Goal: Task Accomplishment & Management: Manage account settings

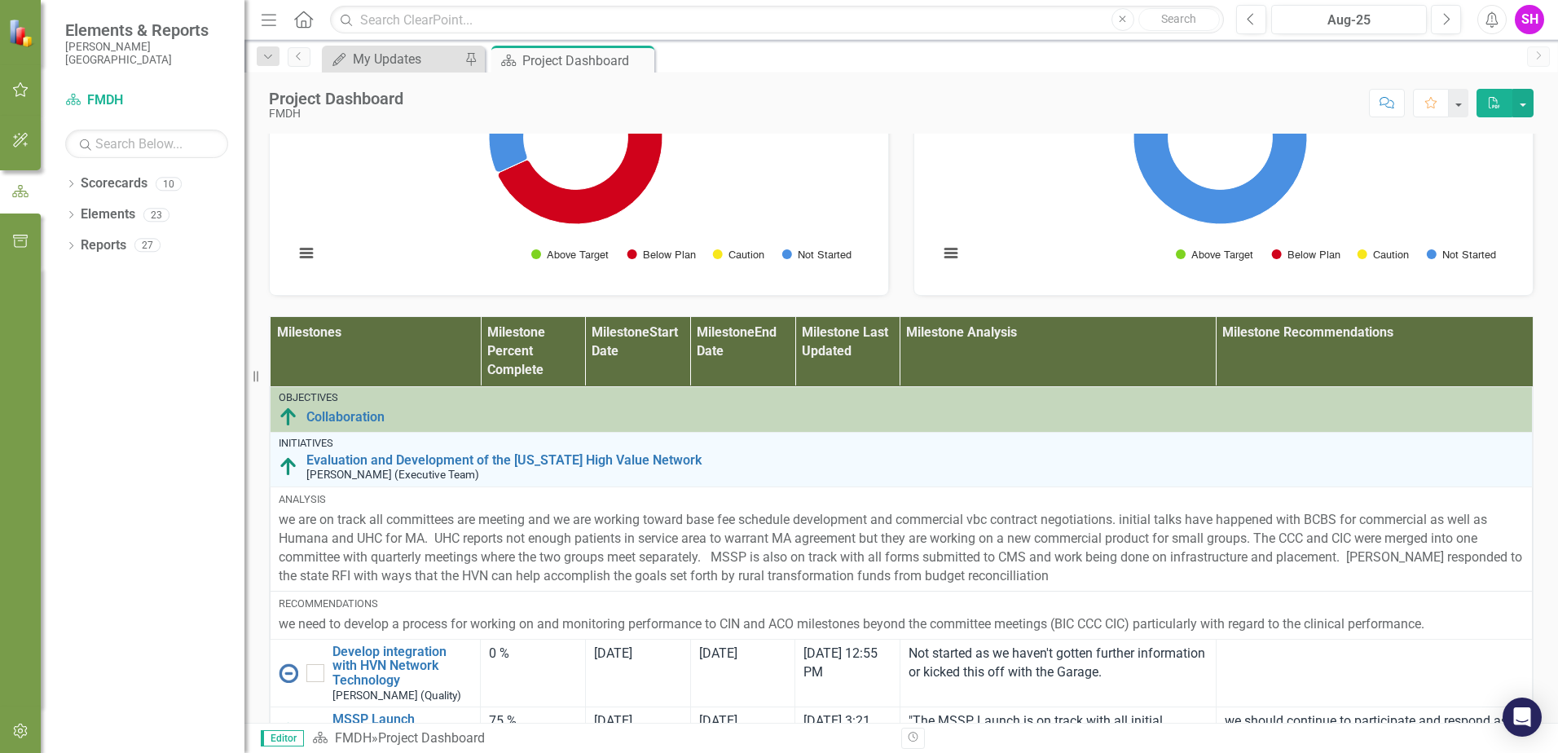
scroll to position [1084, 0]
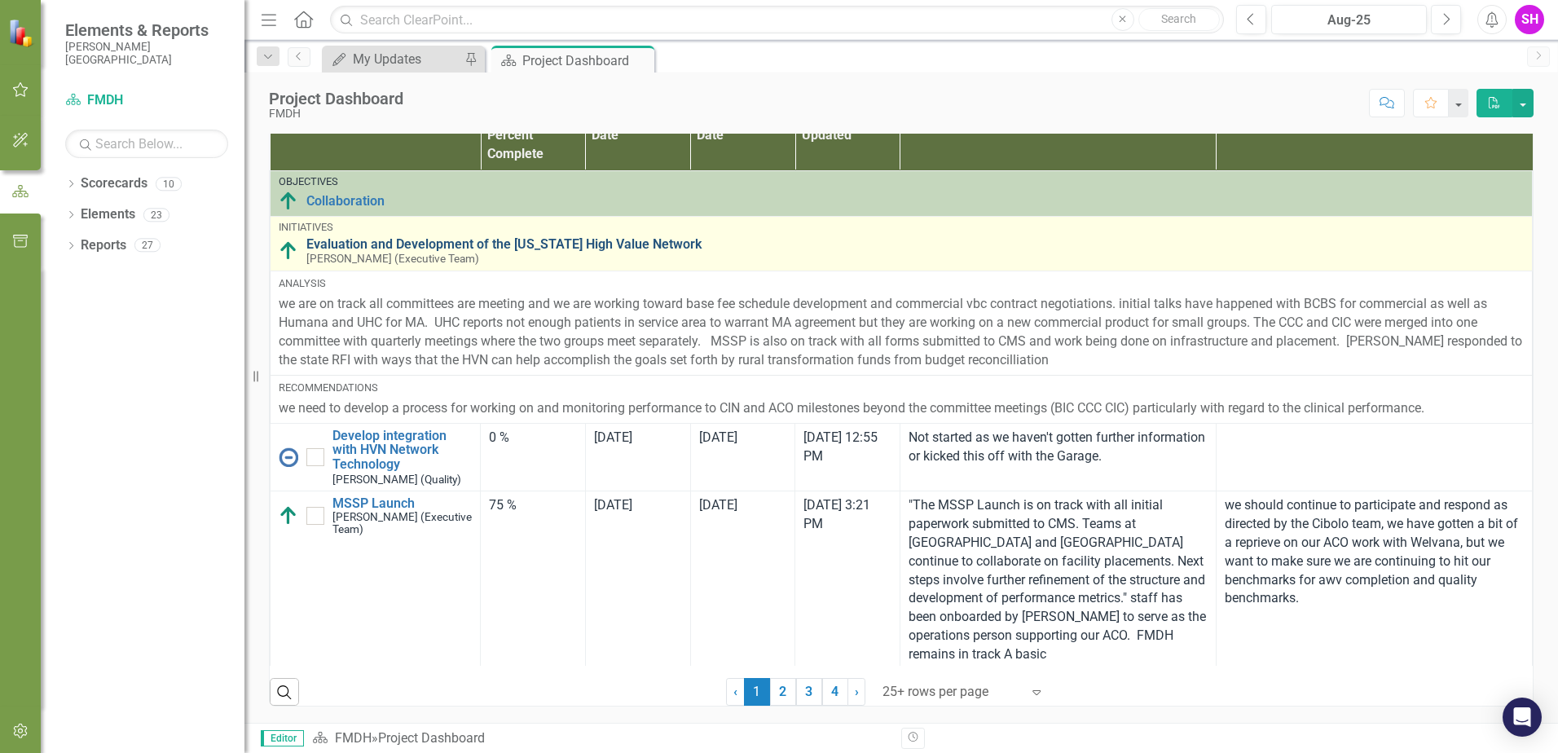
click at [368, 240] on link "Evaluation and Development of the [US_STATE] High Value Network" at bounding box center [915, 244] width 1218 height 15
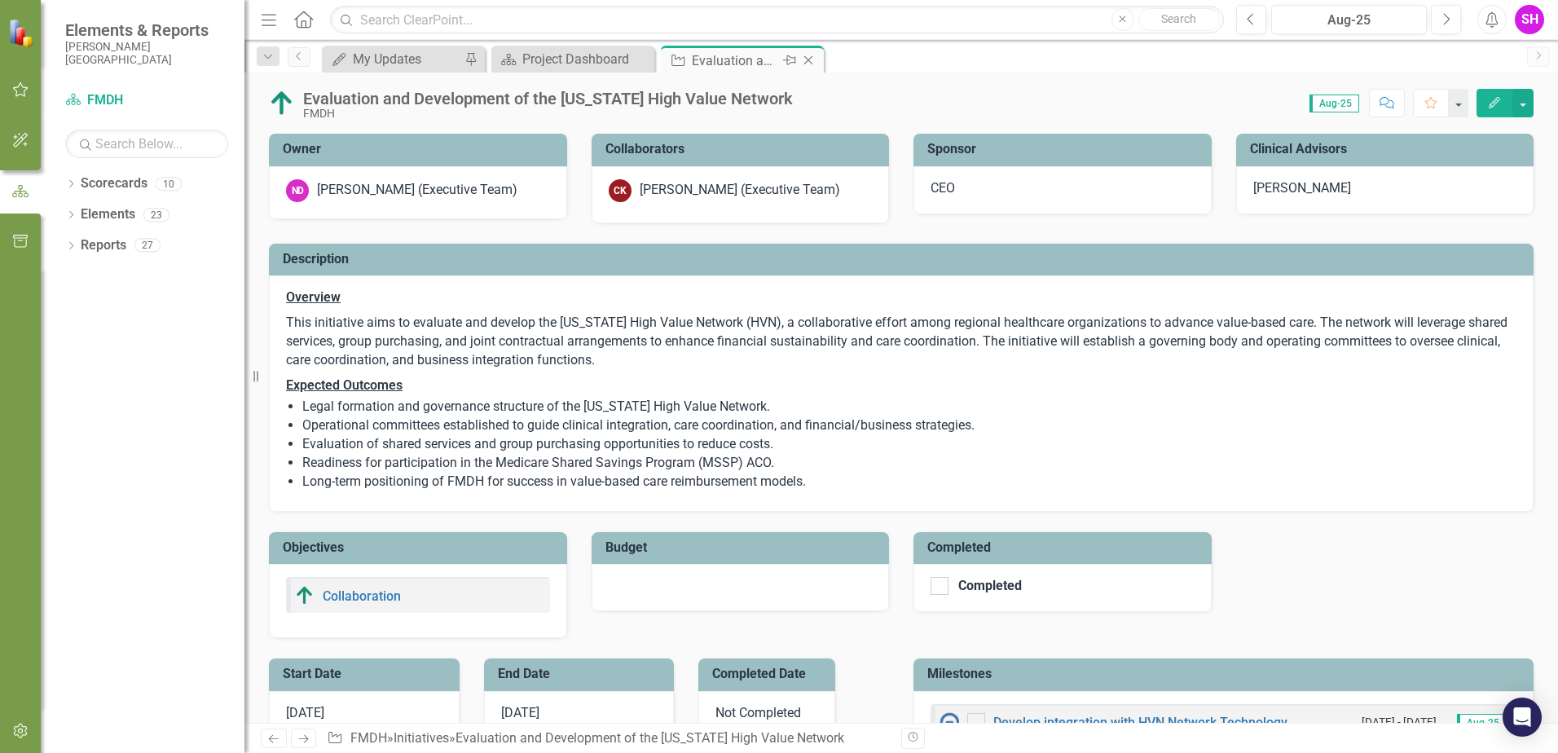
click at [805, 58] on icon "Close" at bounding box center [808, 60] width 16 height 13
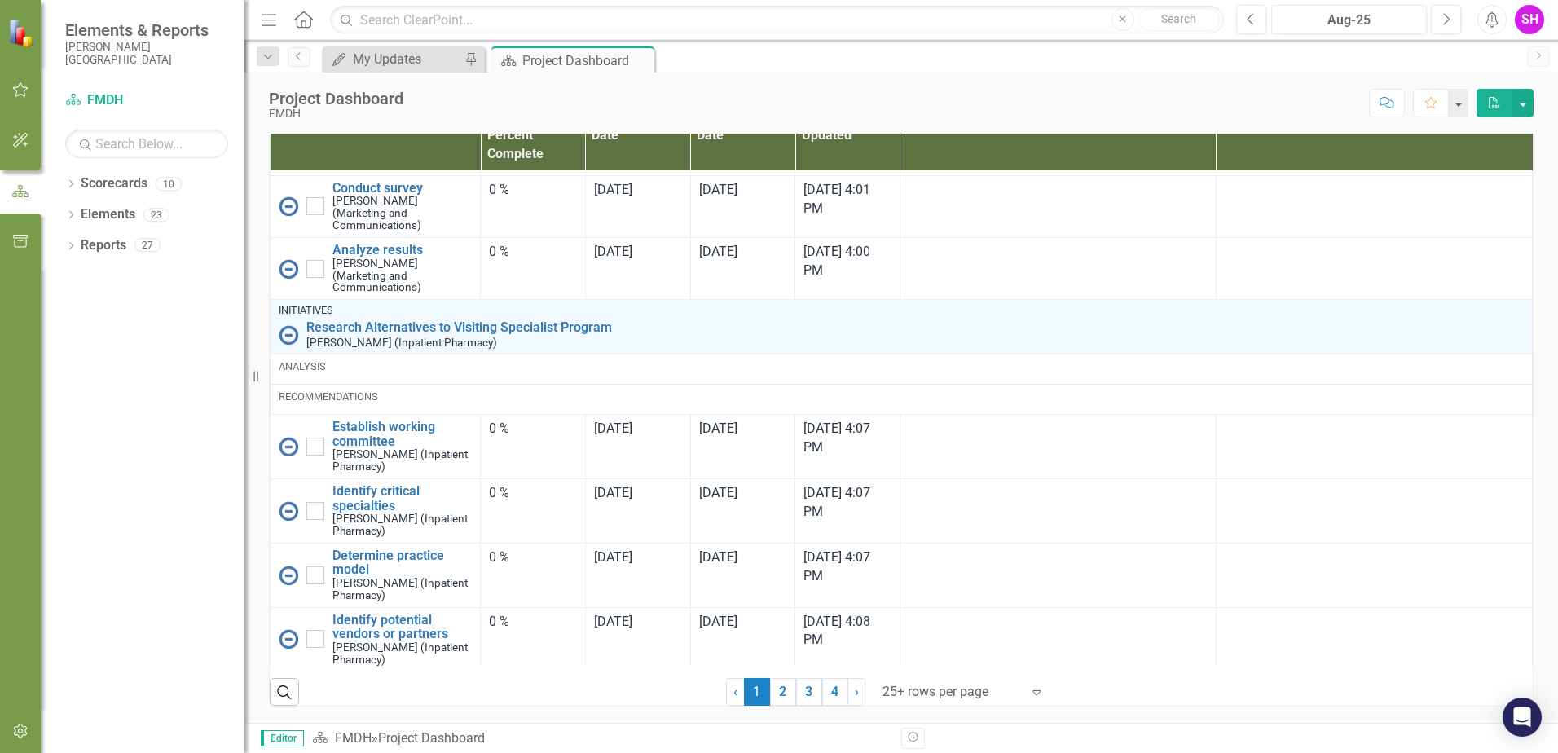
scroll to position [2479, 0]
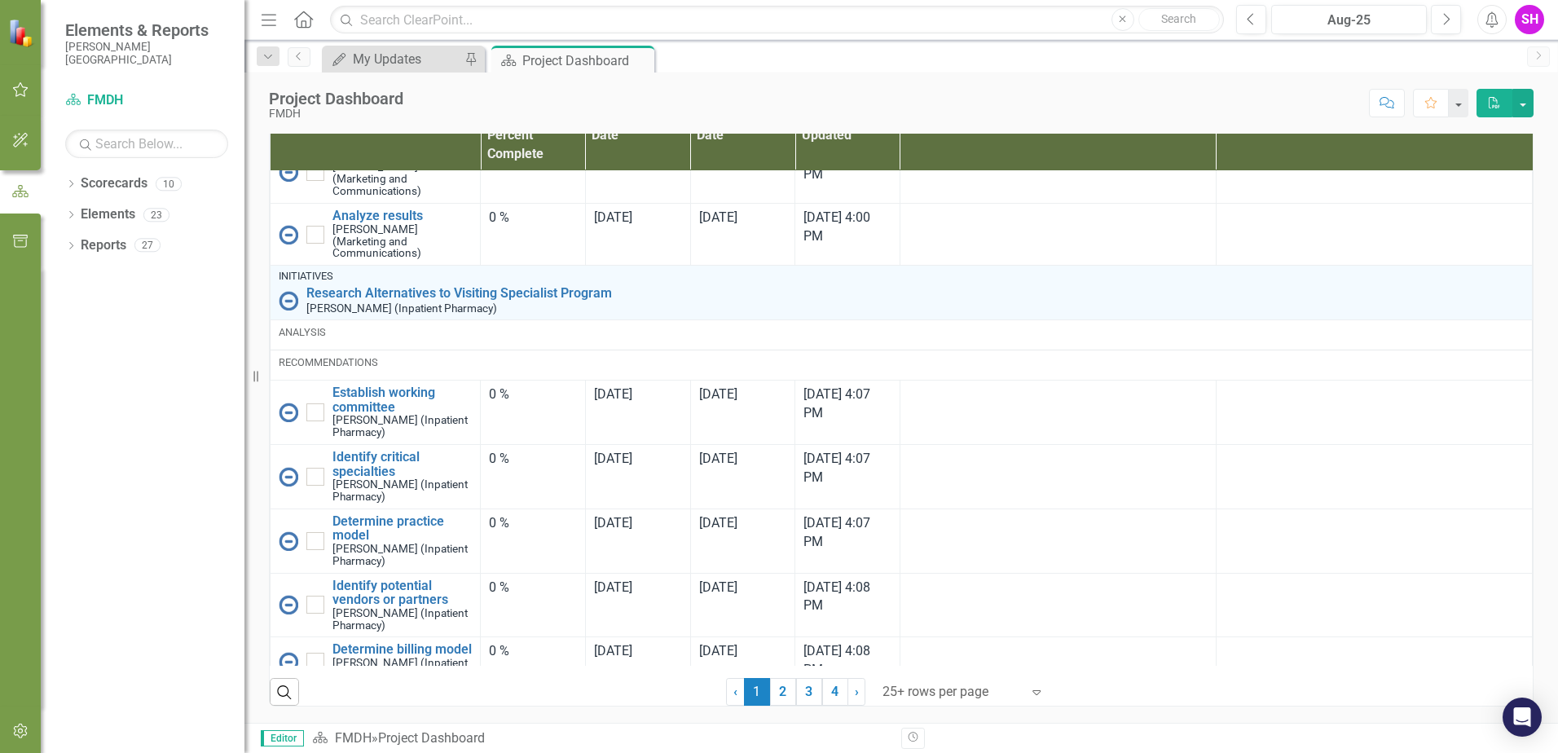
drag, startPoint x: 774, startPoint y: 685, endPoint x: 634, endPoint y: 486, distance: 243.3
click at [774, 685] on link "2" at bounding box center [783, 692] width 26 height 28
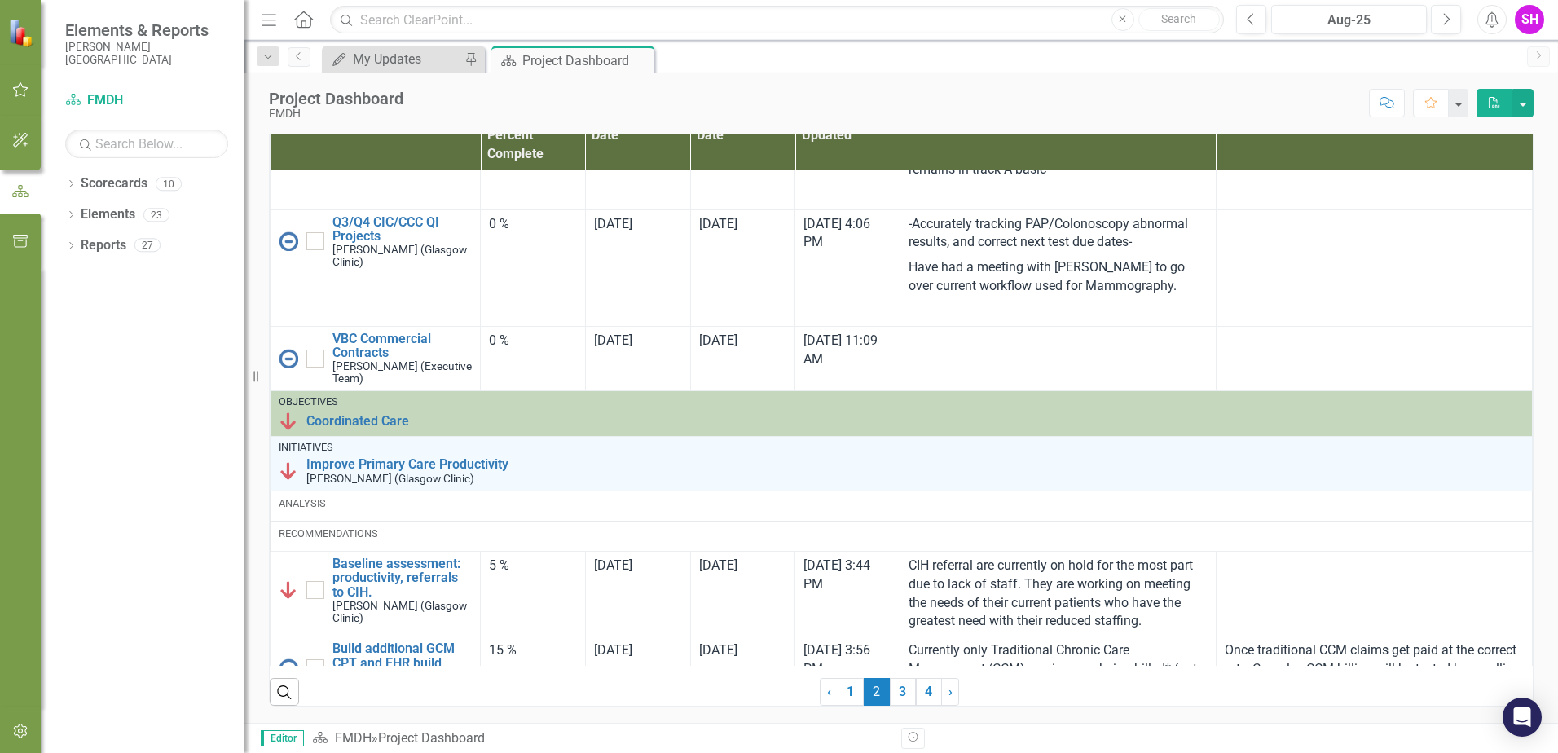
checkbox input "true"
checkbox input "false"
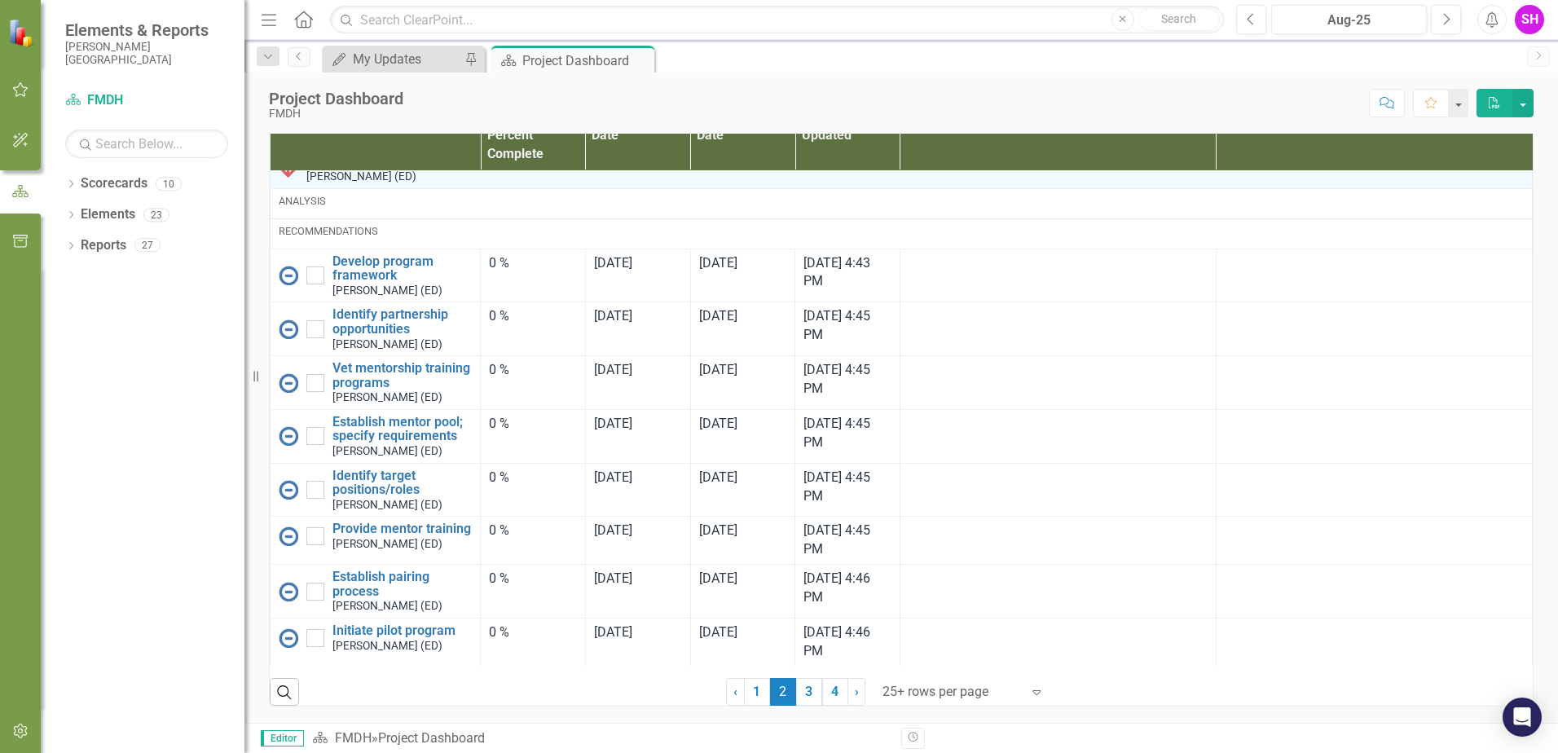
scroll to position [3546, 0]
click at [809, 686] on link "3" at bounding box center [809, 692] width 26 height 28
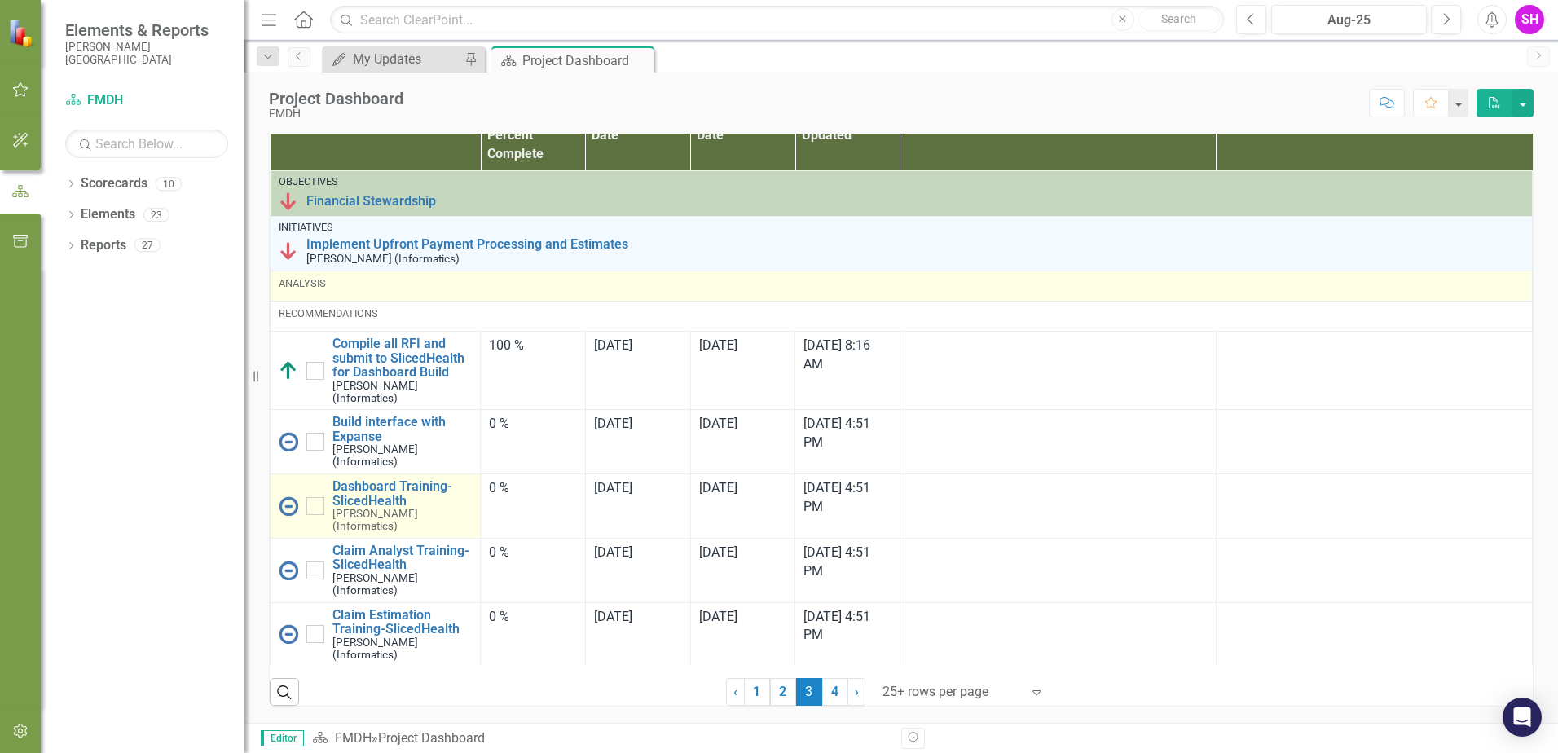
checkbox input "true"
checkbox input "false"
checkbox input "true"
checkbox input "false"
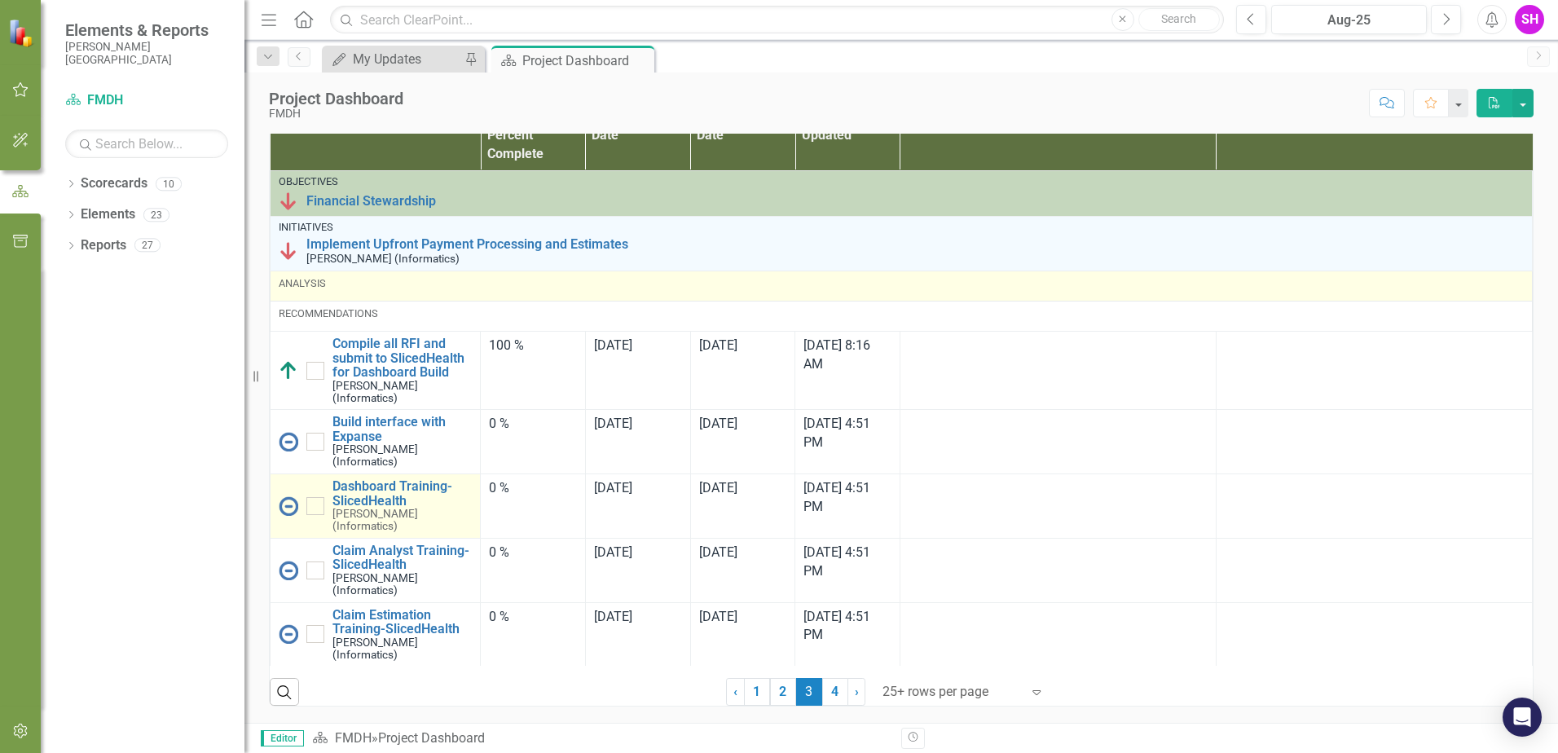
checkbox input "true"
checkbox input "false"
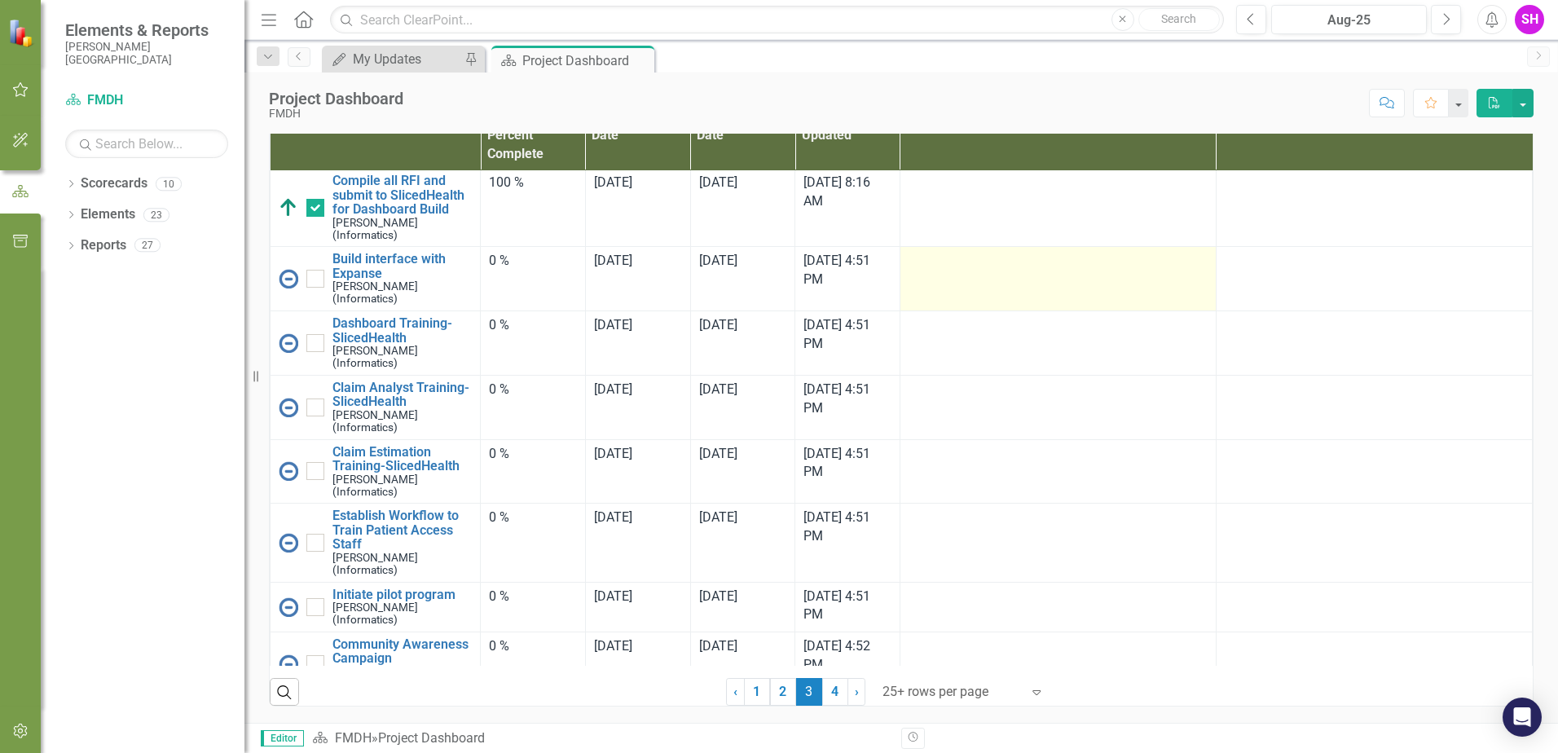
scroll to position [82, 0]
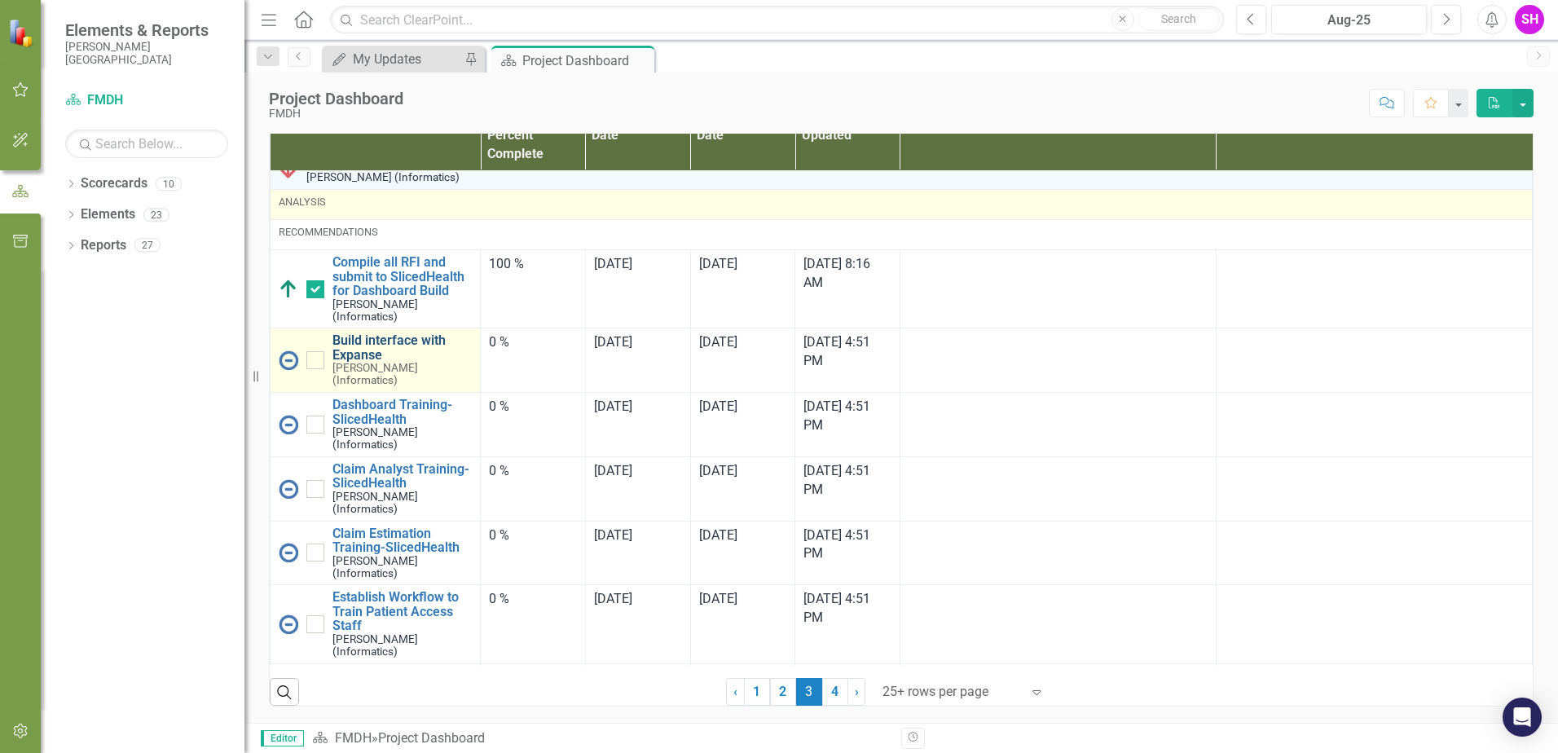
click at [394, 338] on link "Build interface with Expanse" at bounding box center [402, 347] width 139 height 29
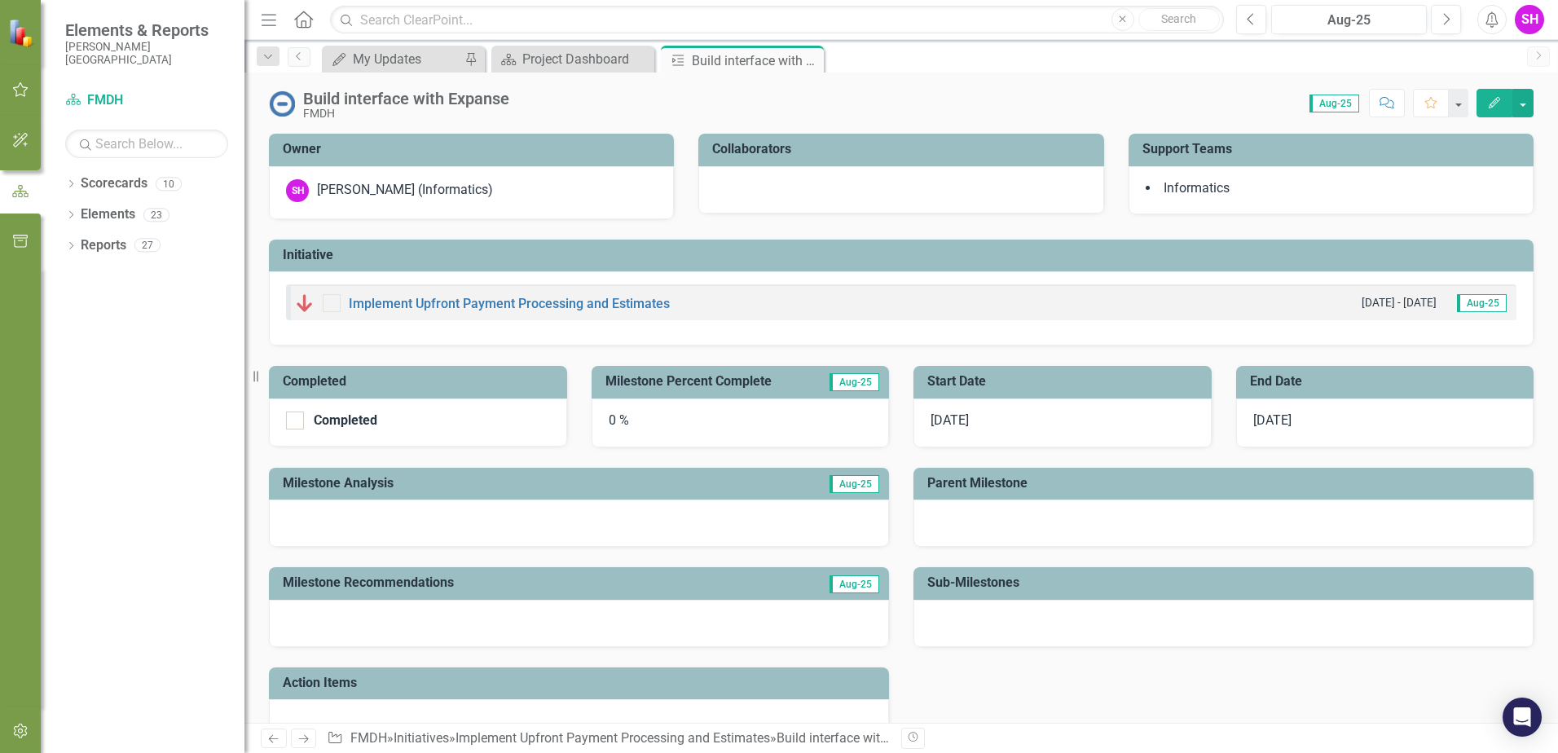
click at [662, 423] on div "0 %" at bounding box center [741, 423] width 298 height 49
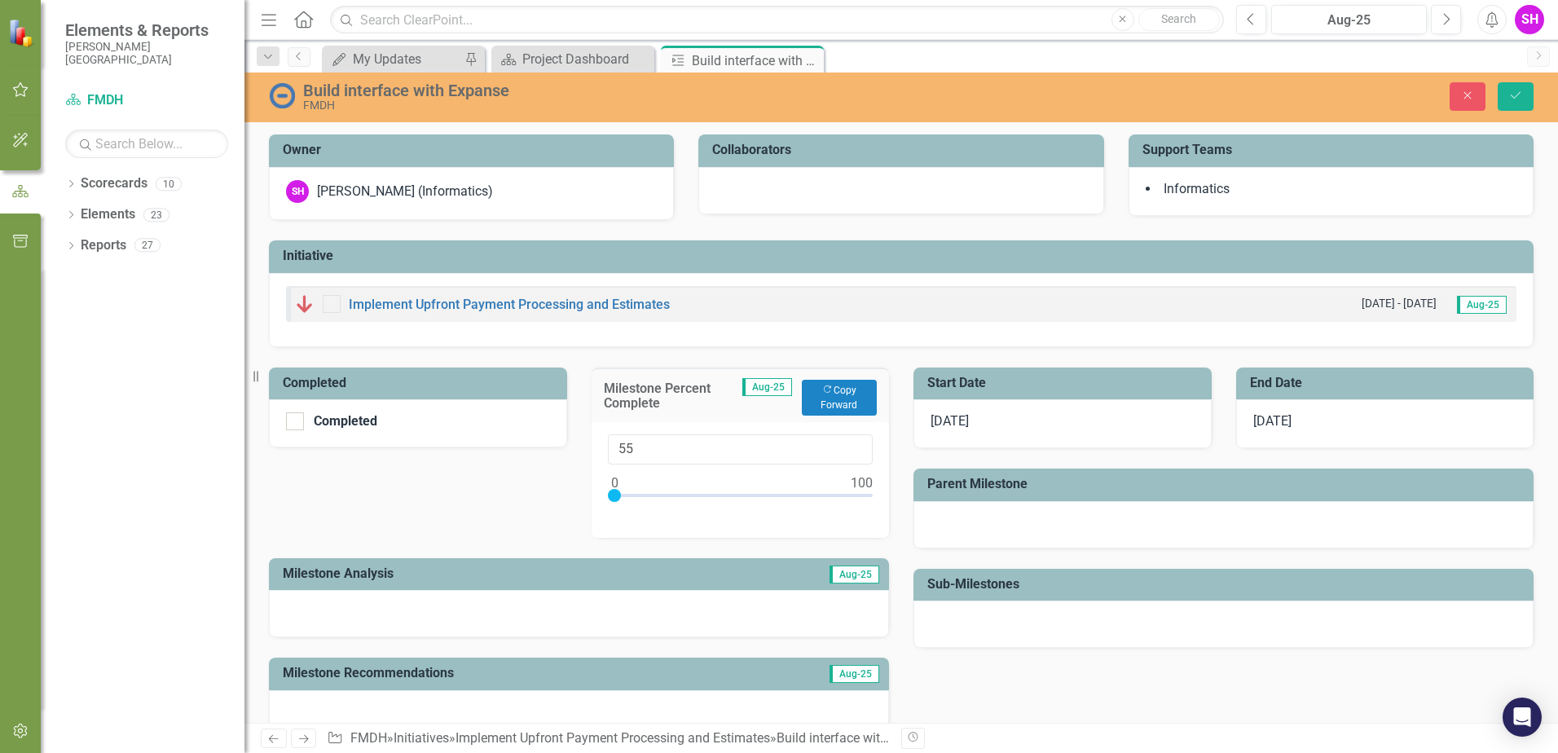
click at [747, 497] on div at bounding box center [741, 499] width 266 height 20
click at [779, 496] on div at bounding box center [741, 499] width 266 height 20
click at [790, 496] on div at bounding box center [741, 499] width 266 height 20
drag, startPoint x: 790, startPoint y: 496, endPoint x: 721, endPoint y: 458, distance: 79.2
click at [774, 494] on div at bounding box center [741, 499] width 266 height 20
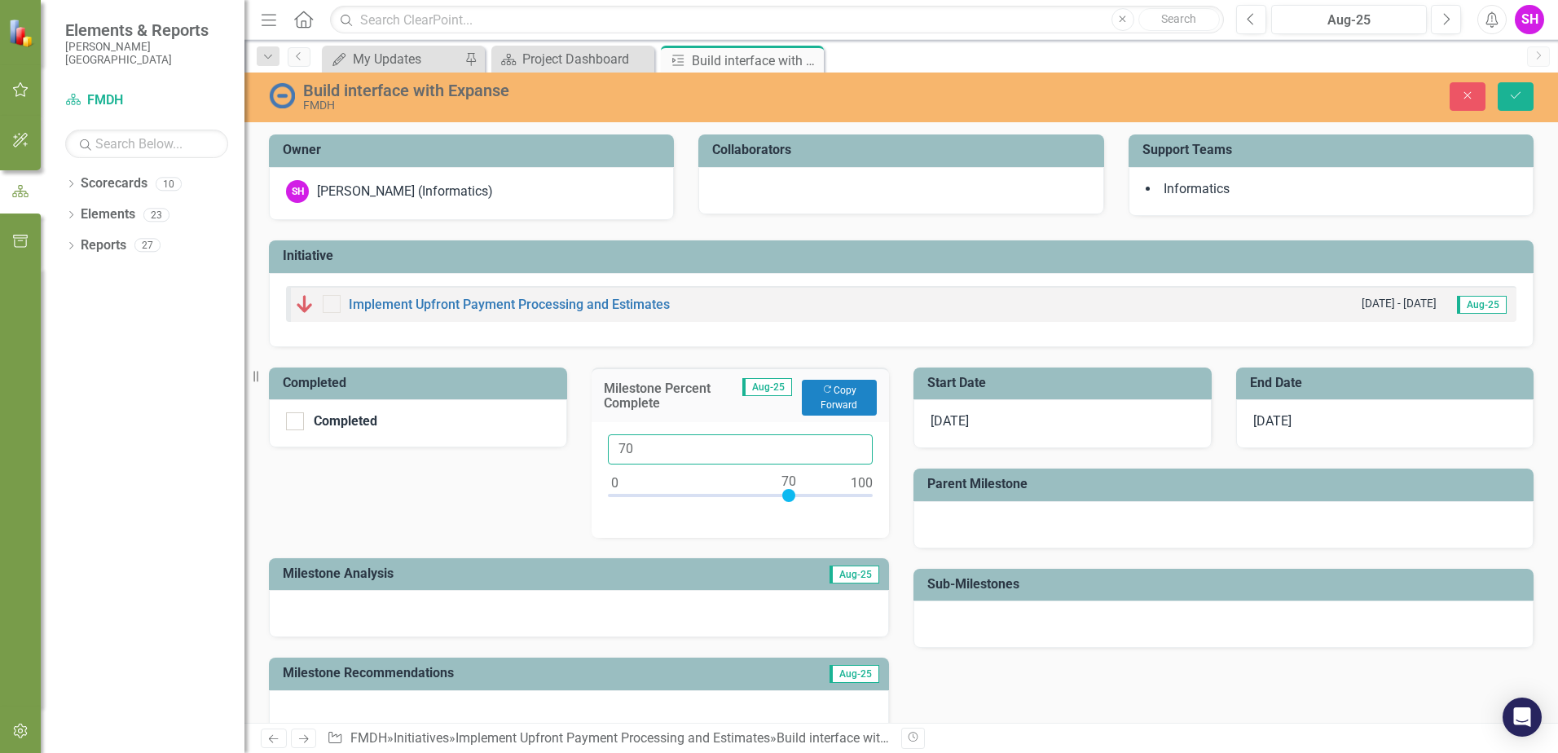
click at [695, 443] on input "70" at bounding box center [741, 449] width 266 height 30
type input "080"
click at [1524, 82] on button "Save" at bounding box center [1516, 96] width 36 height 29
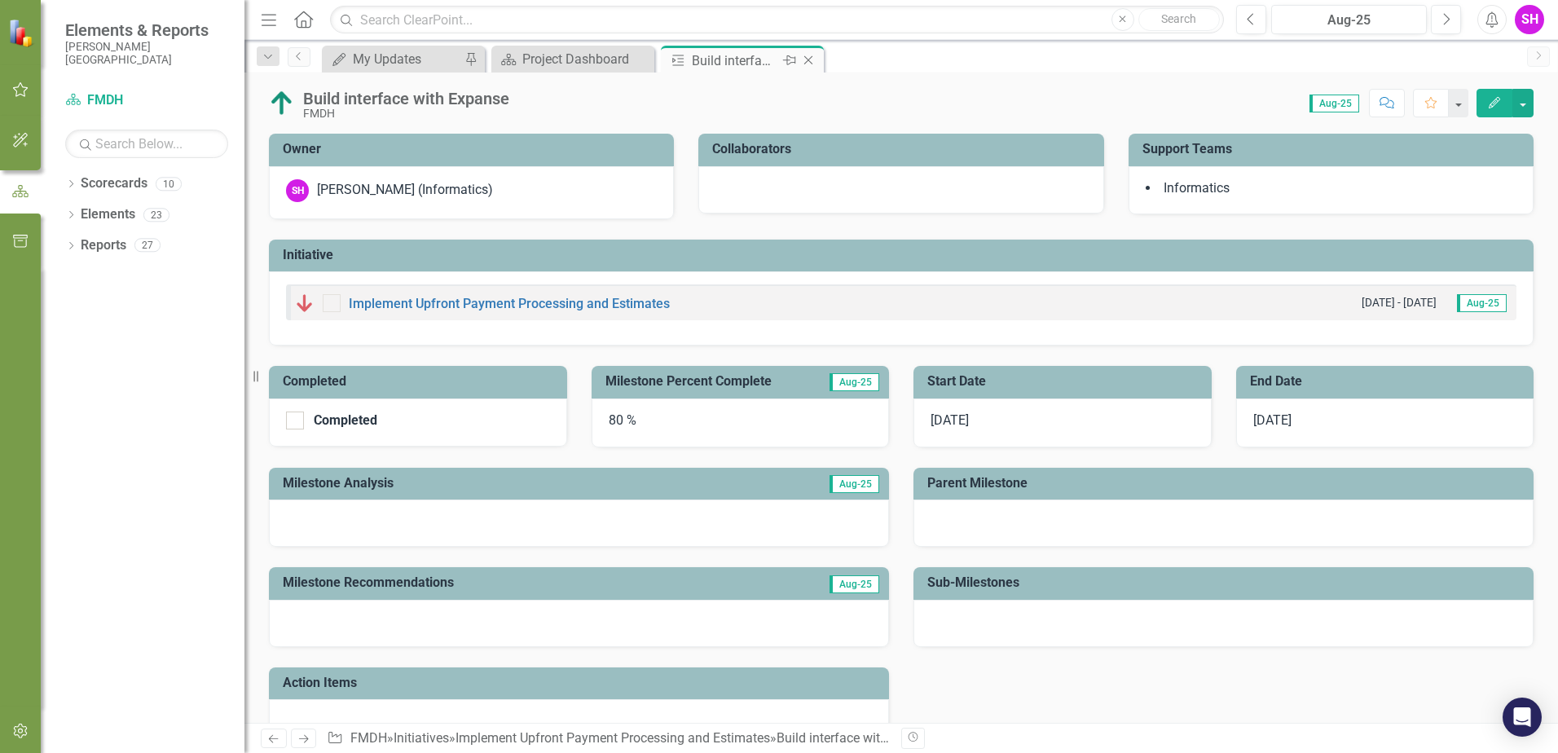
click at [811, 60] on icon "Close" at bounding box center [808, 60] width 16 height 13
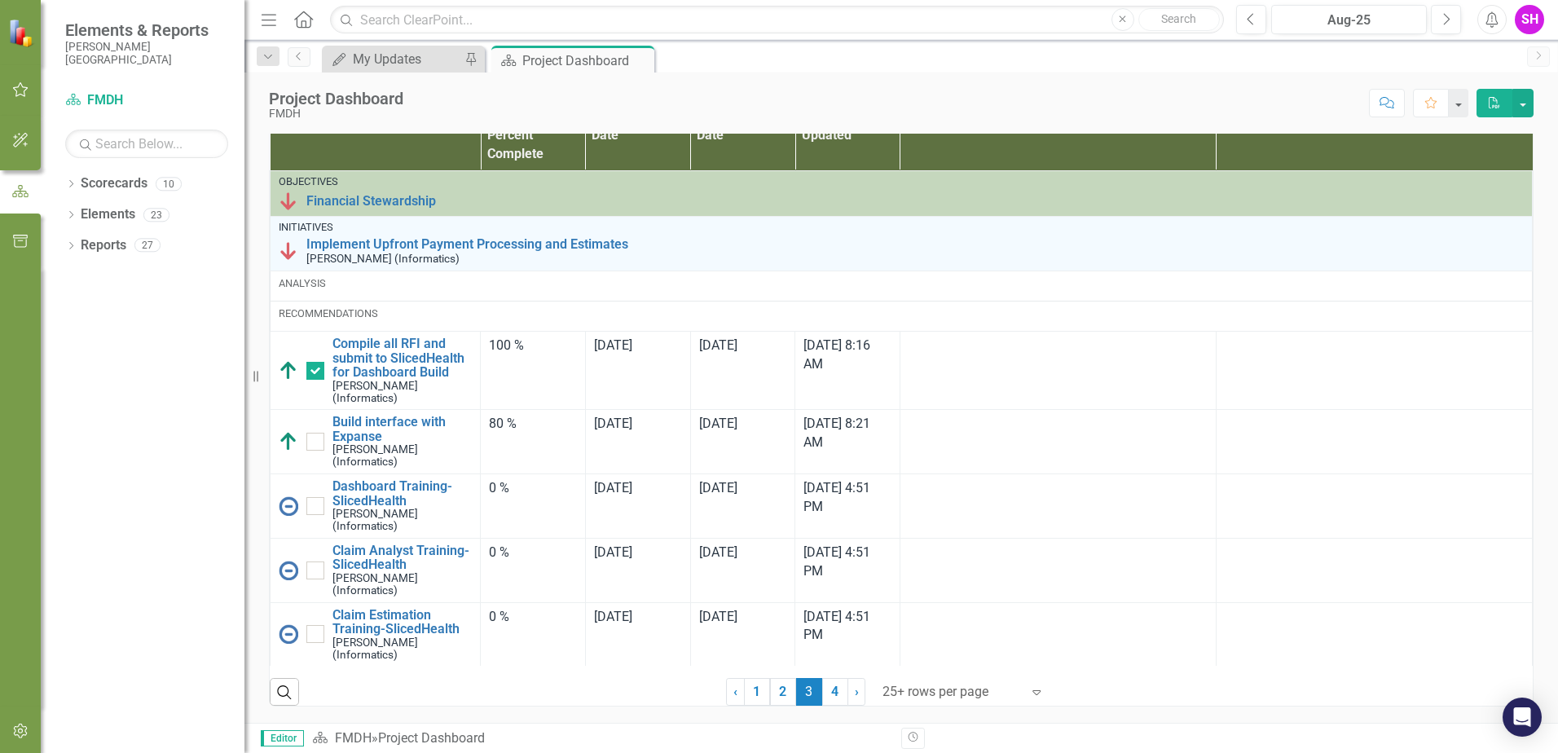
scroll to position [1084, 0]
click at [719, 492] on span "[DATE]" at bounding box center [718, 487] width 38 height 15
click at [725, 494] on span "[DATE]" at bounding box center [718, 487] width 38 height 15
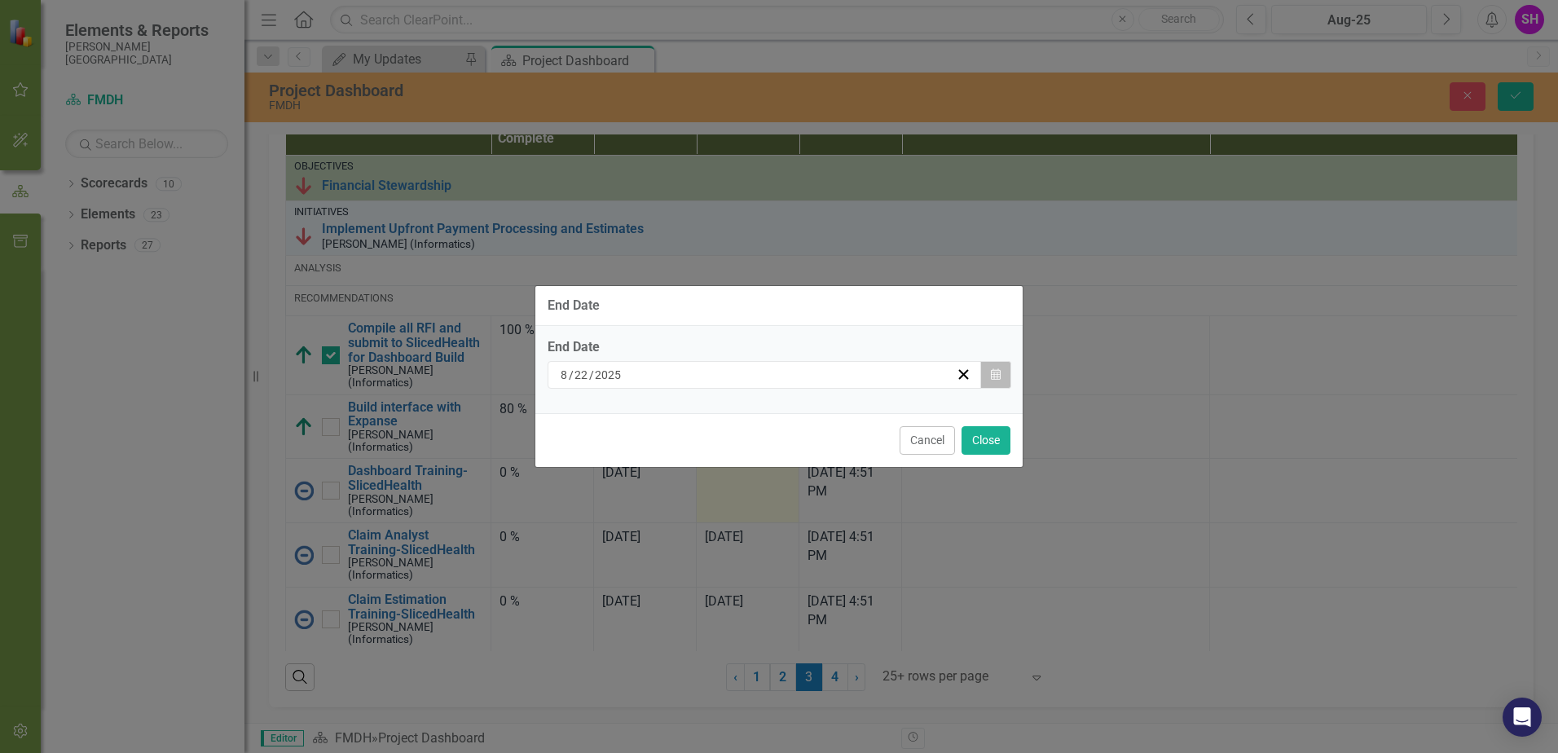
click at [994, 377] on icon "Calendar" at bounding box center [996, 374] width 10 height 11
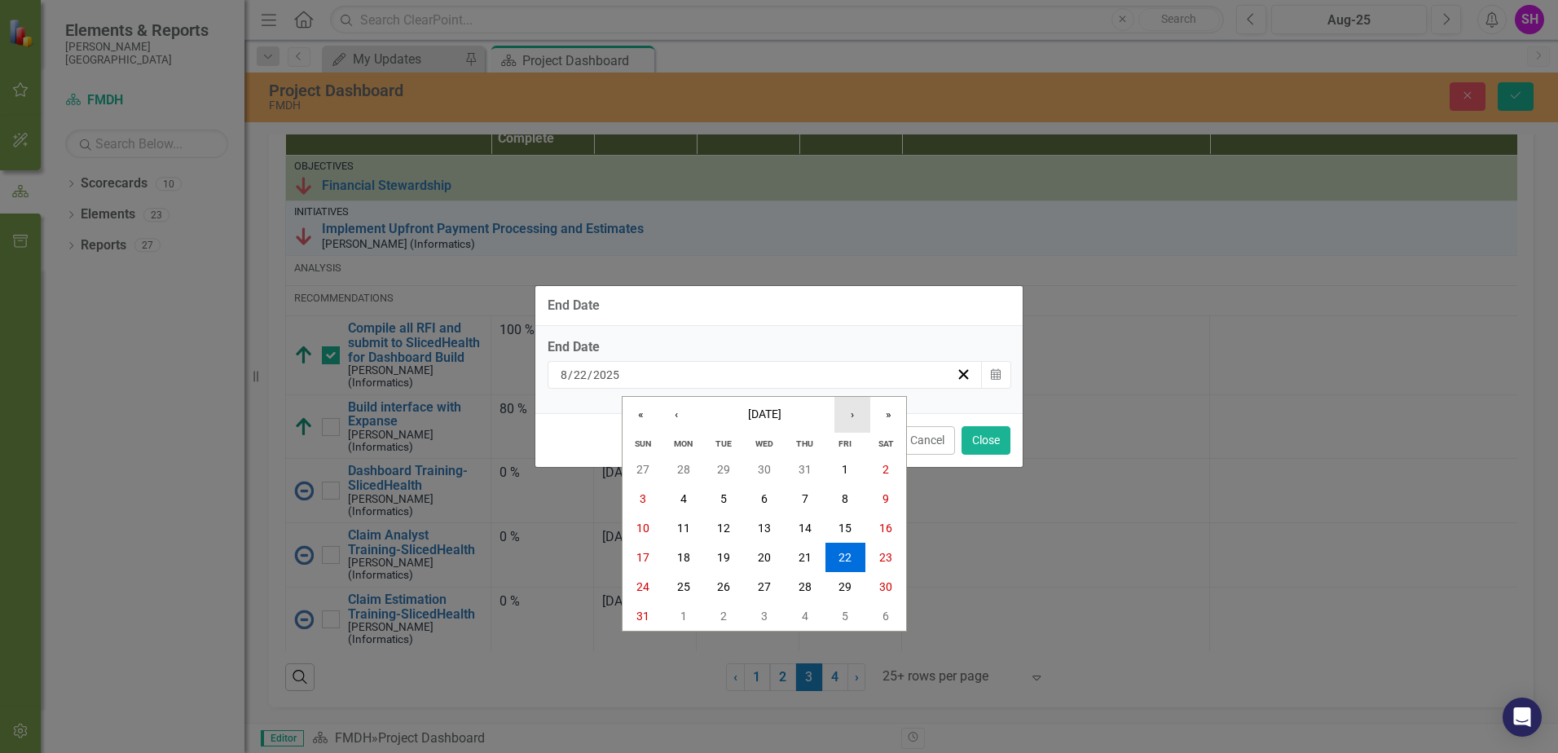
click at [846, 417] on button "›" at bounding box center [853, 415] width 36 height 36
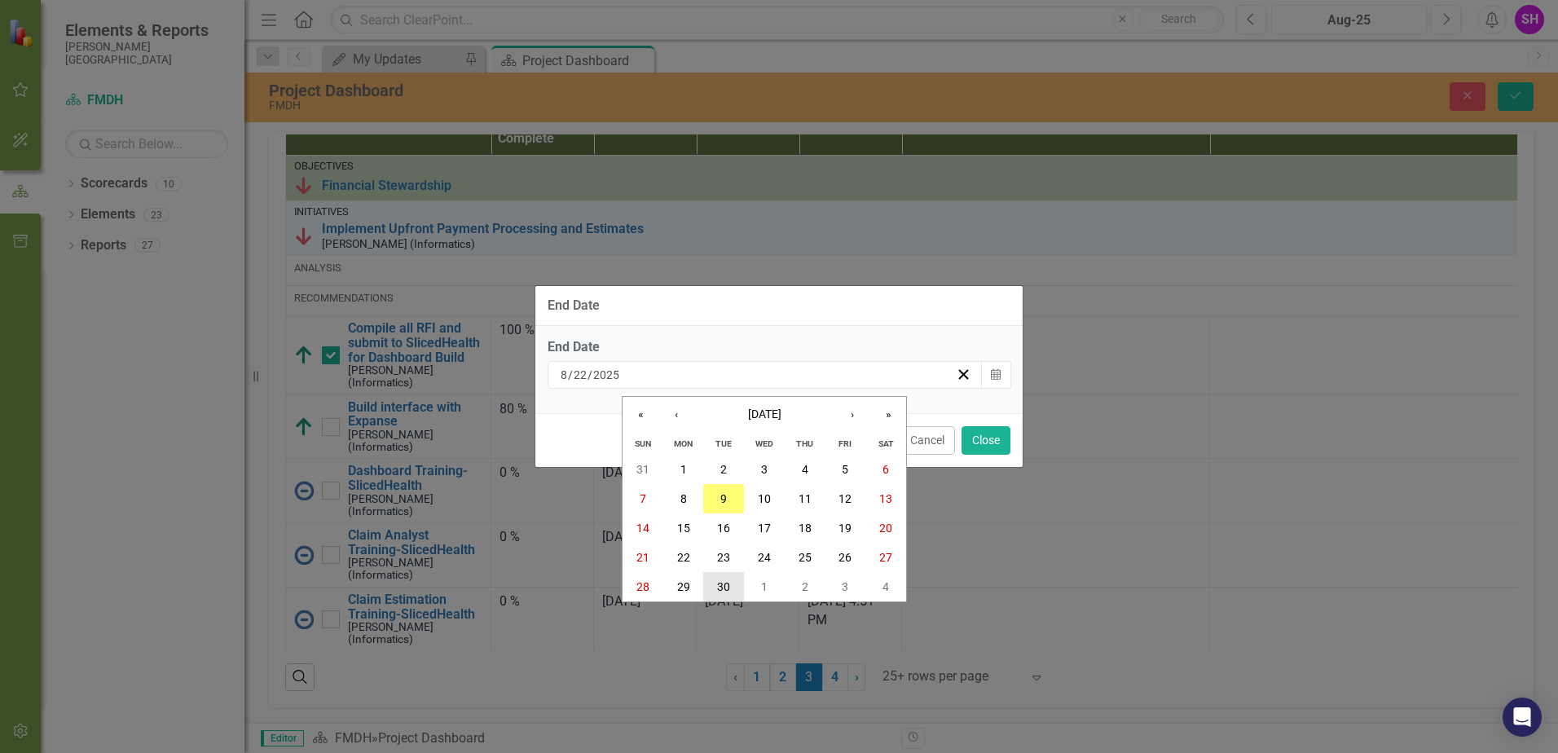
click at [729, 588] on abbr "30" at bounding box center [723, 586] width 13 height 13
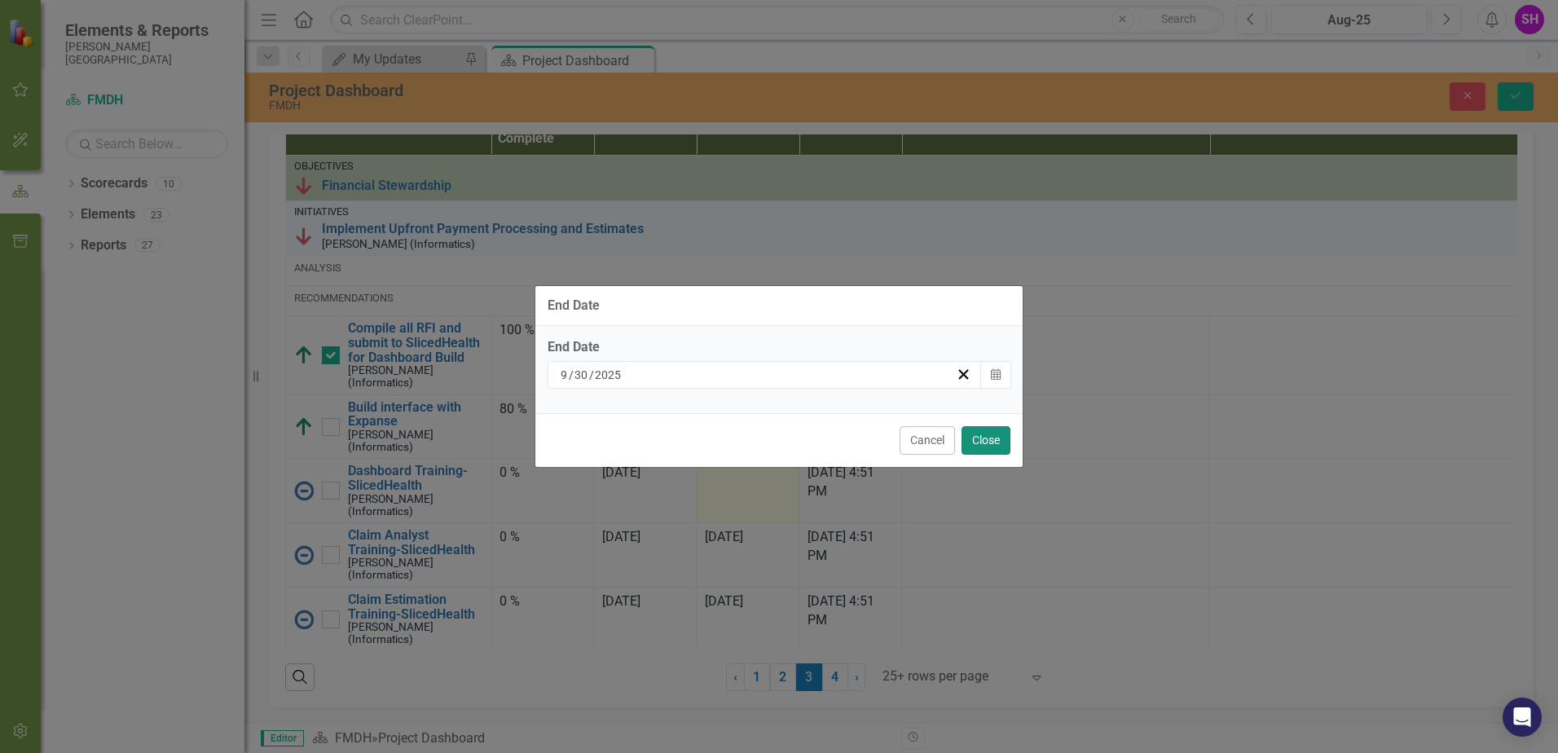
click at [983, 438] on button "Close" at bounding box center [986, 440] width 49 height 29
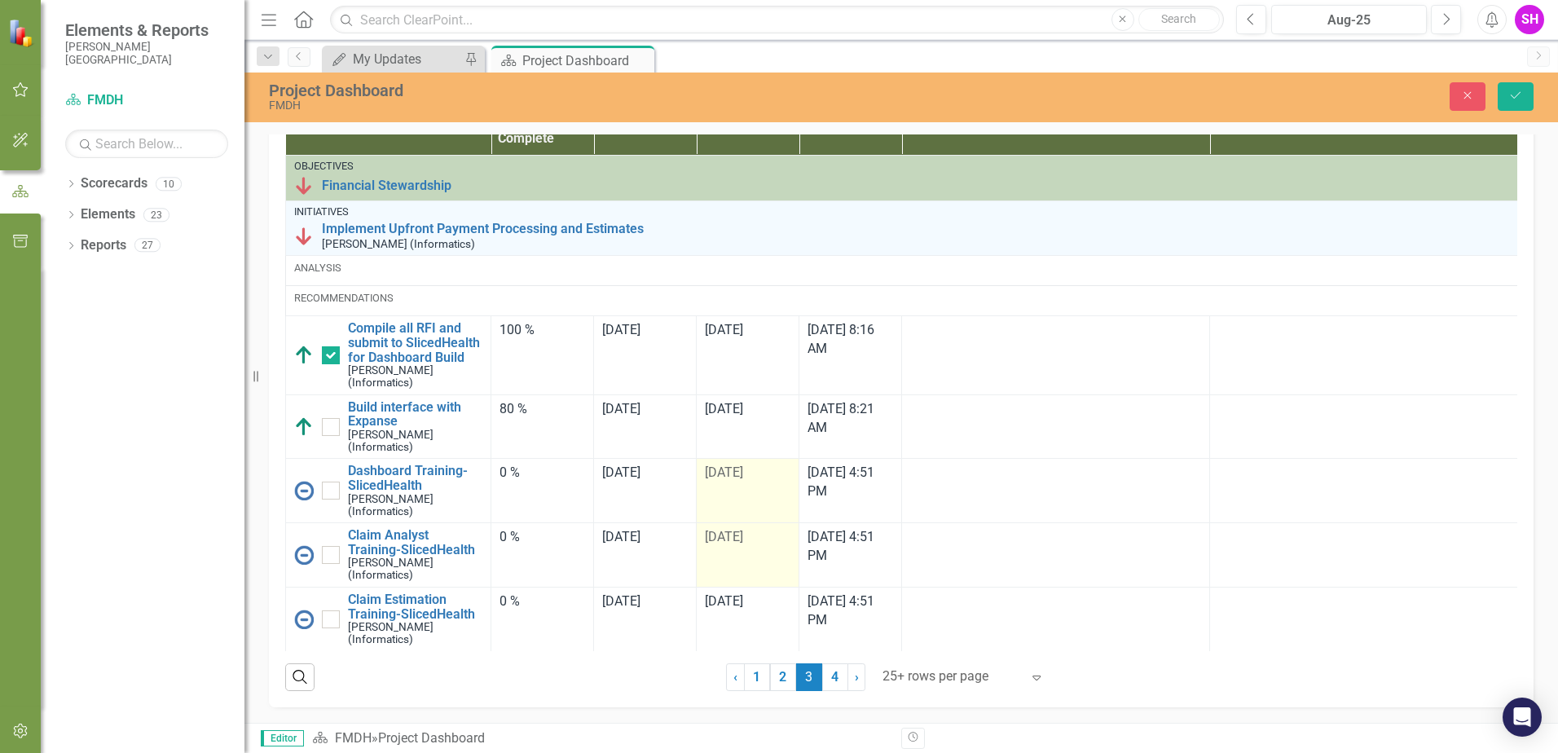
click at [768, 548] on div "[DATE]" at bounding box center [748, 538] width 86 height 20
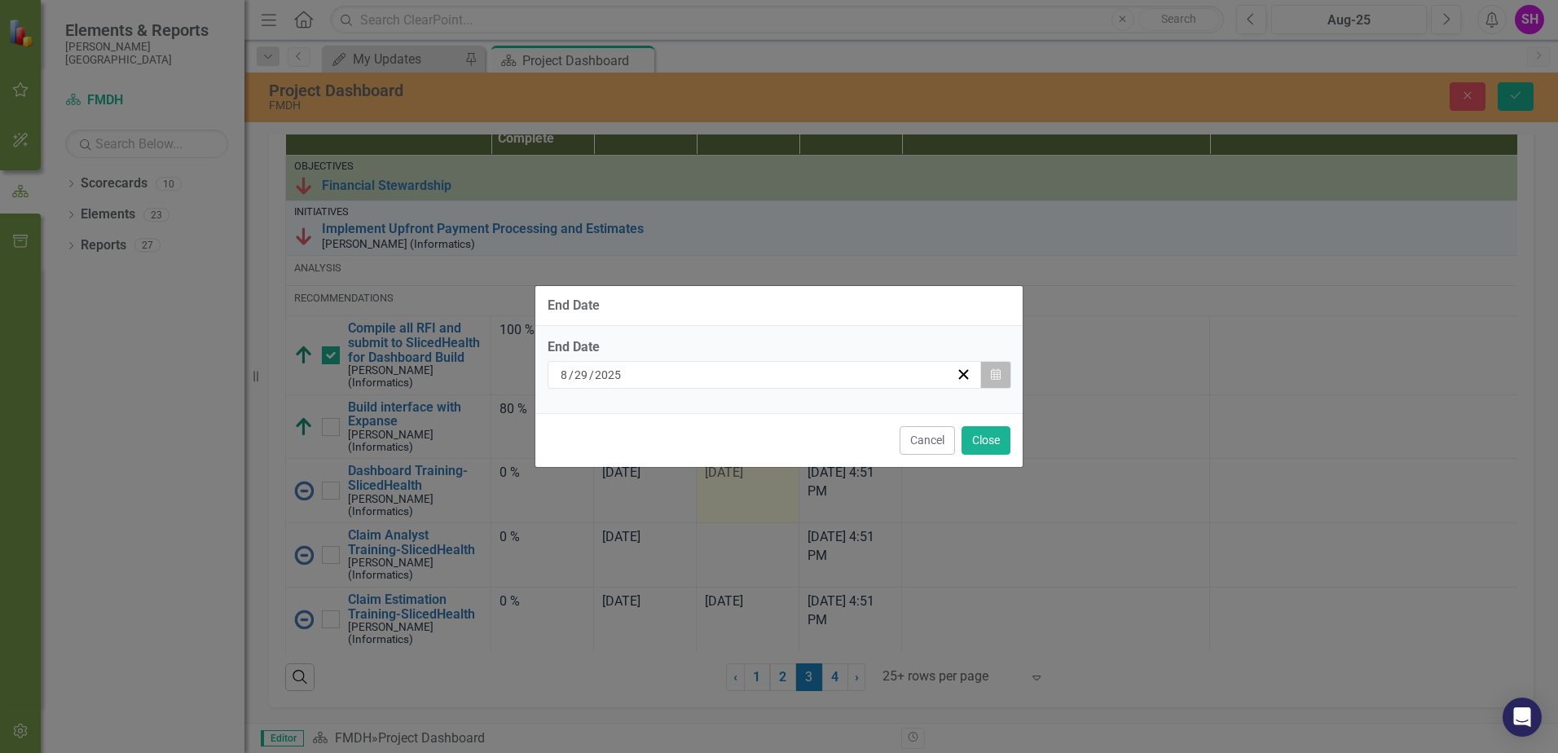
click at [1005, 365] on button "Calendar" at bounding box center [996, 375] width 31 height 28
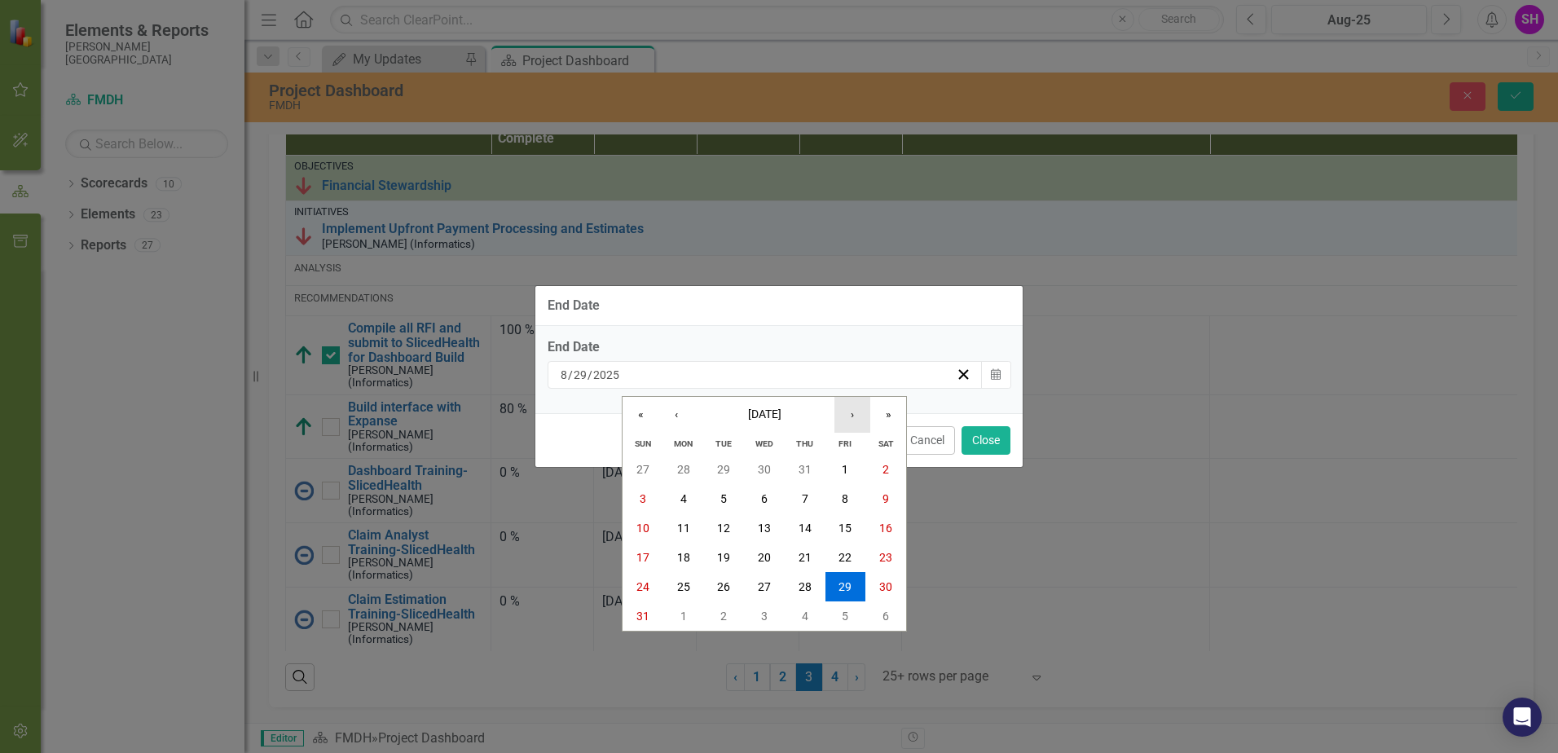
click at [858, 417] on button "›" at bounding box center [853, 415] width 36 height 36
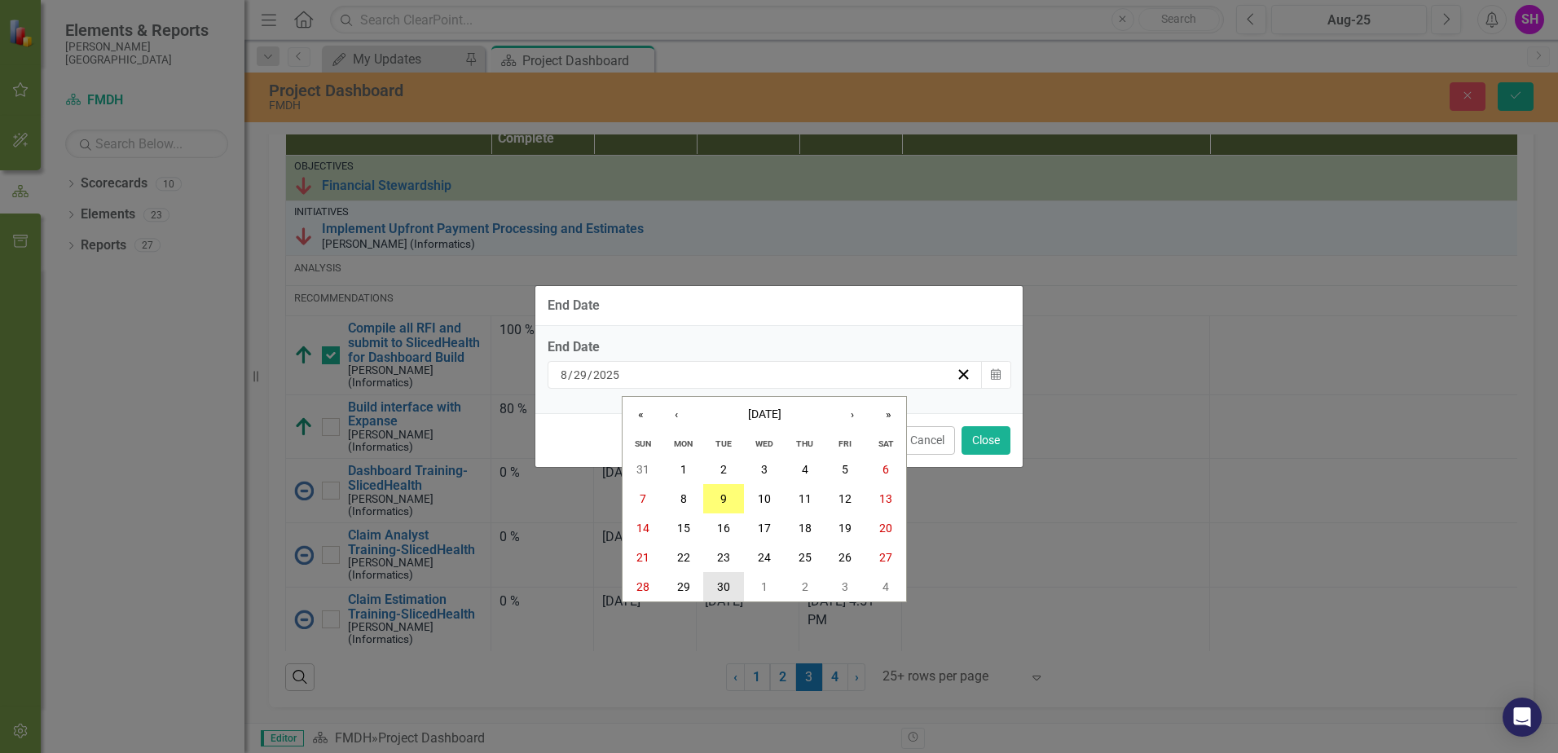
click at [727, 587] on abbr "30" at bounding box center [723, 586] width 13 height 13
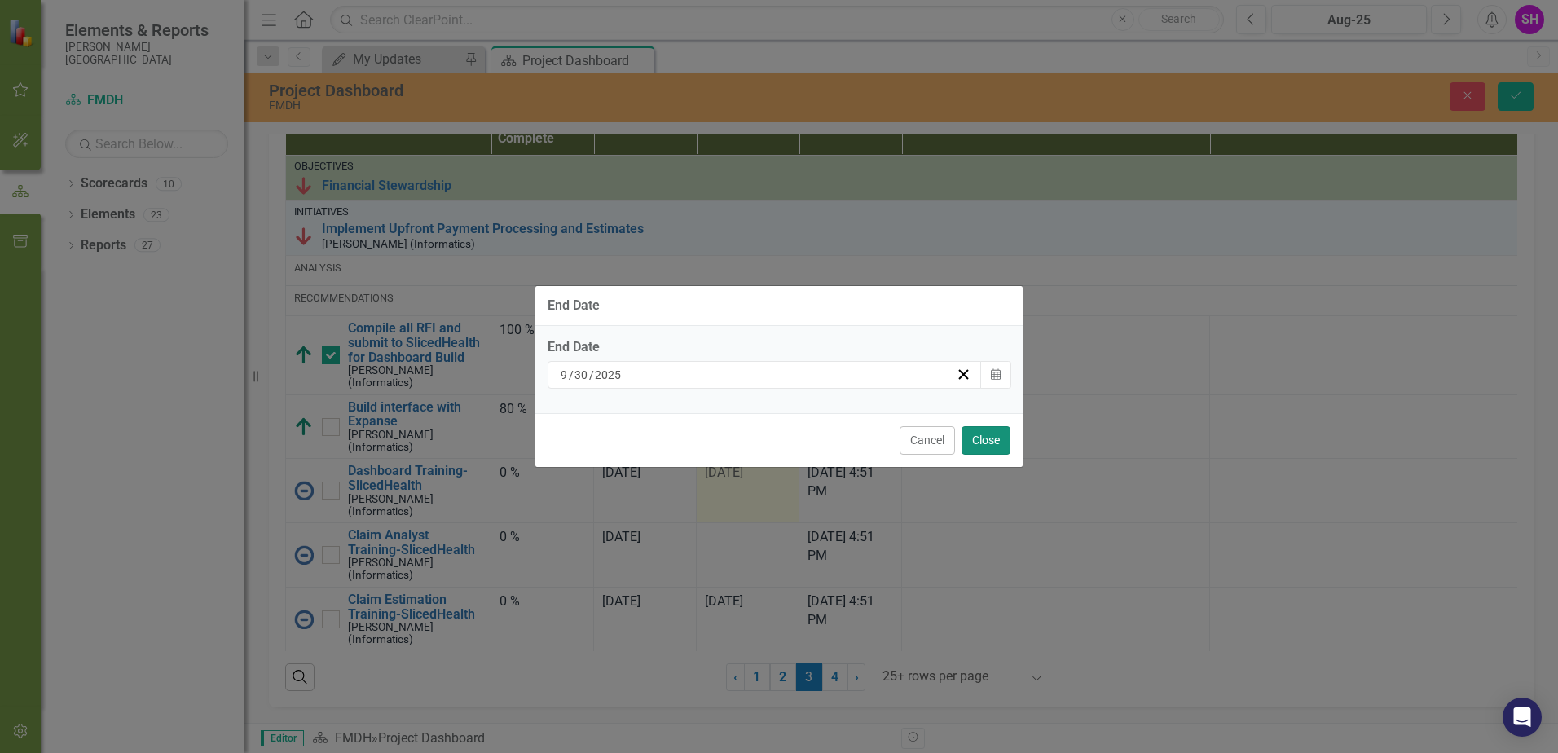
click at [989, 442] on button "Close" at bounding box center [986, 440] width 49 height 29
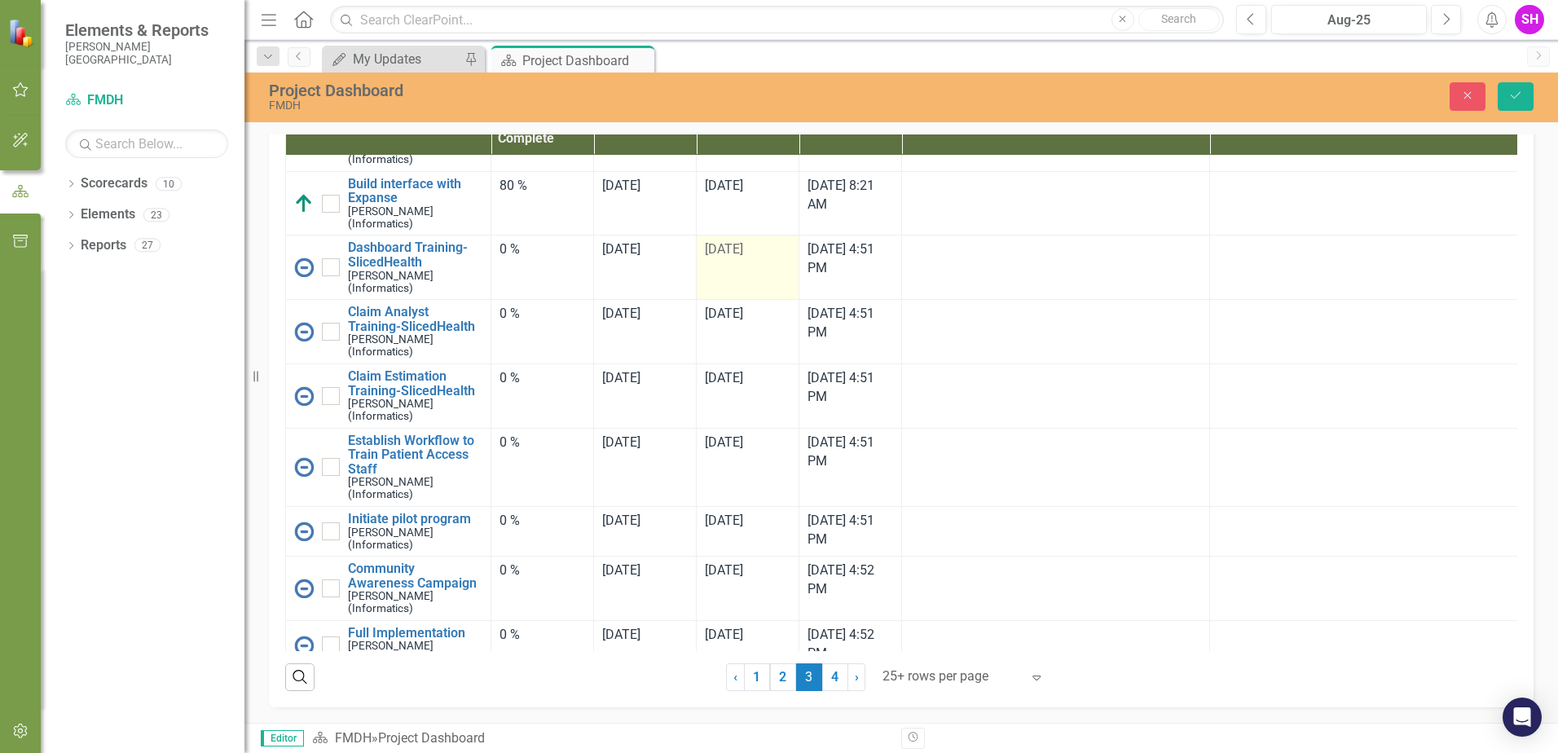
scroll to position [245, 0]
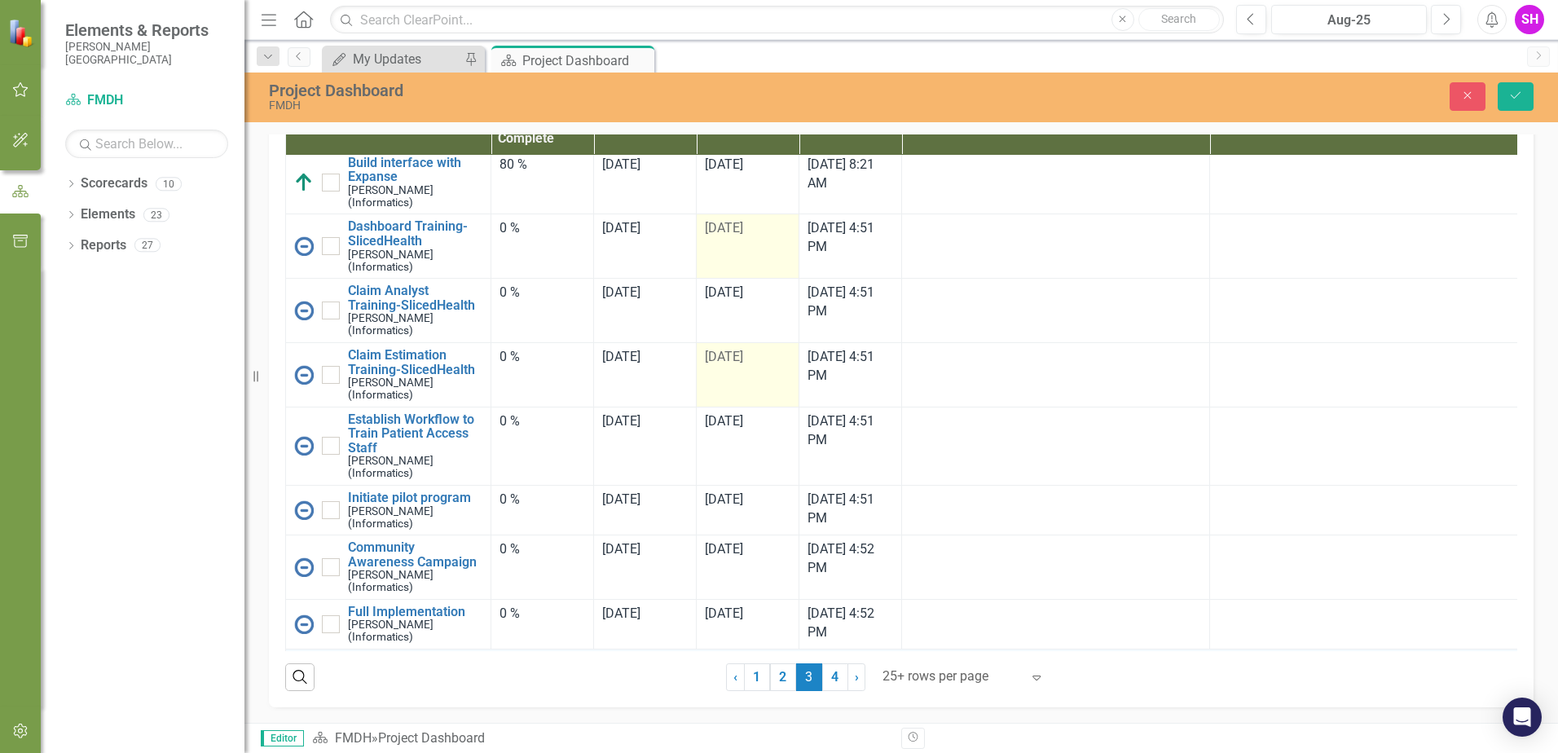
click at [765, 407] on td "[DATE]" at bounding box center [748, 374] width 103 height 64
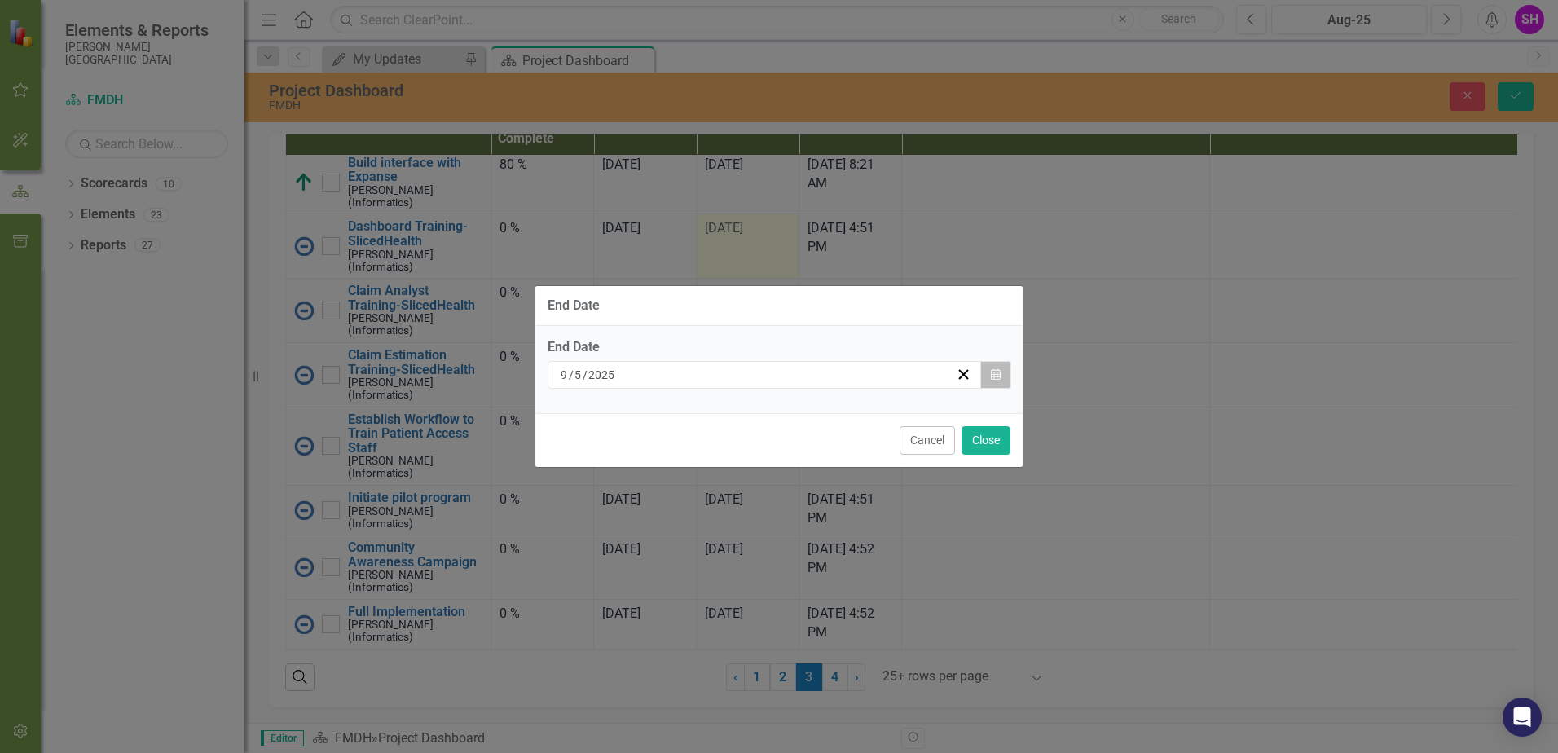
click at [997, 381] on button "Calendar" at bounding box center [996, 375] width 31 height 28
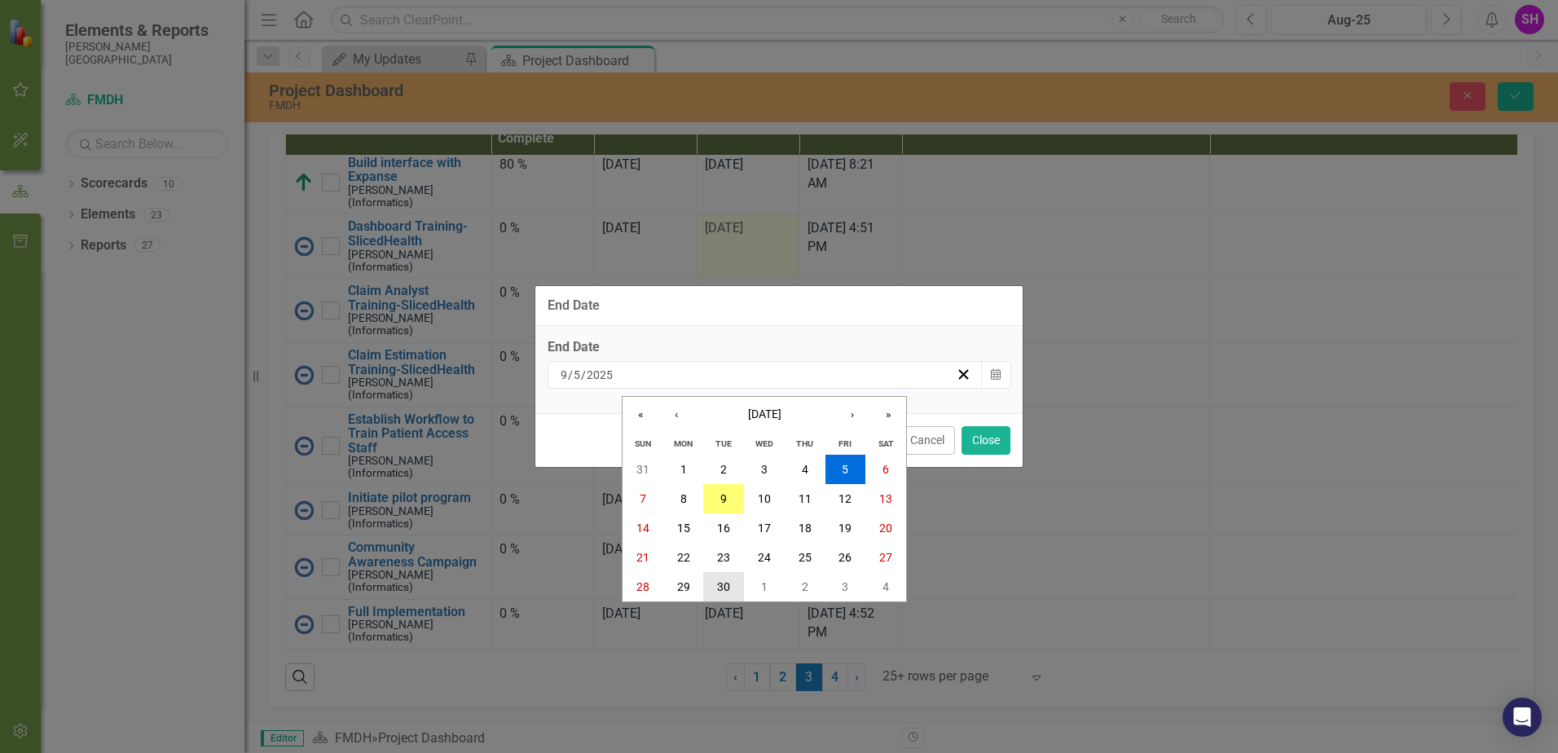
click at [731, 576] on button "30" at bounding box center [723, 586] width 41 height 29
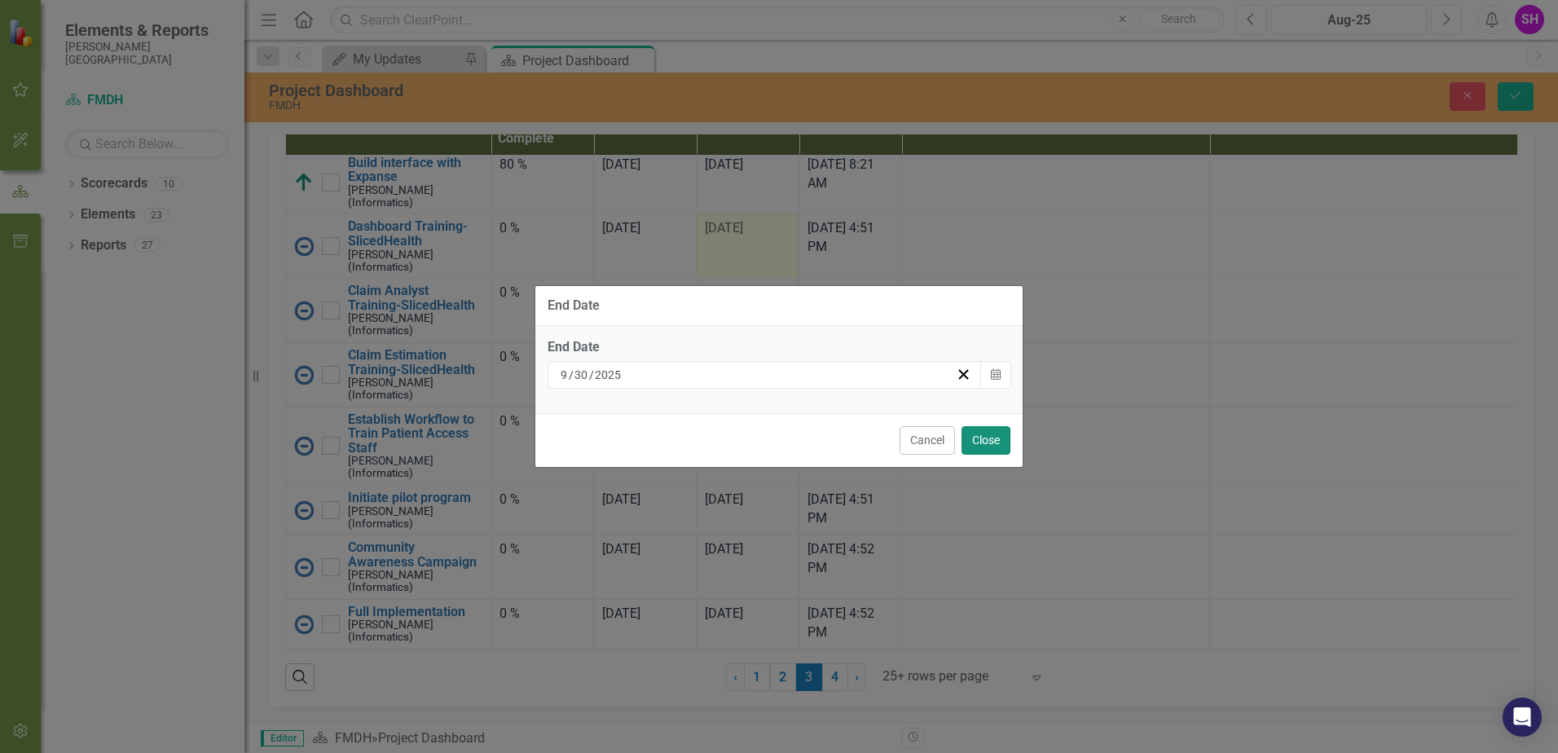
click at [998, 430] on button "Close" at bounding box center [986, 440] width 49 height 29
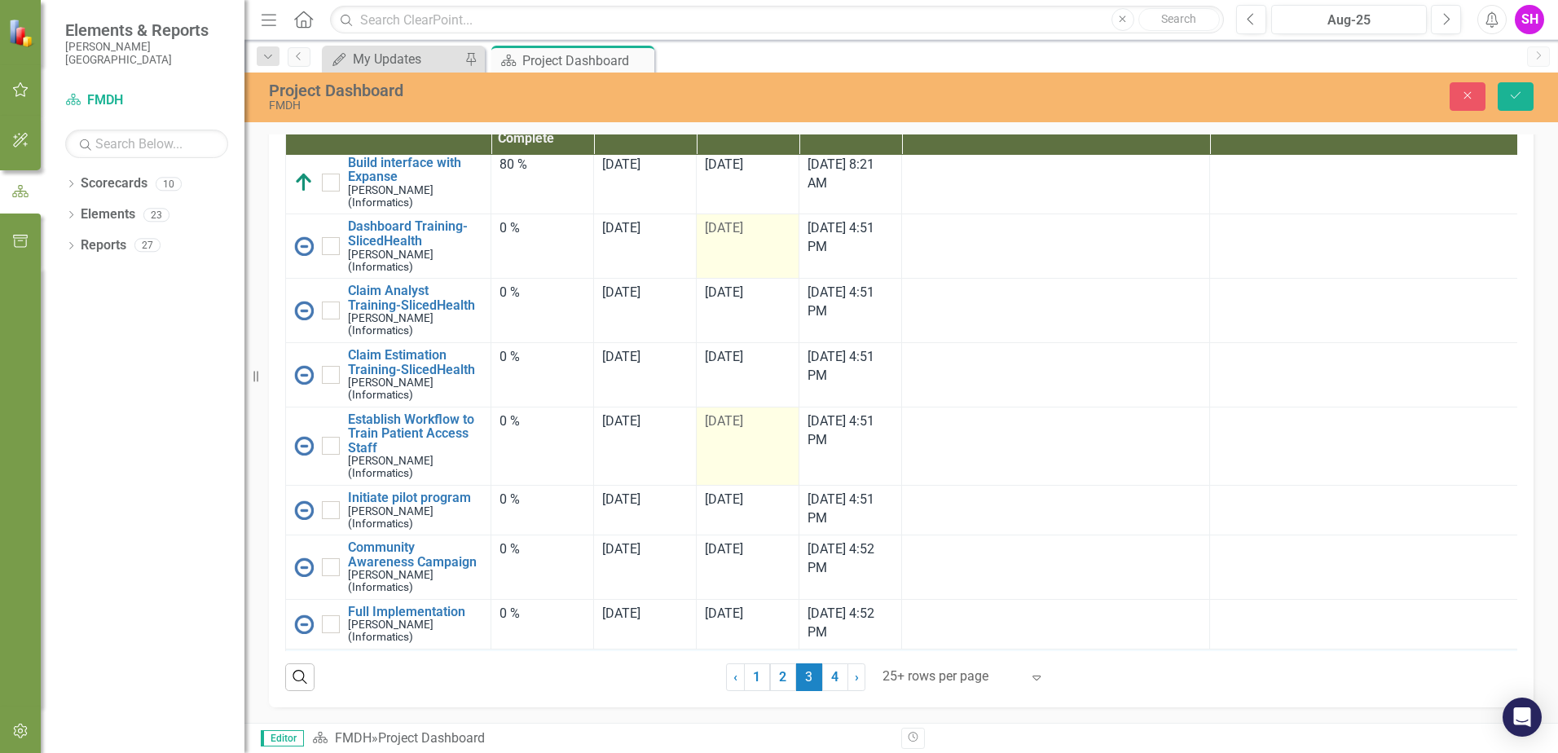
scroll to position [326, 0]
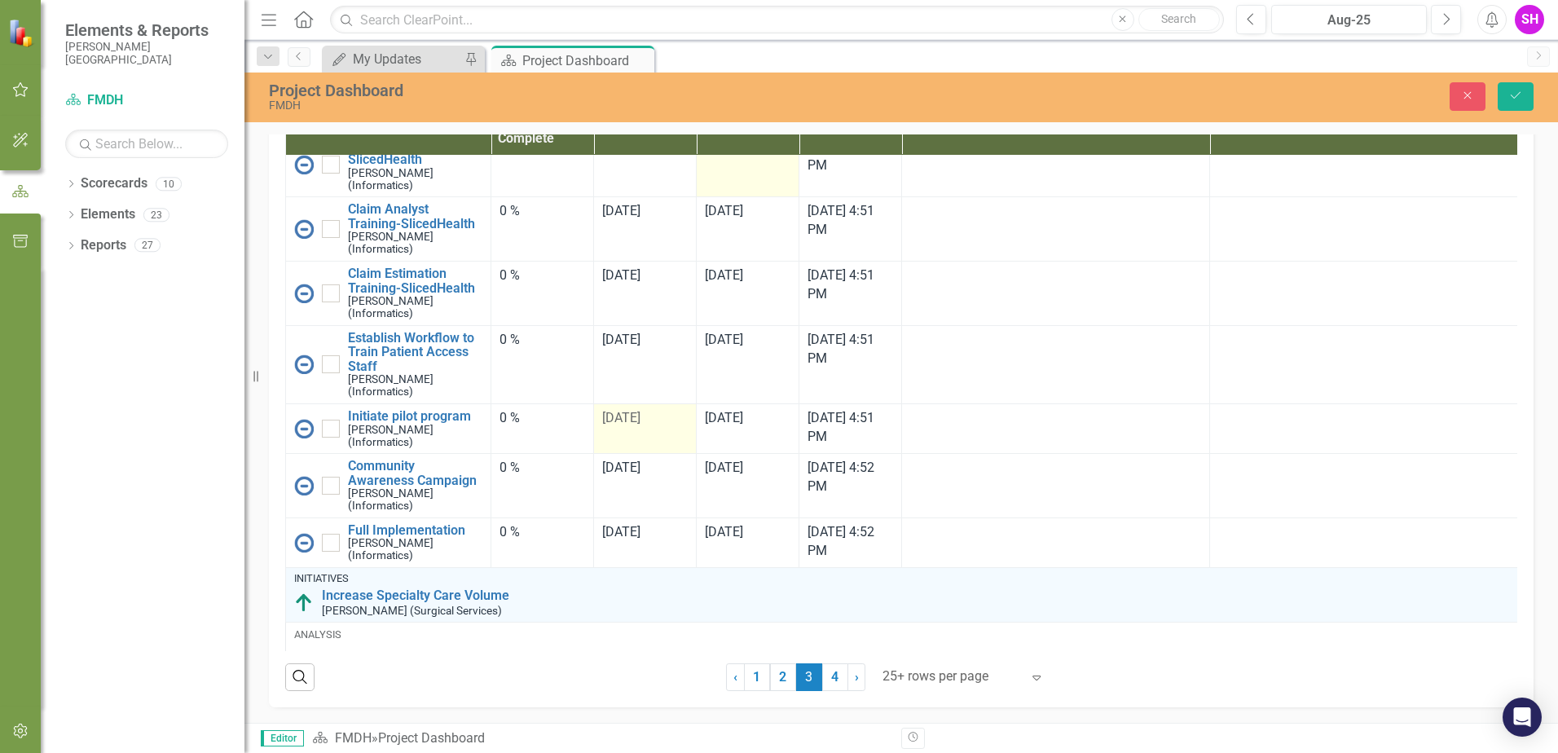
click at [655, 454] on td "[DATE]" at bounding box center [645, 429] width 103 height 50
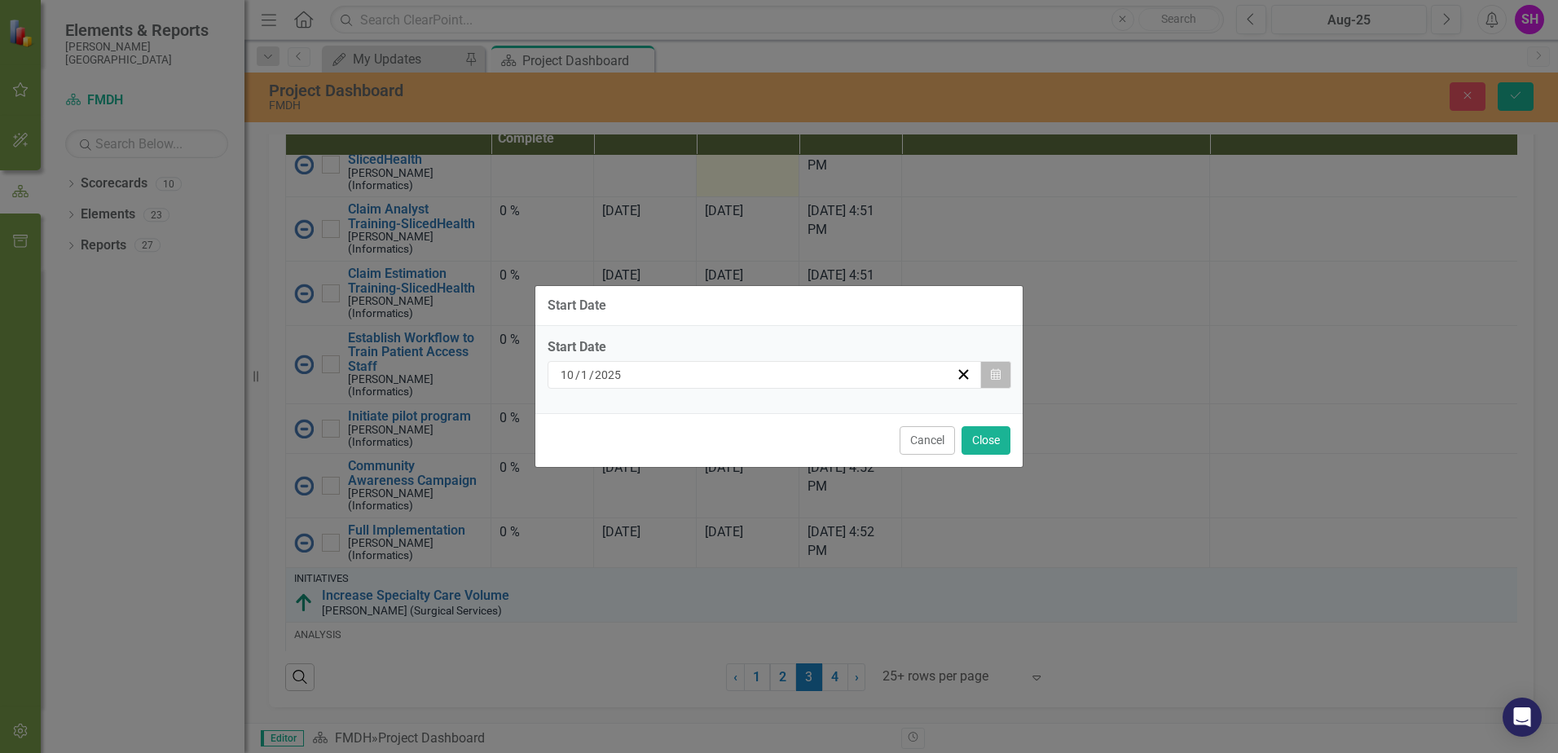
click at [992, 376] on icon "Calendar" at bounding box center [996, 374] width 10 height 11
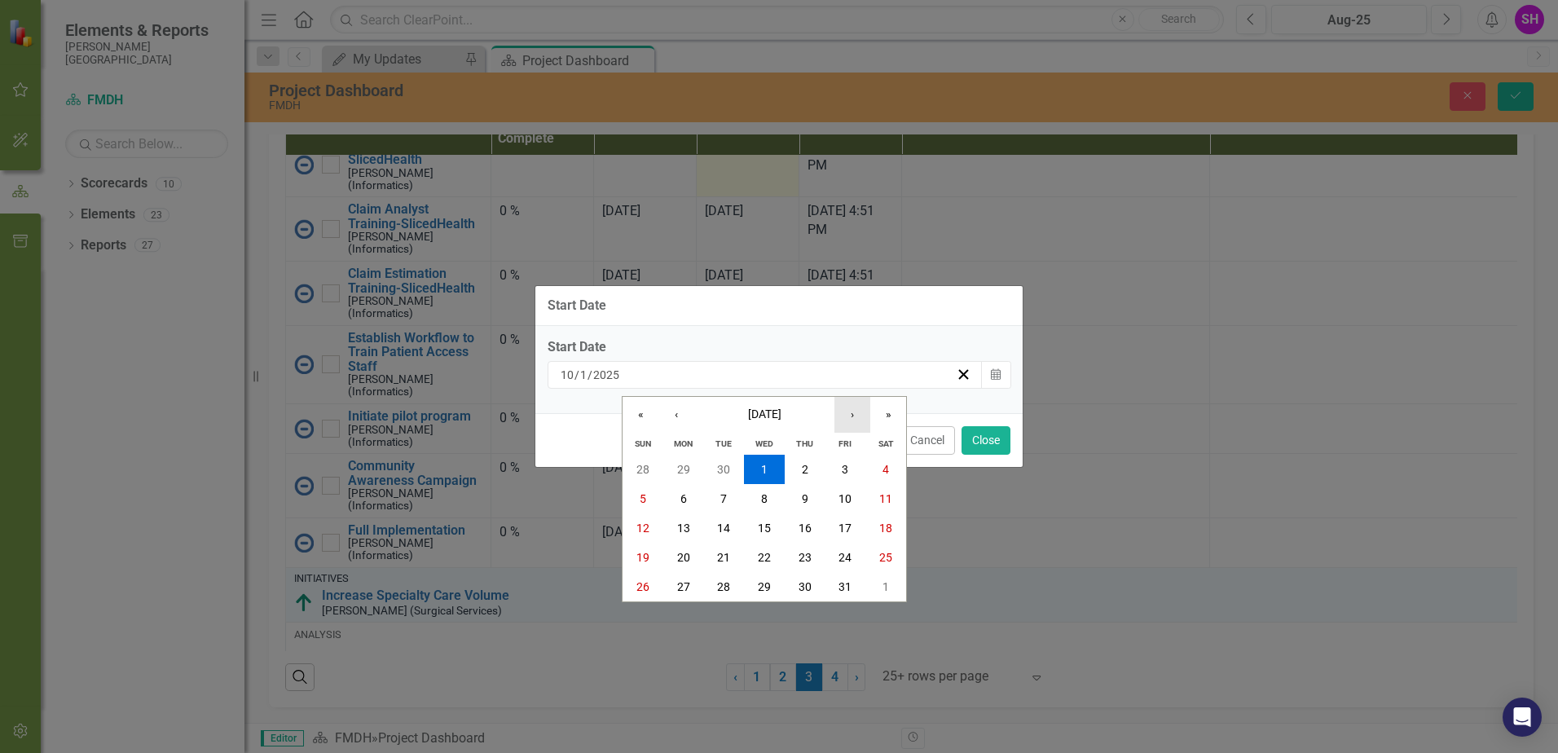
click at [864, 417] on button "›" at bounding box center [853, 415] width 36 height 36
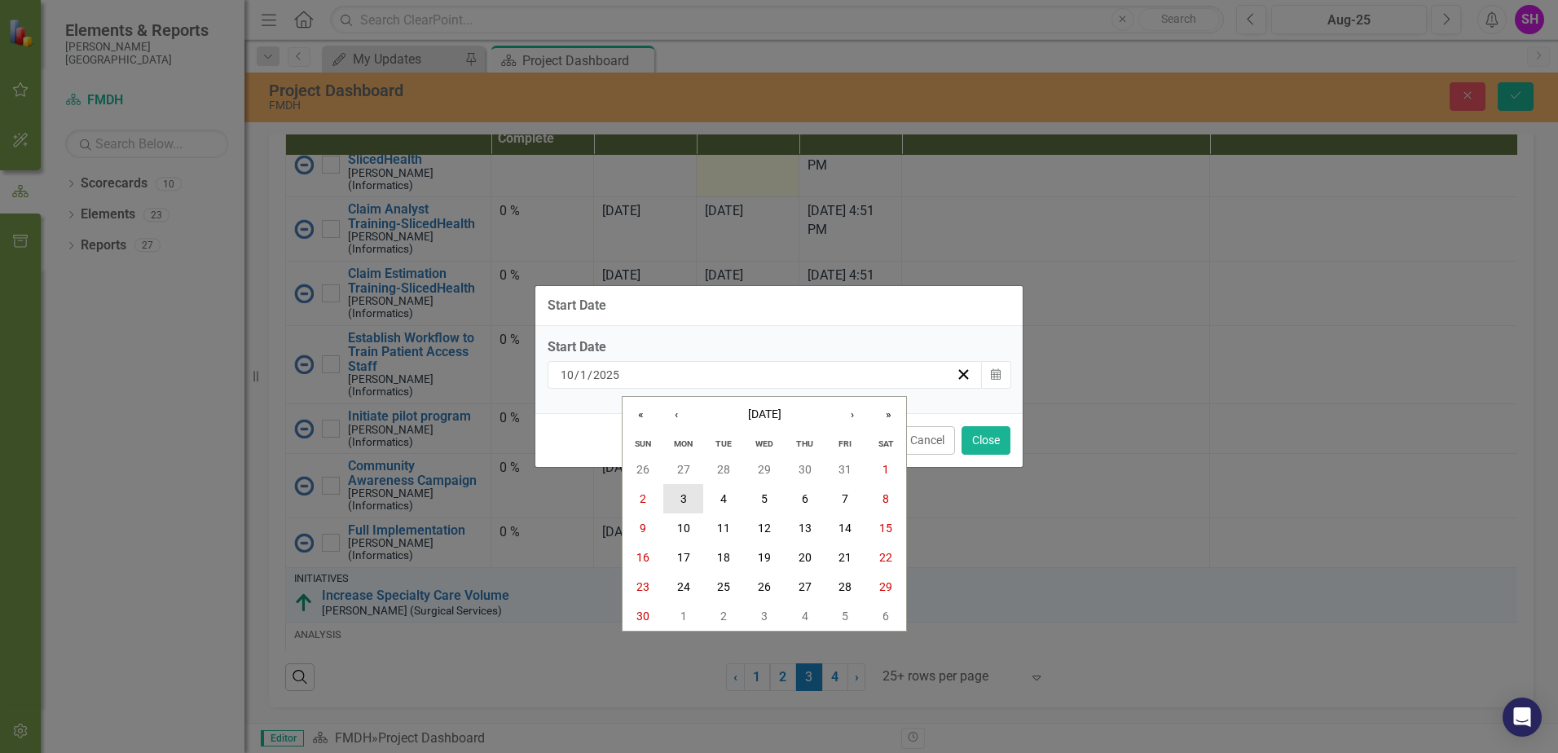
click at [681, 499] on abbr "3" at bounding box center [684, 498] width 7 height 13
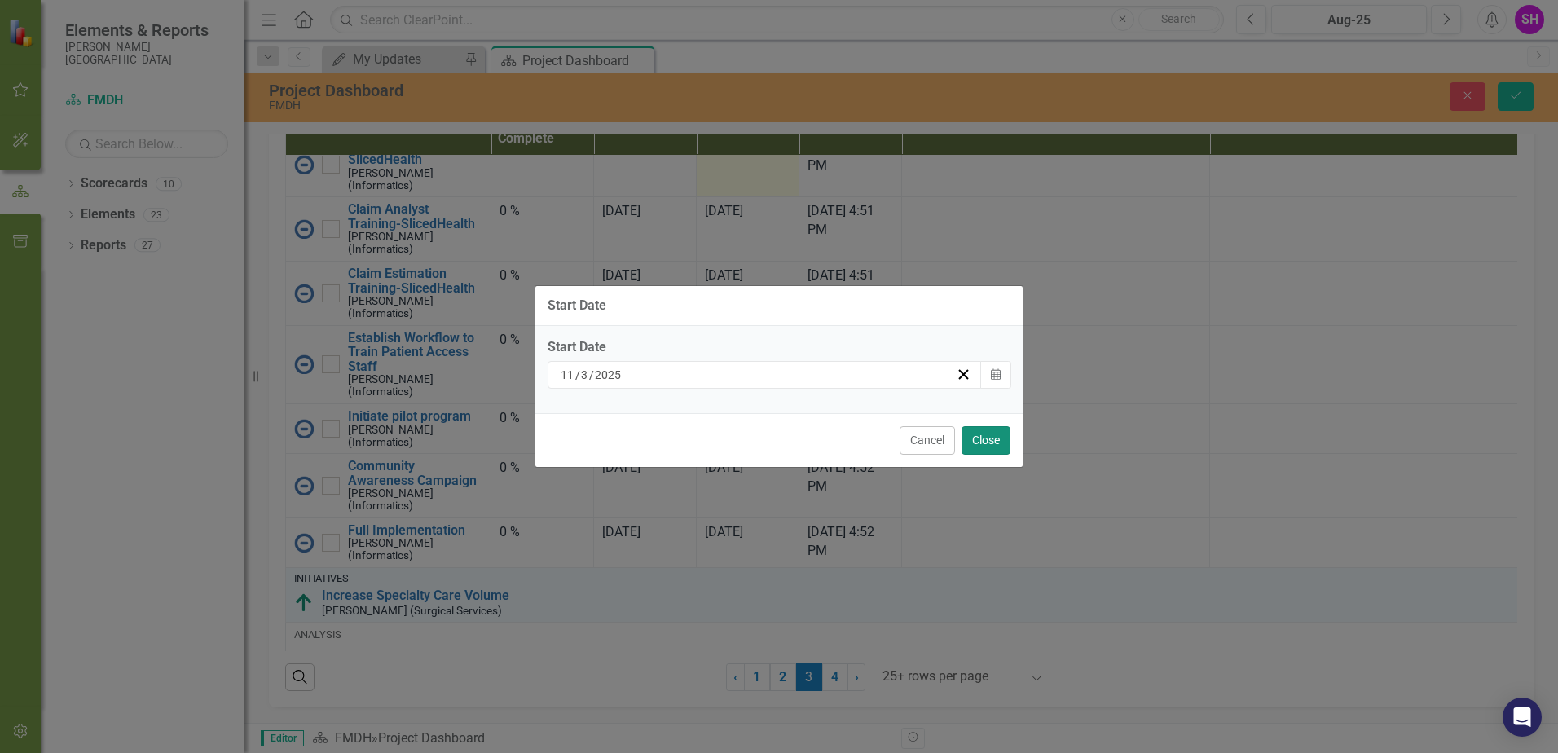
click at [998, 442] on button "Close" at bounding box center [986, 440] width 49 height 29
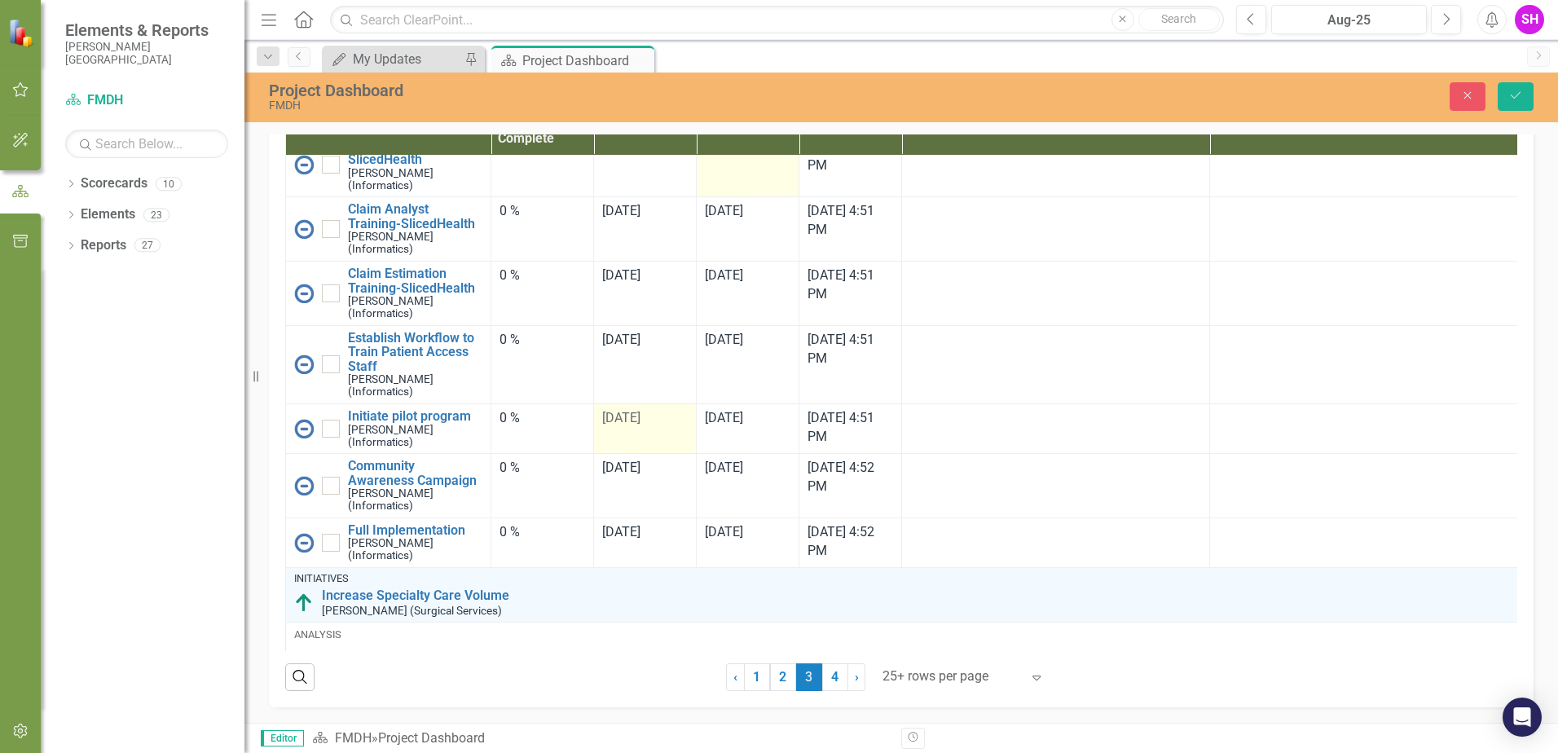
click at [661, 454] on td "[DATE]" at bounding box center [645, 429] width 103 height 50
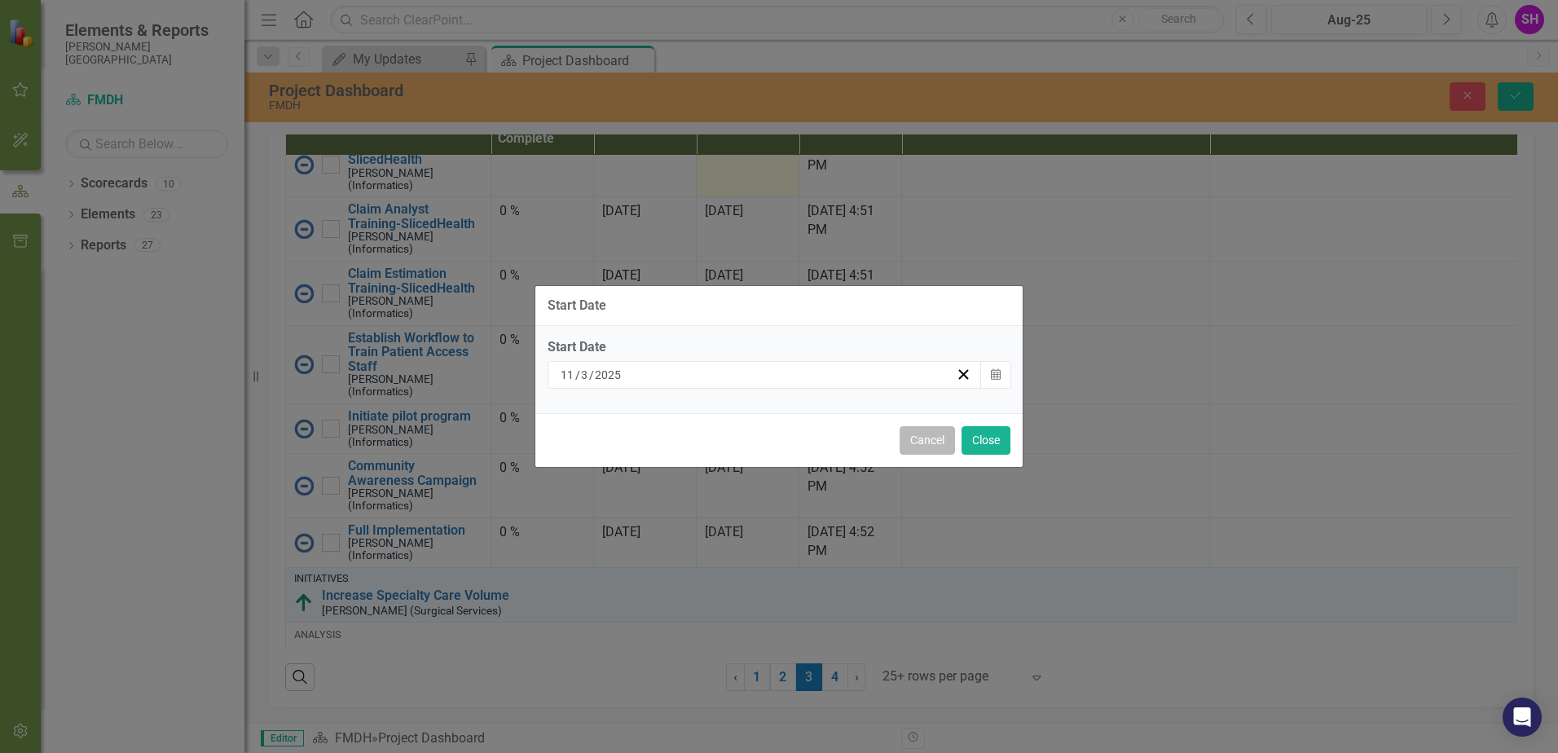
click at [943, 448] on button "Cancel" at bounding box center [927, 440] width 55 height 29
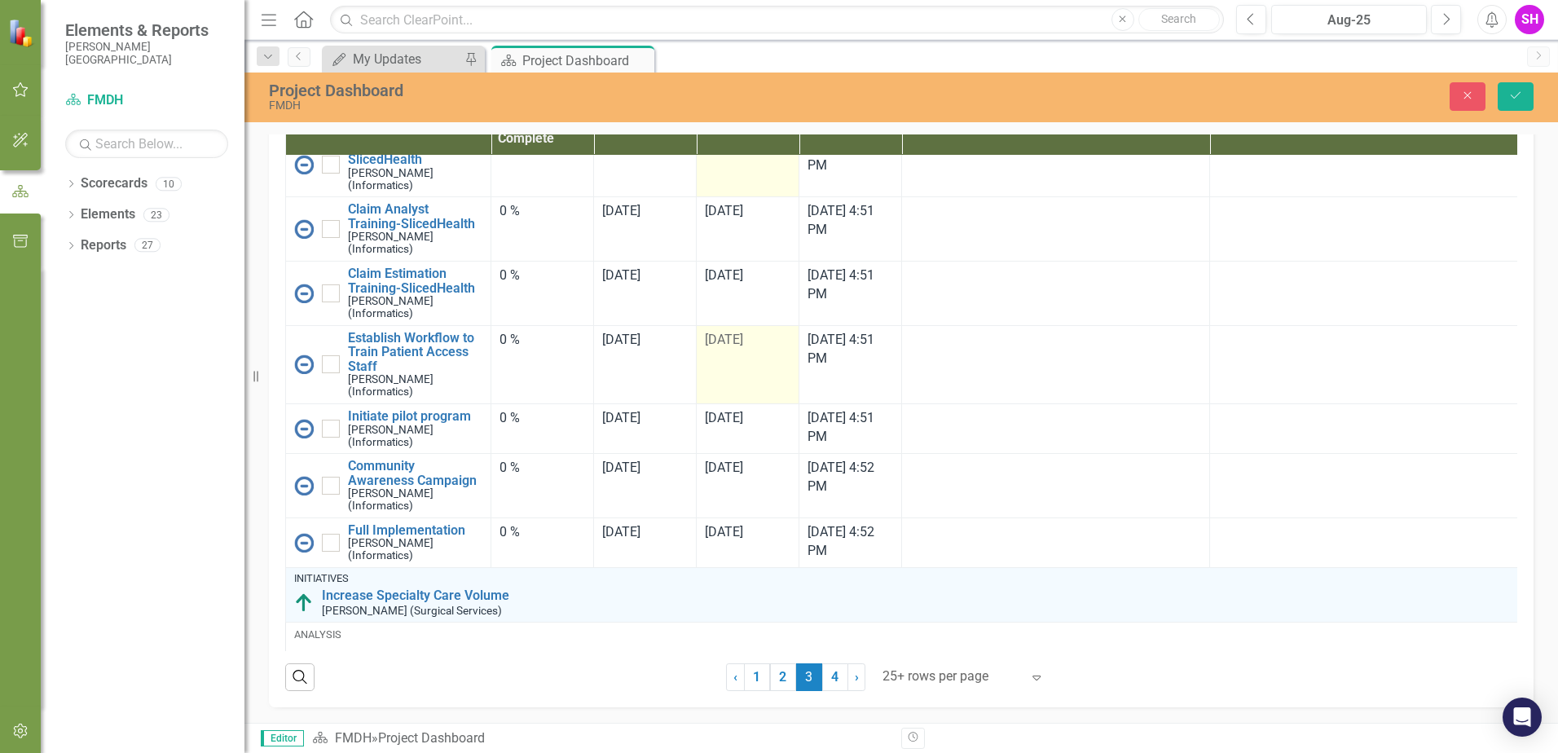
click at [741, 403] on td "[DATE]" at bounding box center [748, 364] width 103 height 78
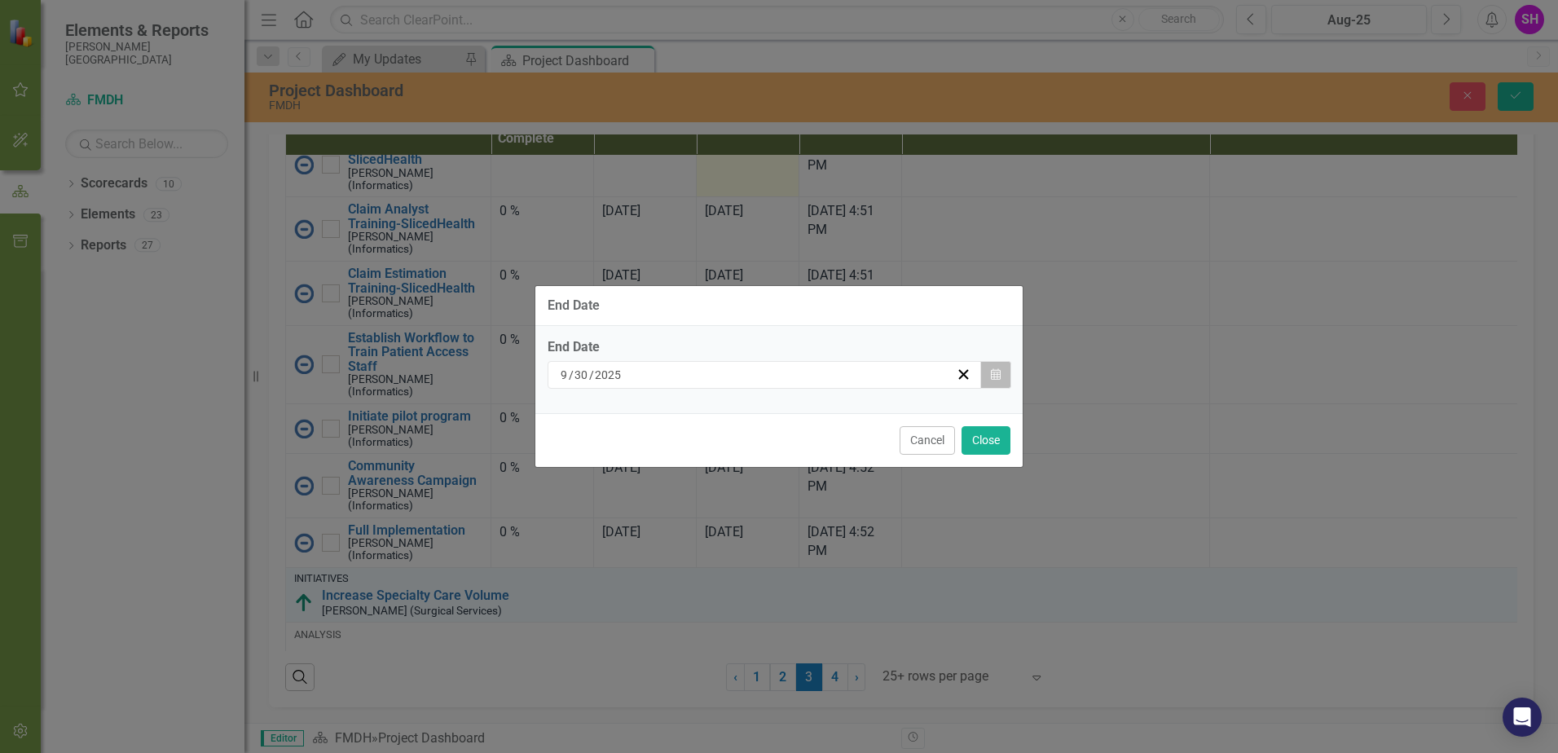
click at [1001, 377] on button "Calendar" at bounding box center [996, 375] width 31 height 28
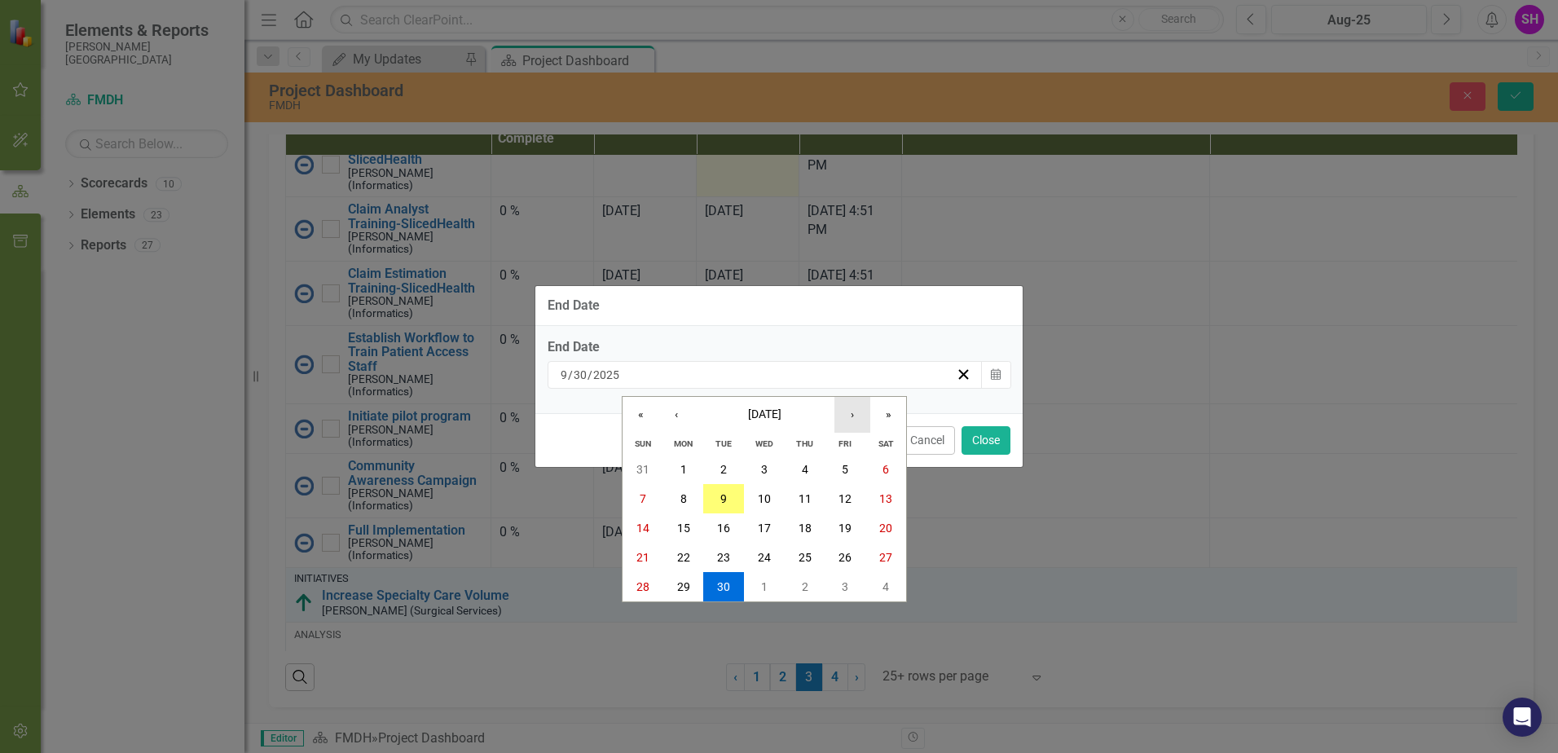
click at [853, 421] on button "›" at bounding box center [853, 415] width 36 height 36
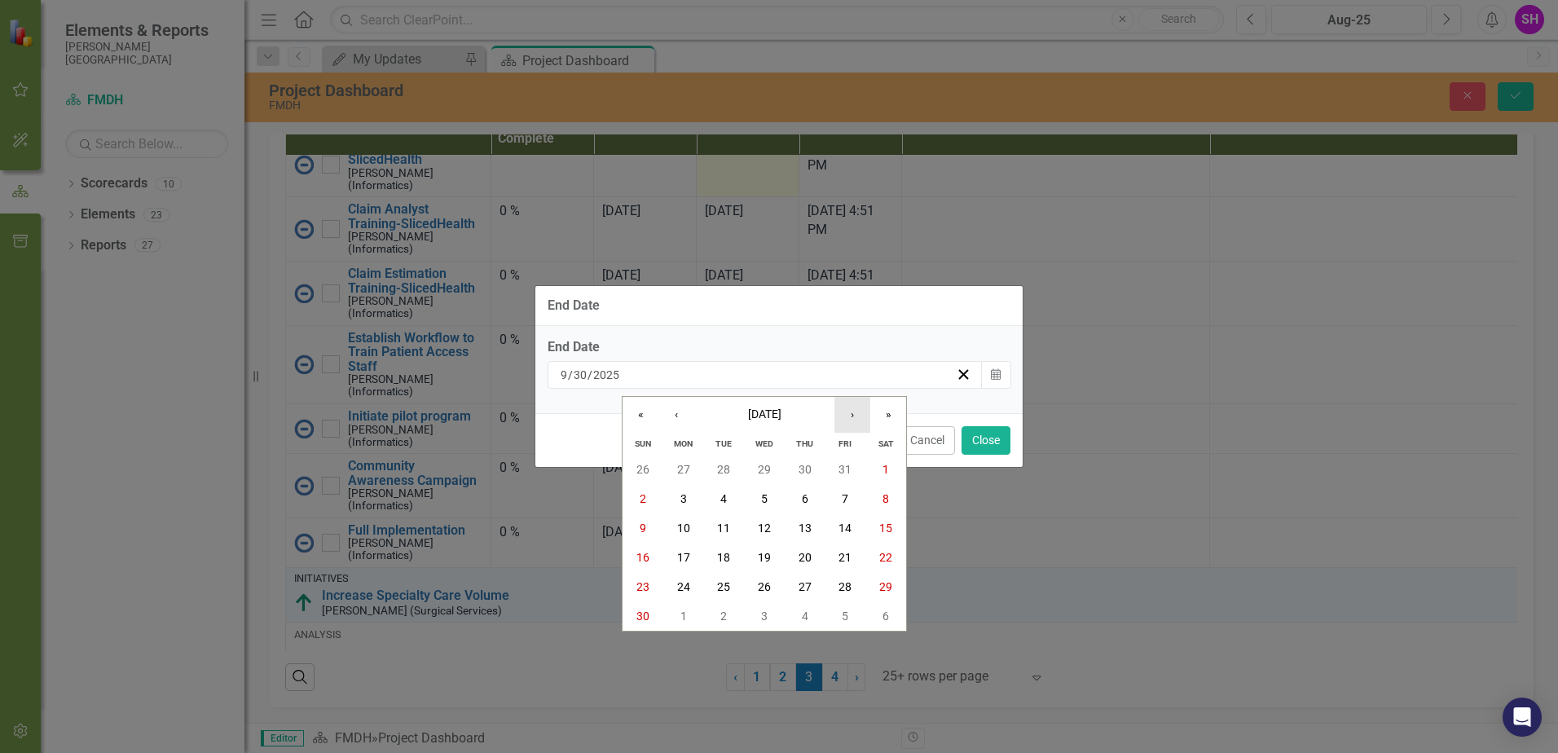
click at [853, 421] on button "›" at bounding box center [853, 415] width 36 height 36
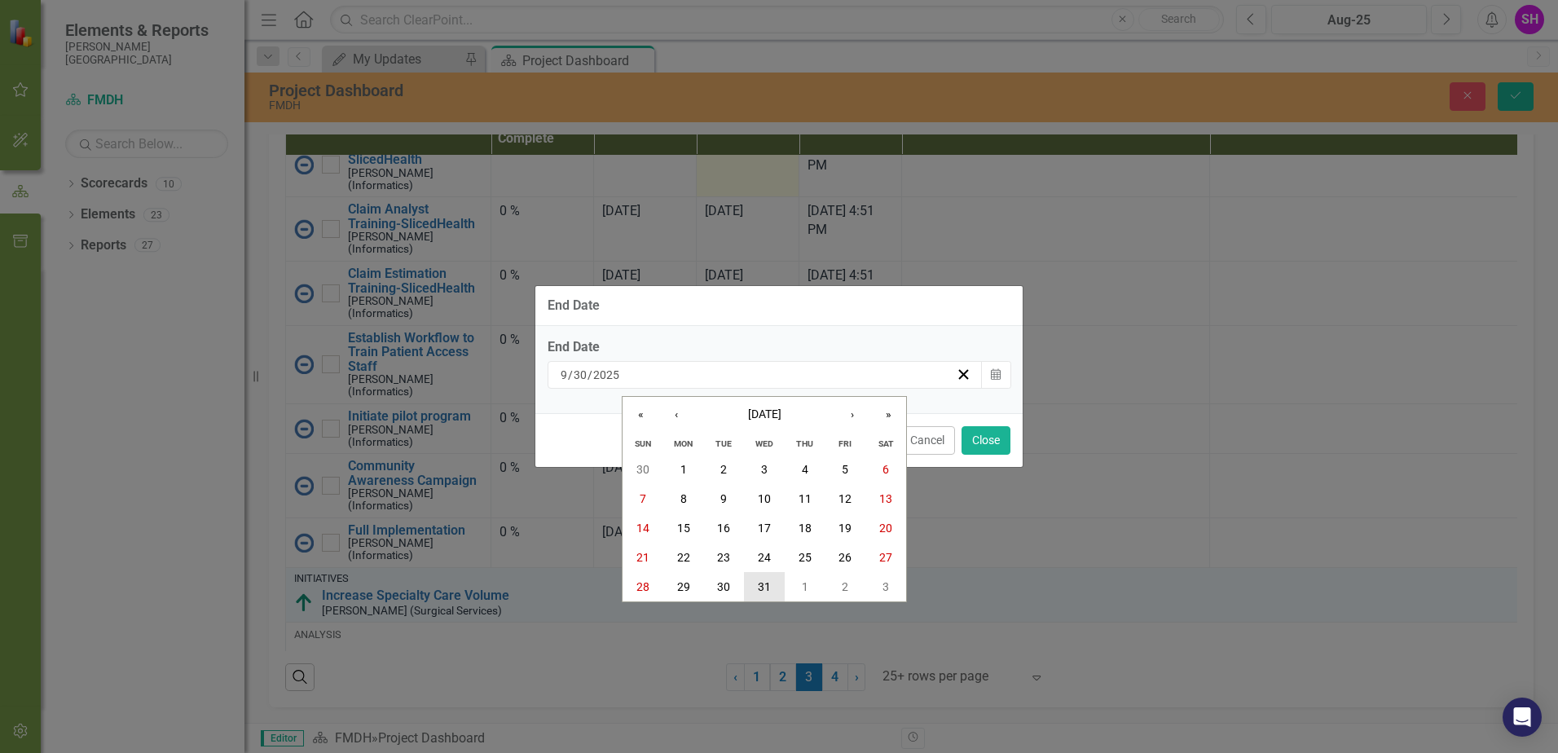
click at [769, 588] on abbr "31" at bounding box center [764, 586] width 13 height 13
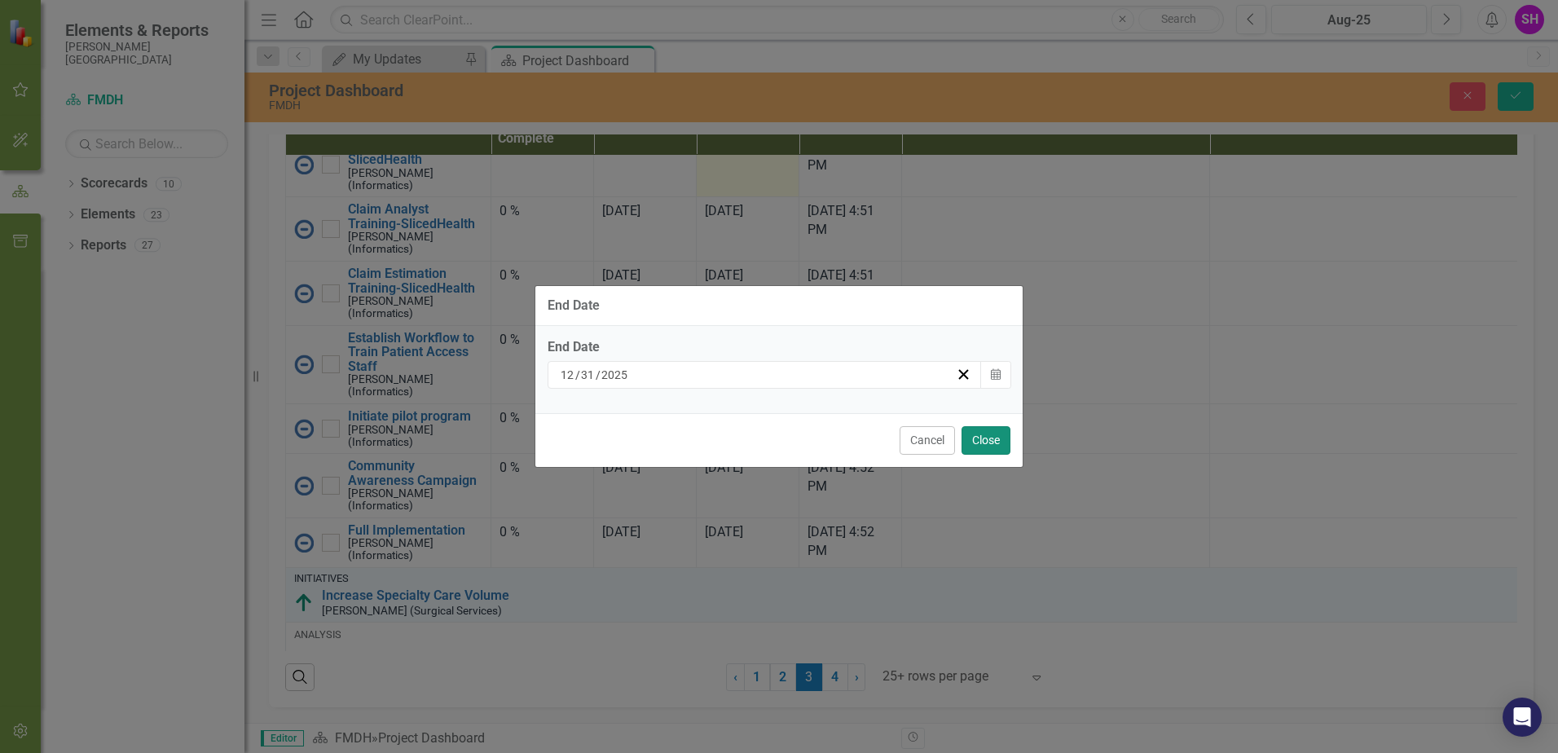
click at [994, 440] on button "Close" at bounding box center [986, 440] width 49 height 29
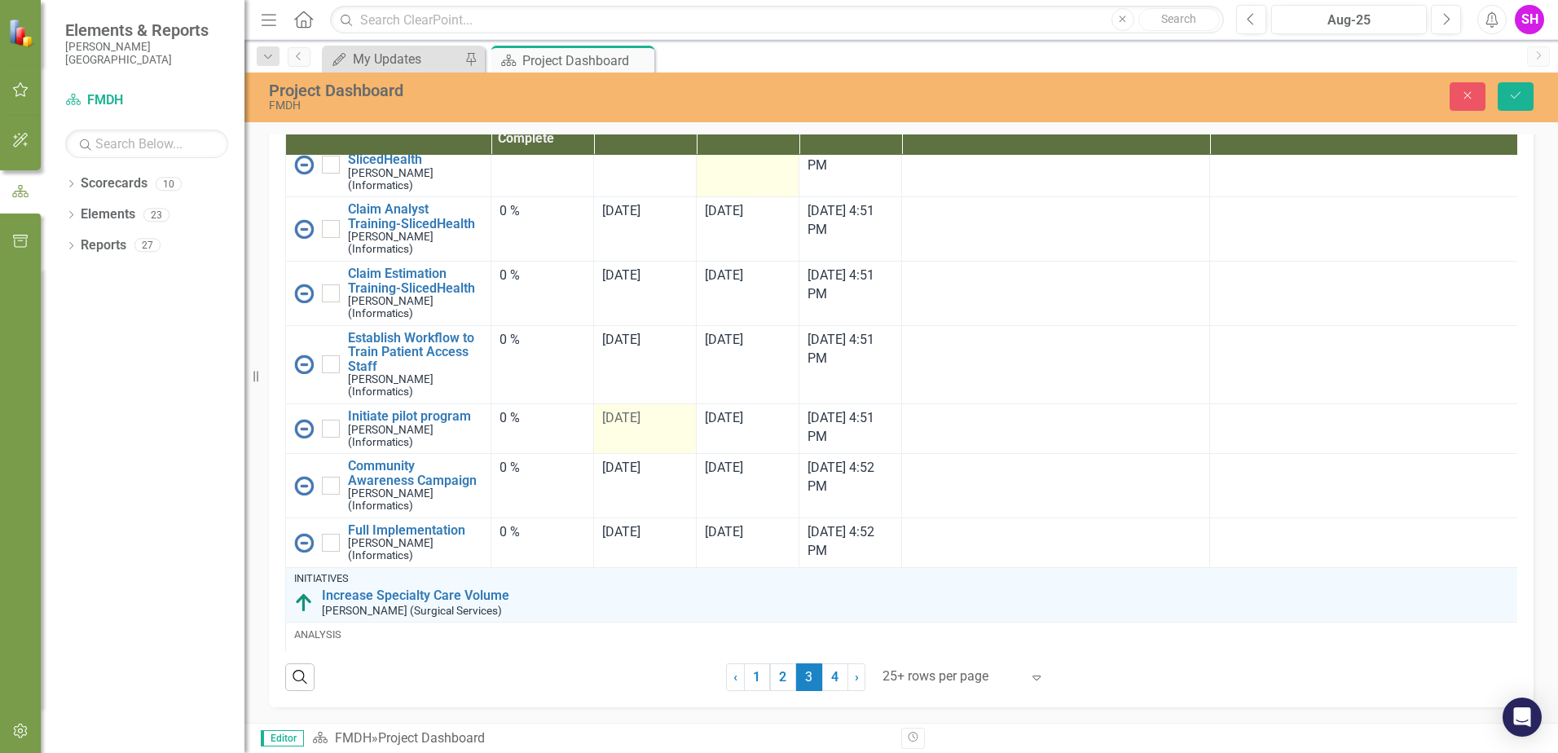
click at [641, 425] on span "[DATE]" at bounding box center [621, 417] width 38 height 15
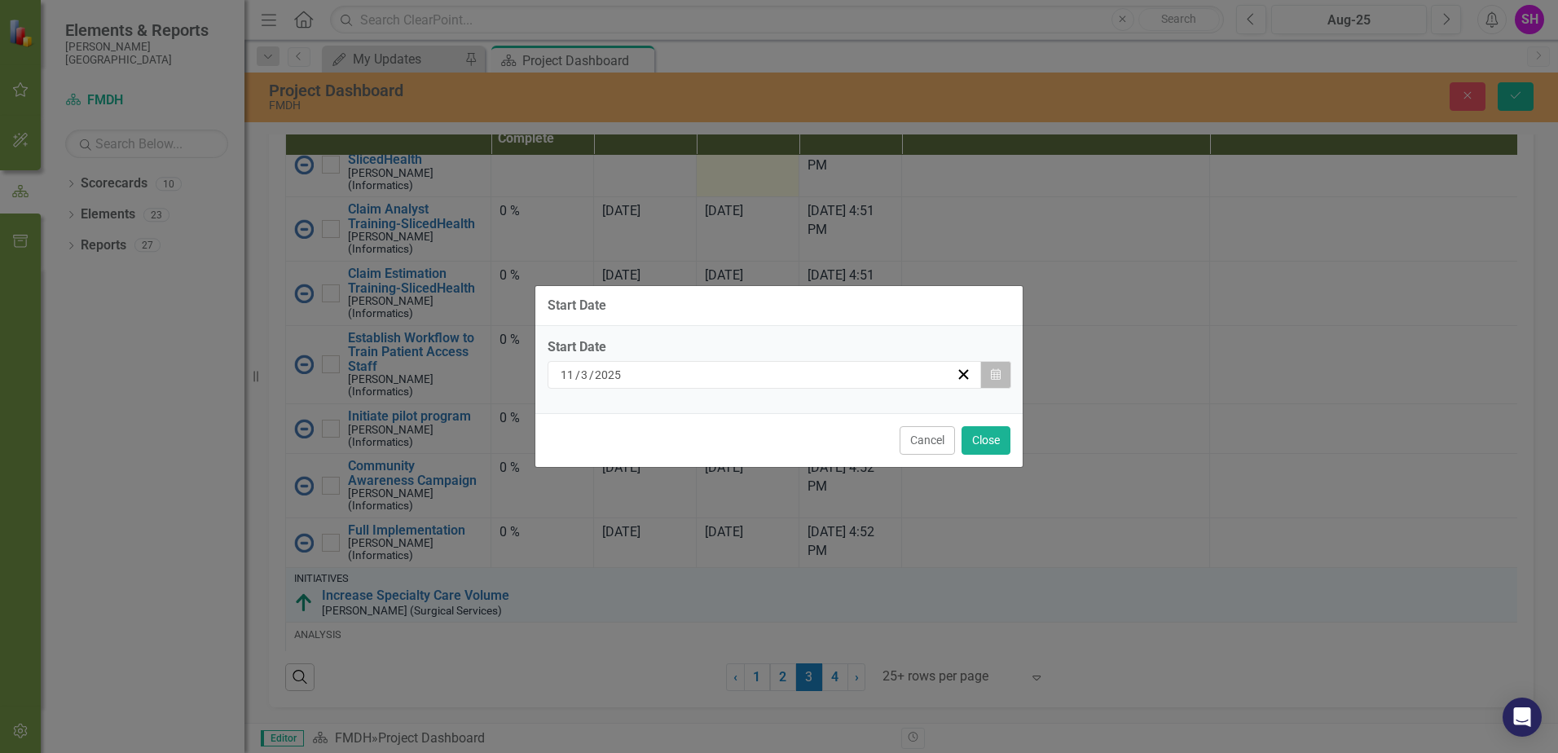
click at [988, 368] on button "Calendar" at bounding box center [996, 375] width 31 height 28
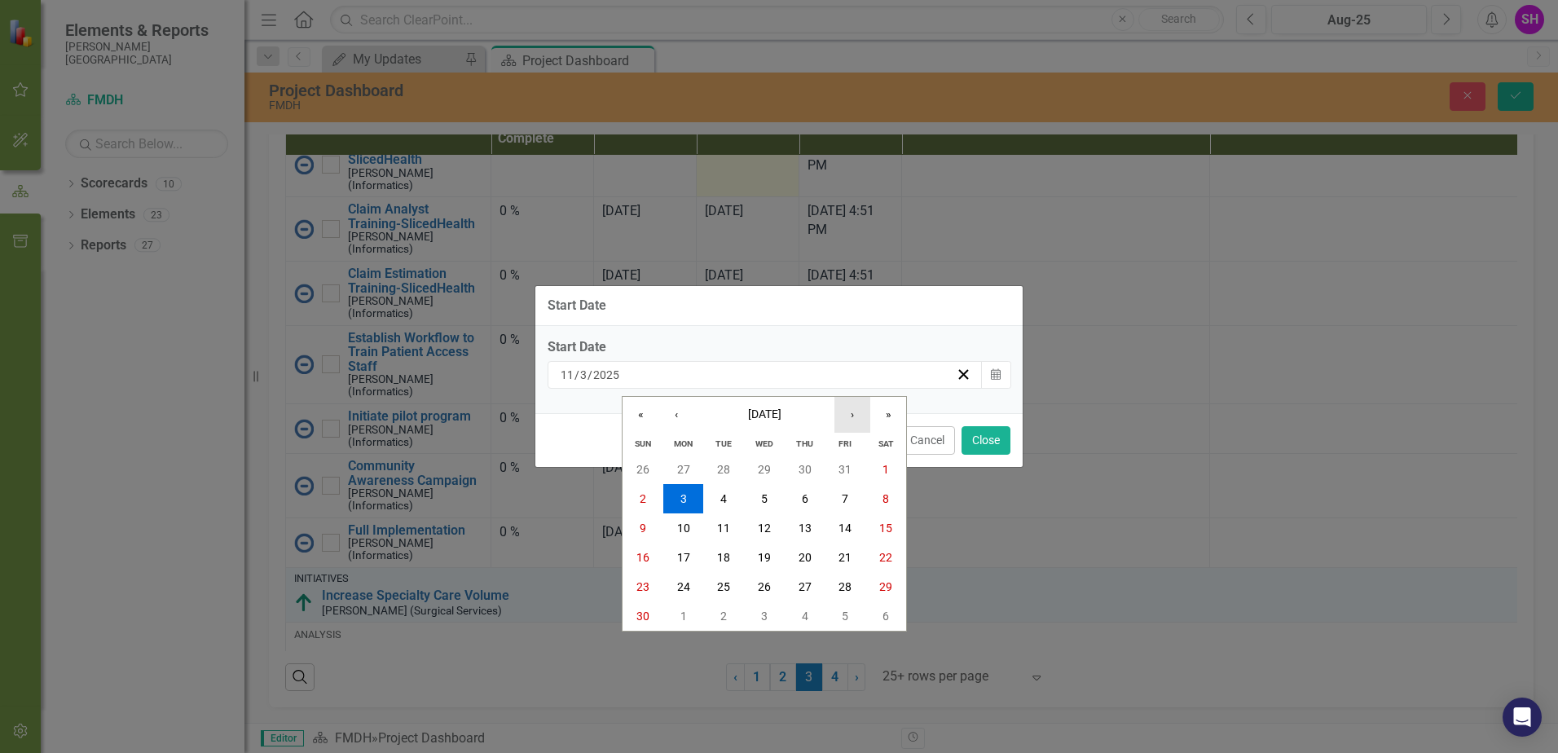
click at [858, 417] on button "›" at bounding box center [853, 415] width 36 height 36
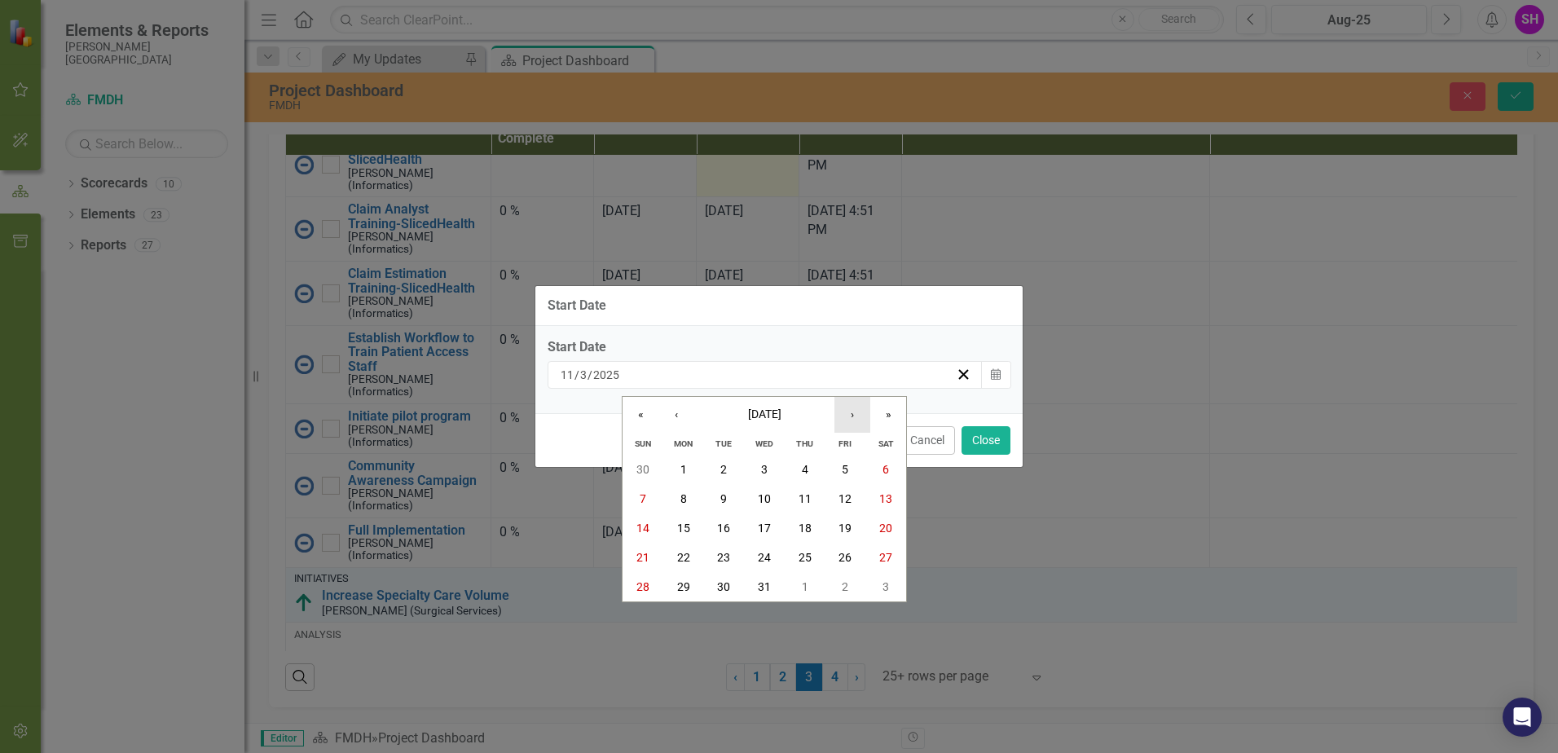
click at [858, 417] on button "›" at bounding box center [853, 415] width 36 height 36
click at [811, 467] on button "1" at bounding box center [805, 469] width 41 height 29
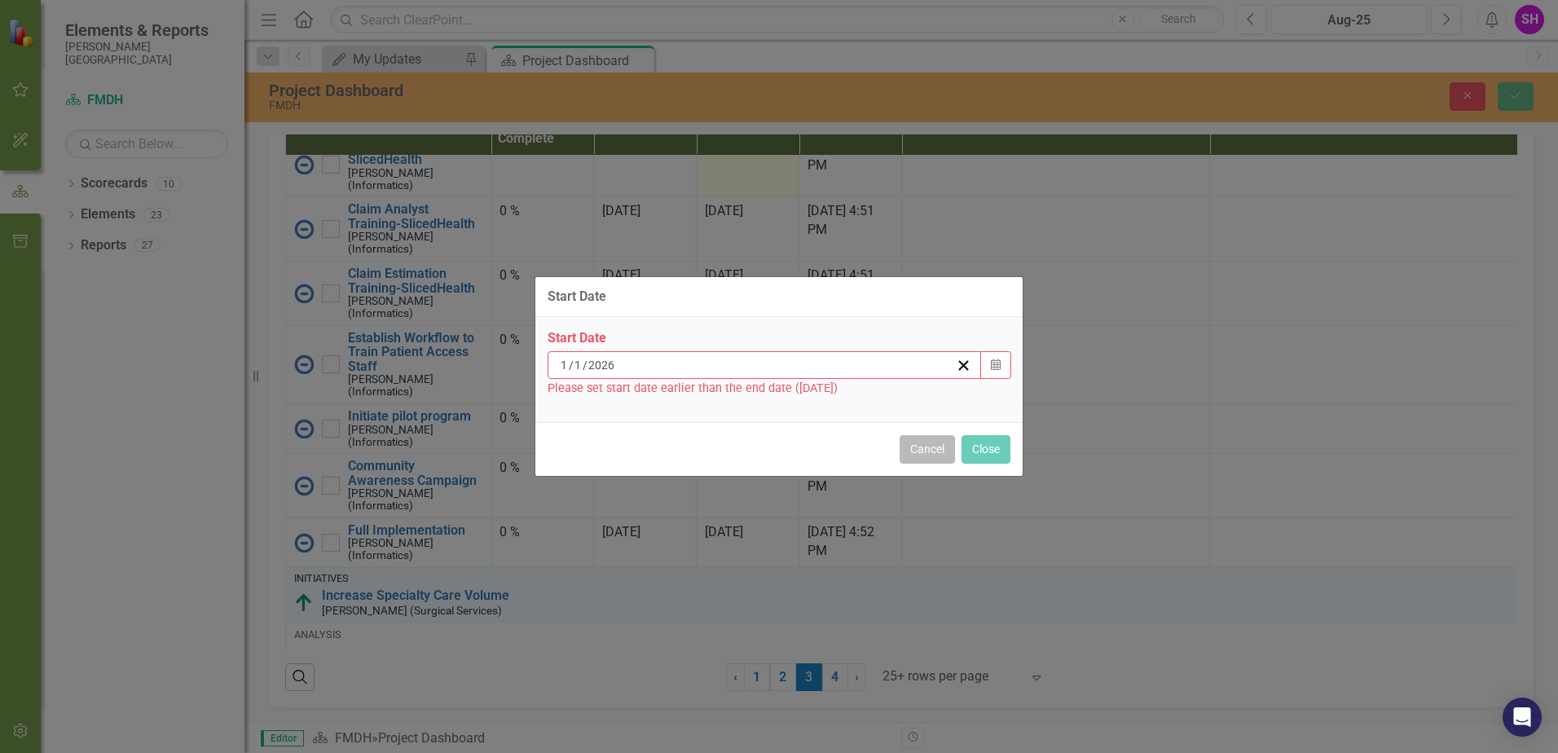
click at [923, 446] on button "Cancel" at bounding box center [927, 449] width 55 height 29
type input "11"
type input "3"
type input "2025"
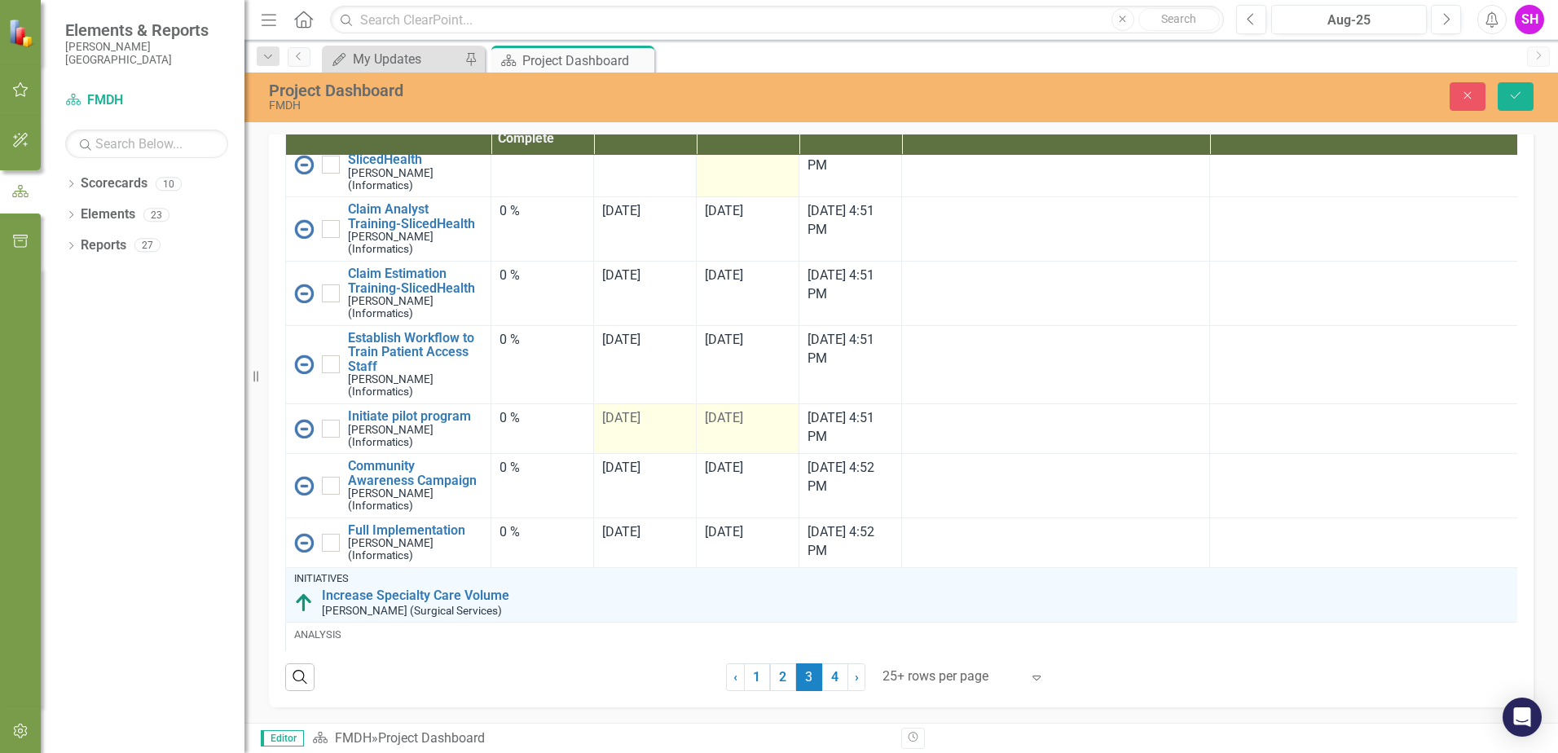
click at [744, 428] on div "[DATE]" at bounding box center [748, 418] width 86 height 19
click at [740, 428] on div "[DATE]" at bounding box center [748, 418] width 86 height 19
click at [739, 428] on div "[DATE]" at bounding box center [748, 418] width 86 height 19
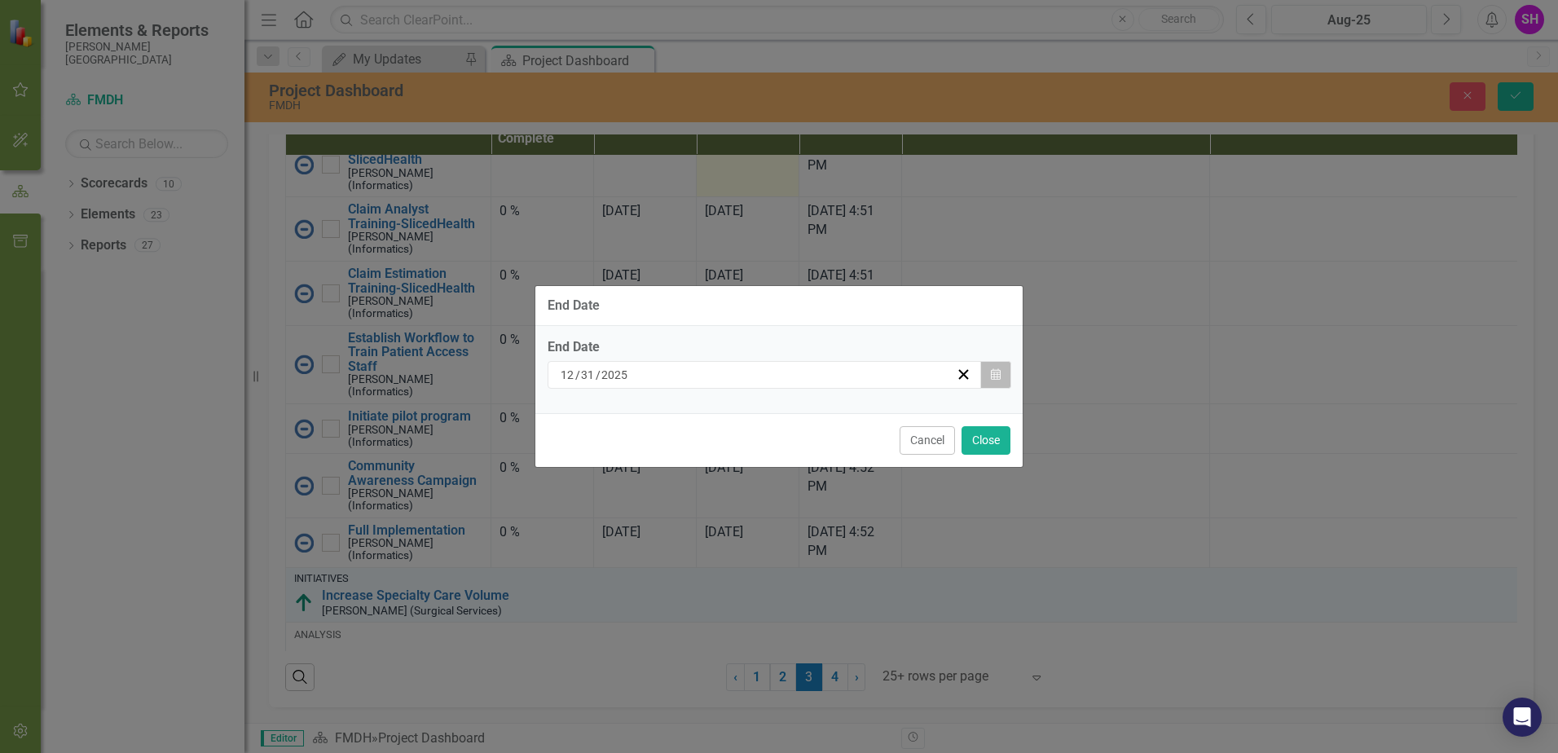
click at [996, 375] on icon "Calendar" at bounding box center [996, 374] width 10 height 11
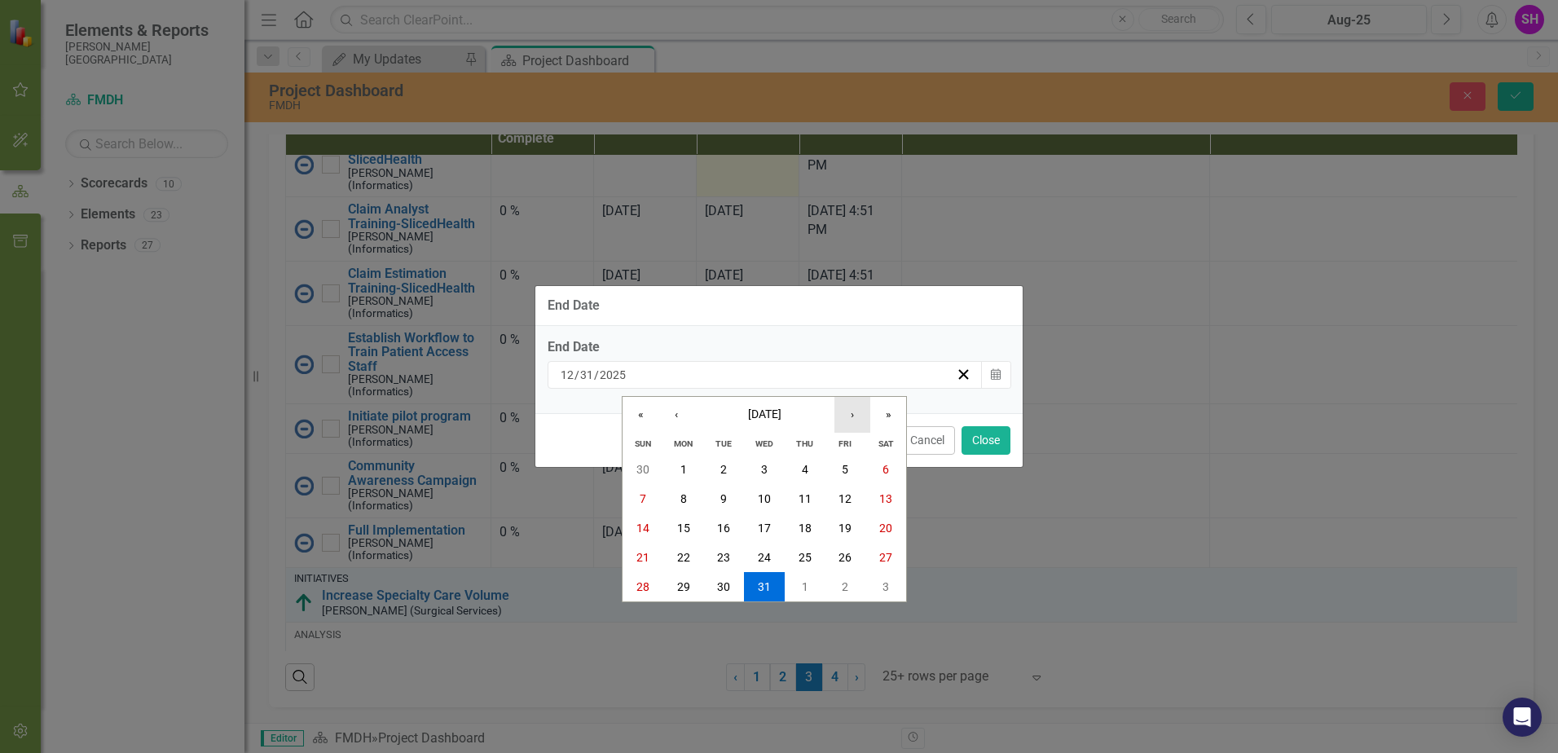
click at [862, 417] on button "›" at bounding box center [853, 415] width 36 height 36
click at [722, 589] on abbr "31" at bounding box center [723, 586] width 13 height 13
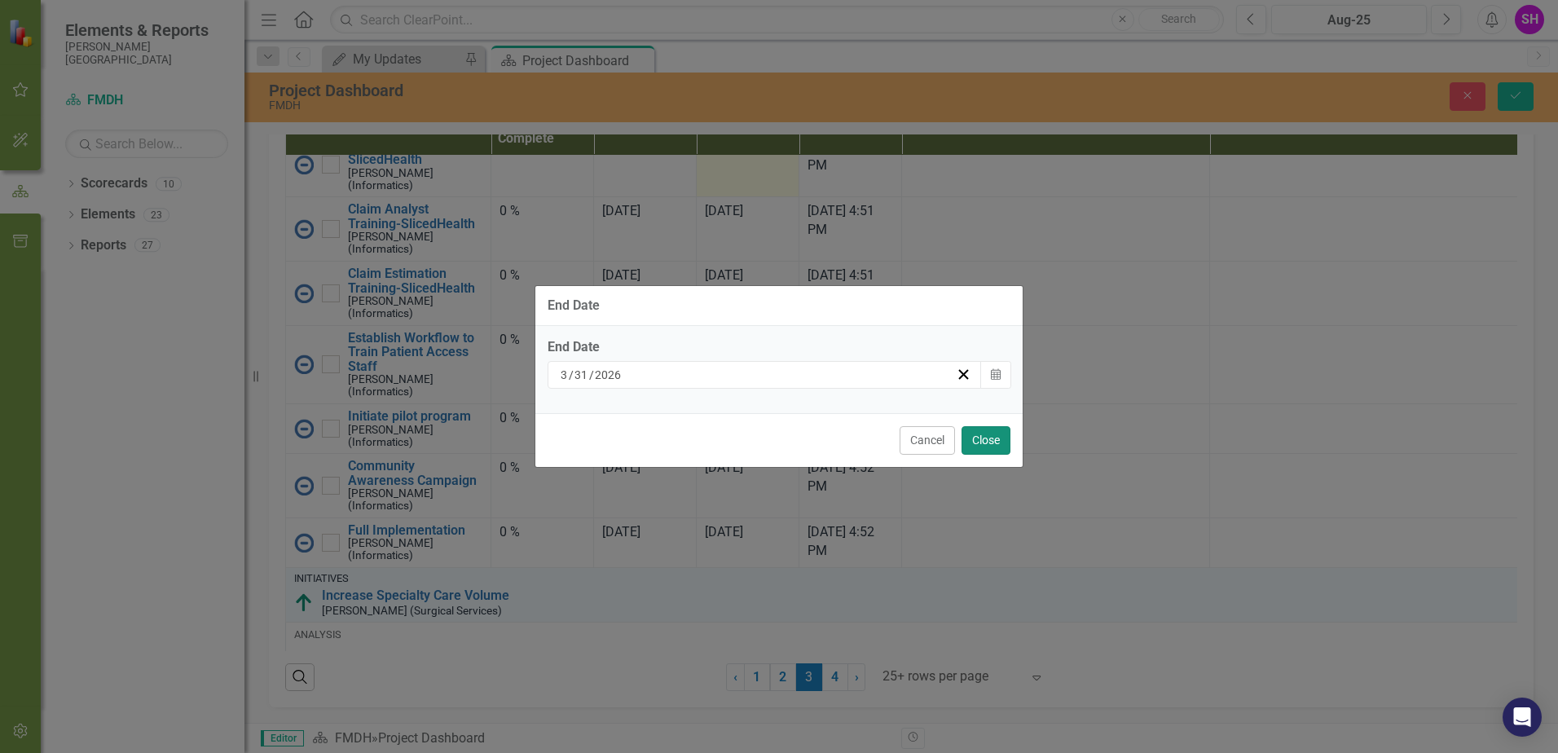
click at [984, 448] on button "Close" at bounding box center [986, 440] width 49 height 29
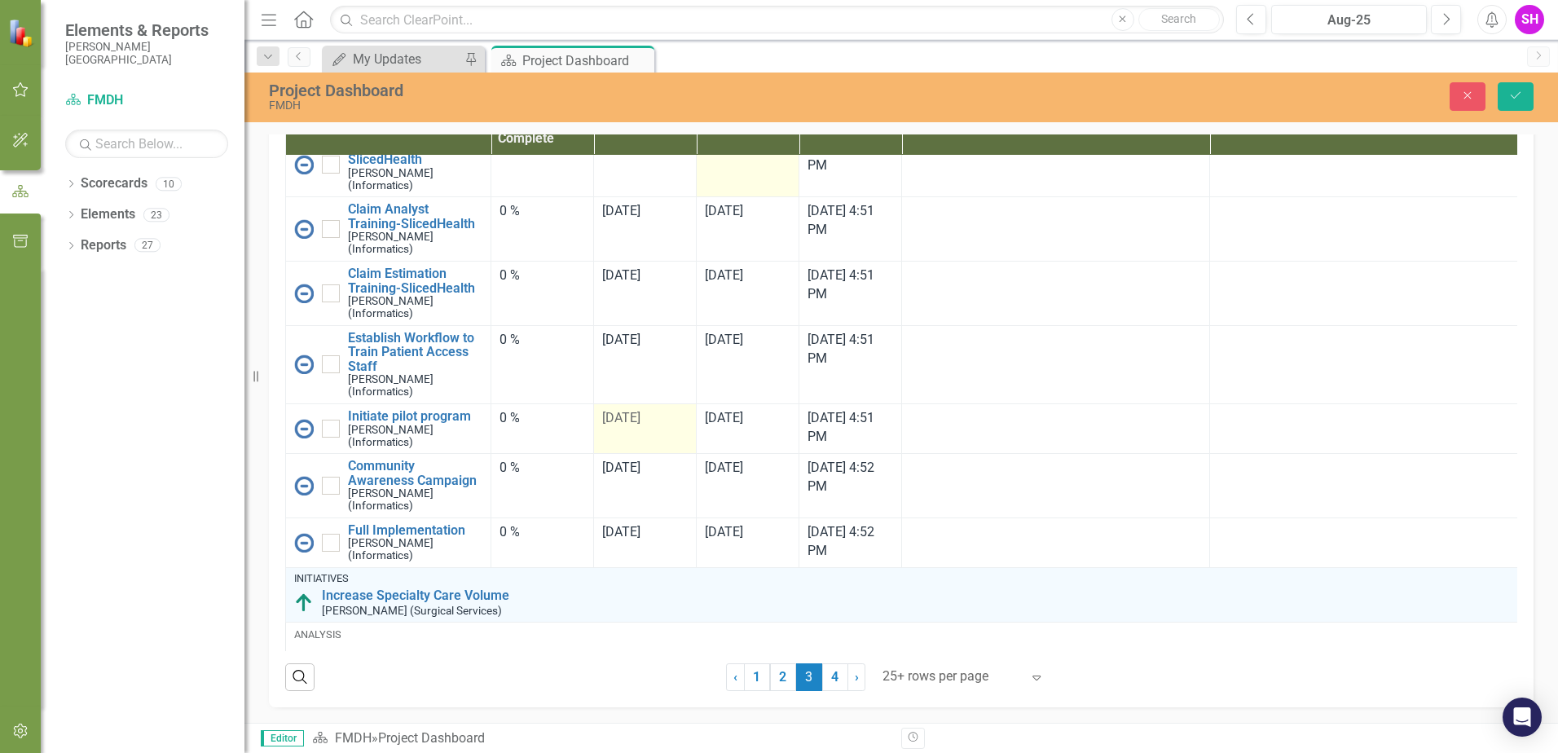
click at [624, 454] on td "[DATE]" at bounding box center [645, 429] width 103 height 50
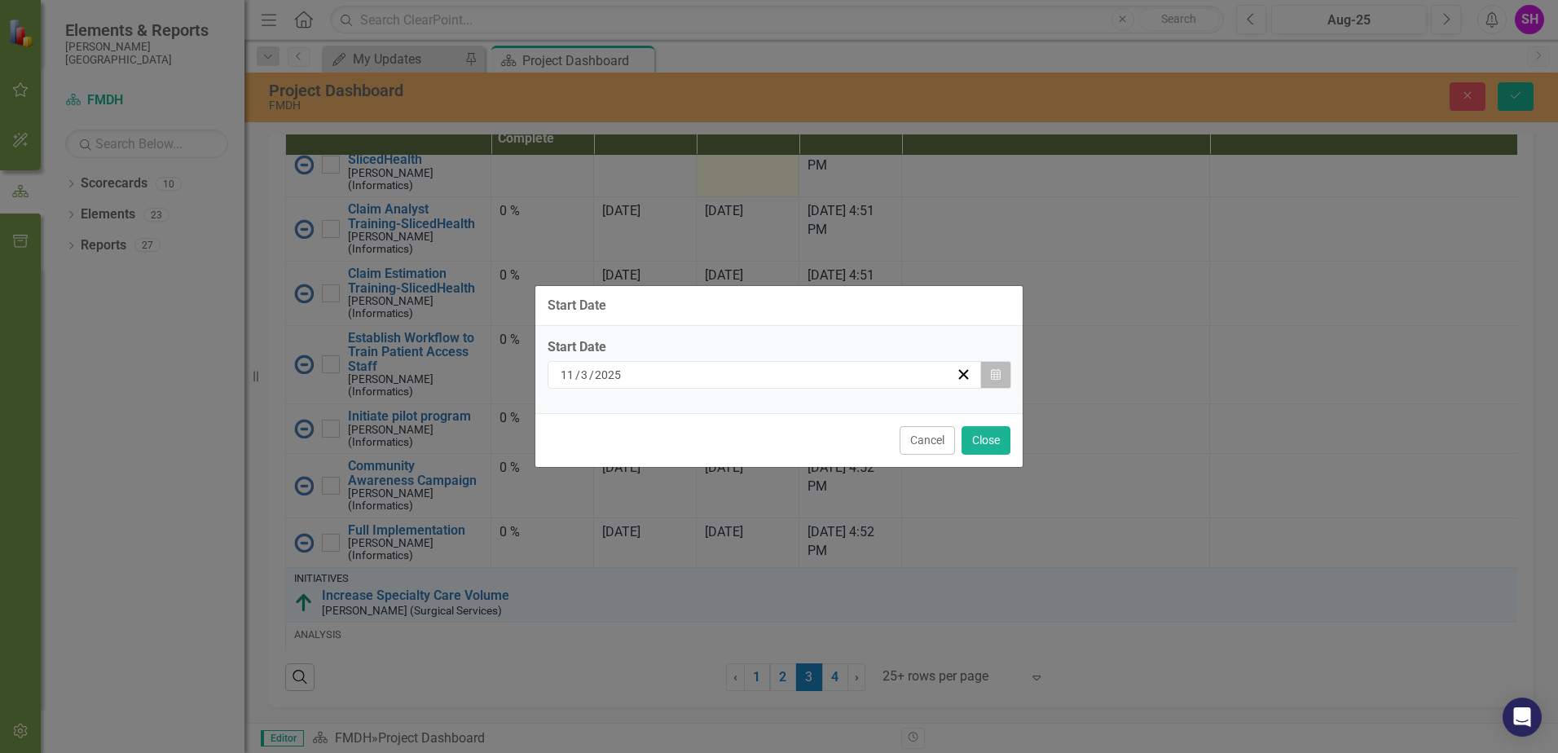
click at [997, 372] on icon "Calendar" at bounding box center [996, 374] width 10 height 11
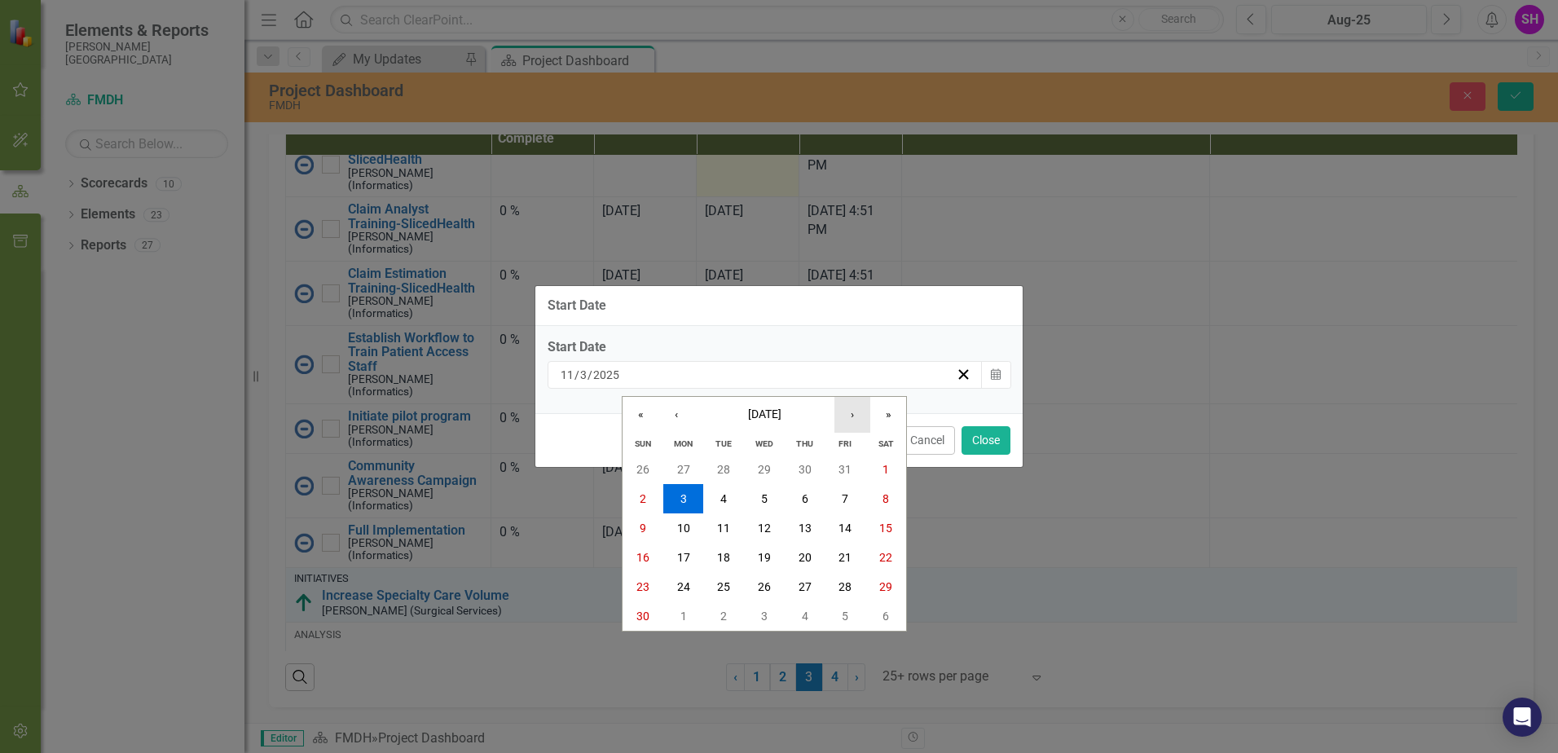
click at [853, 421] on button "›" at bounding box center [853, 415] width 36 height 36
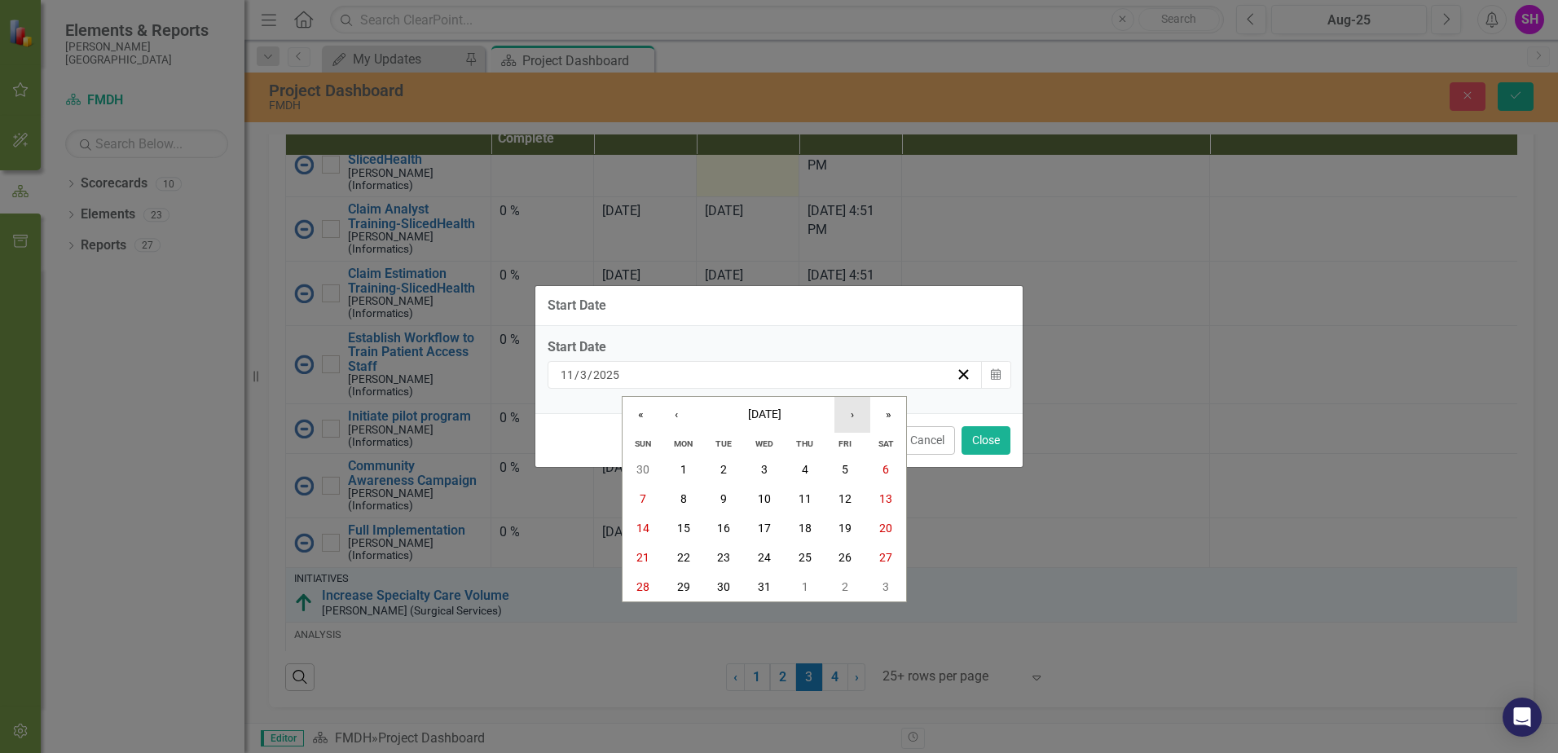
click at [853, 421] on button "›" at bounding box center [853, 415] width 36 height 36
click at [812, 466] on button "1" at bounding box center [805, 469] width 41 height 29
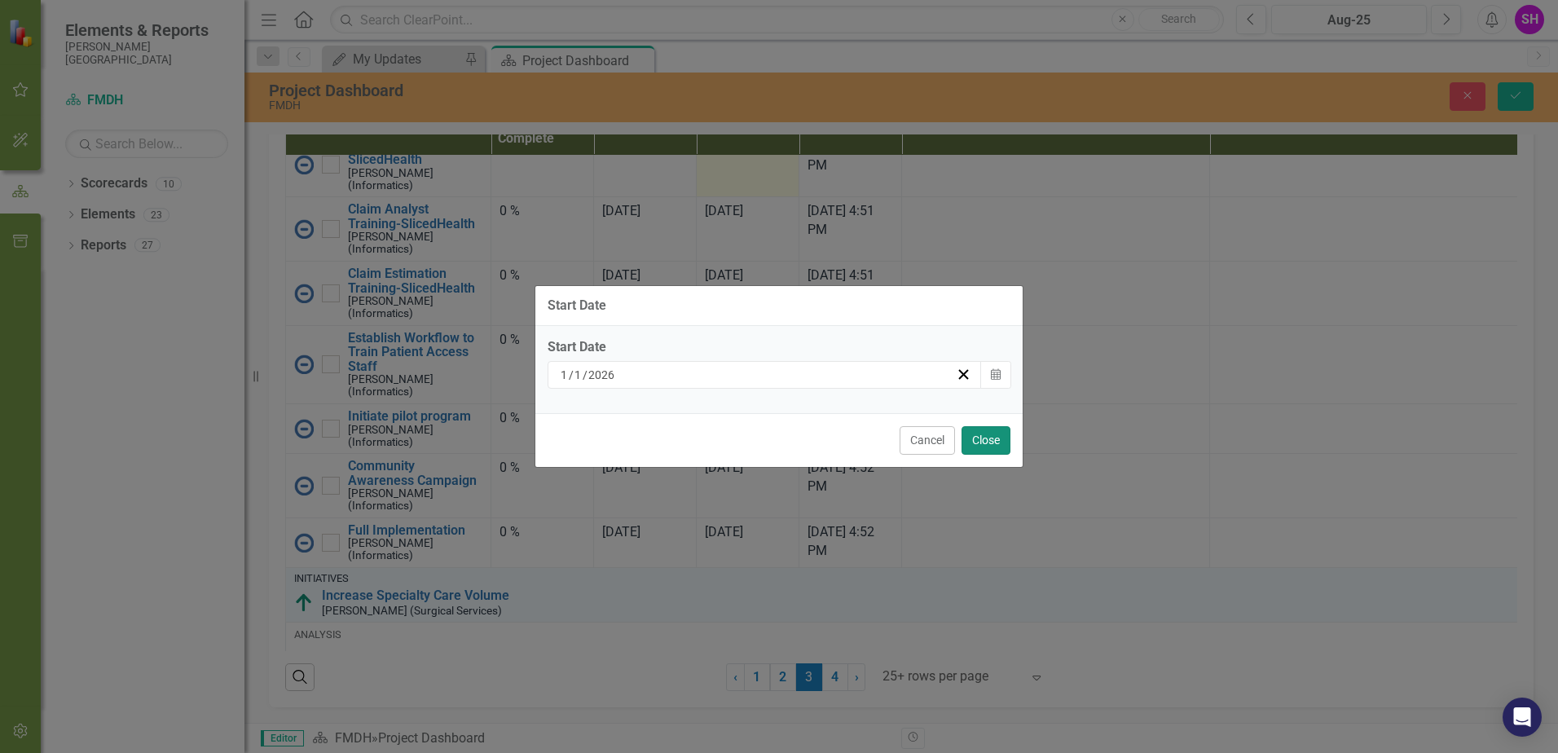
click at [1003, 439] on button "Close" at bounding box center [986, 440] width 49 height 29
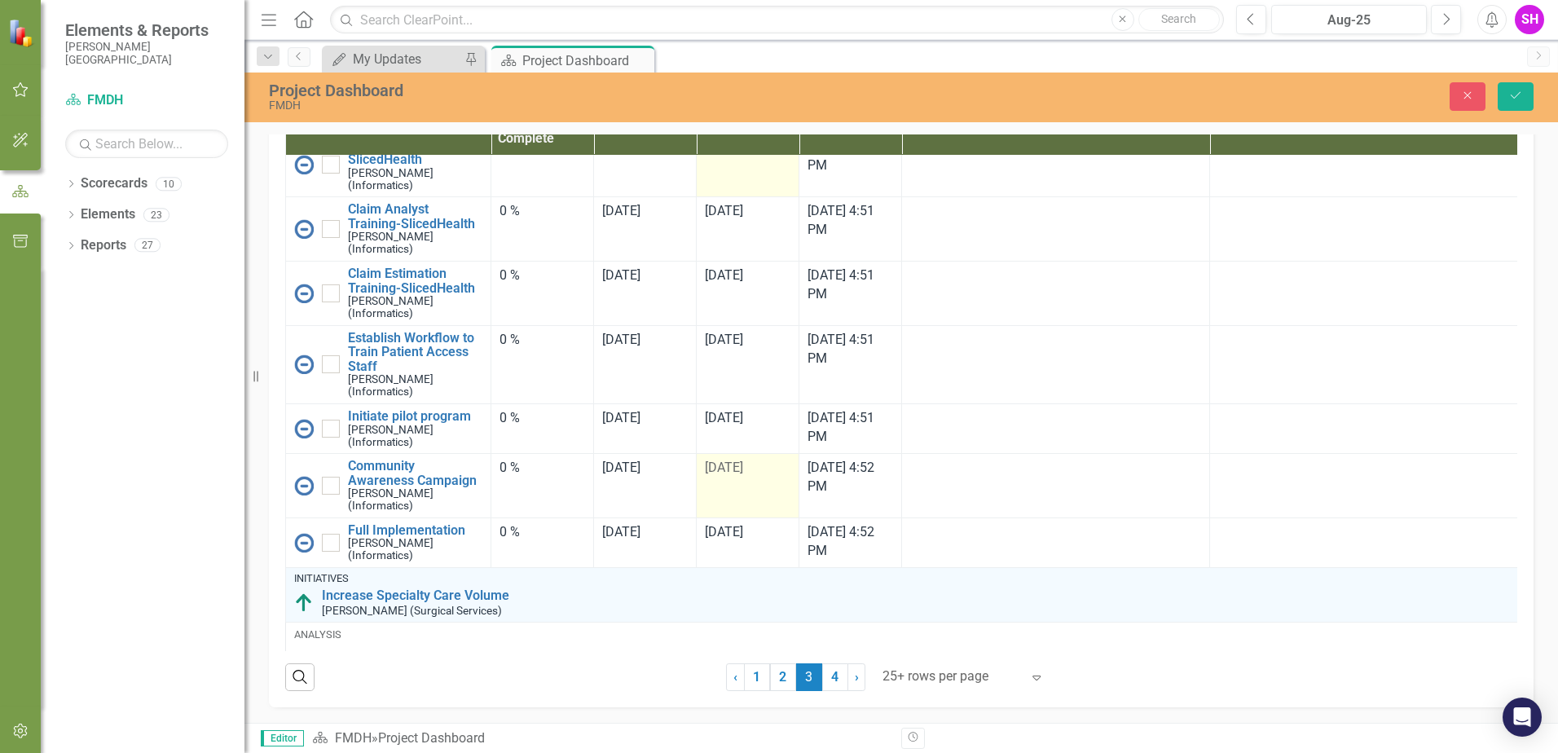
click at [747, 478] on div "[DATE]" at bounding box center [748, 468] width 86 height 19
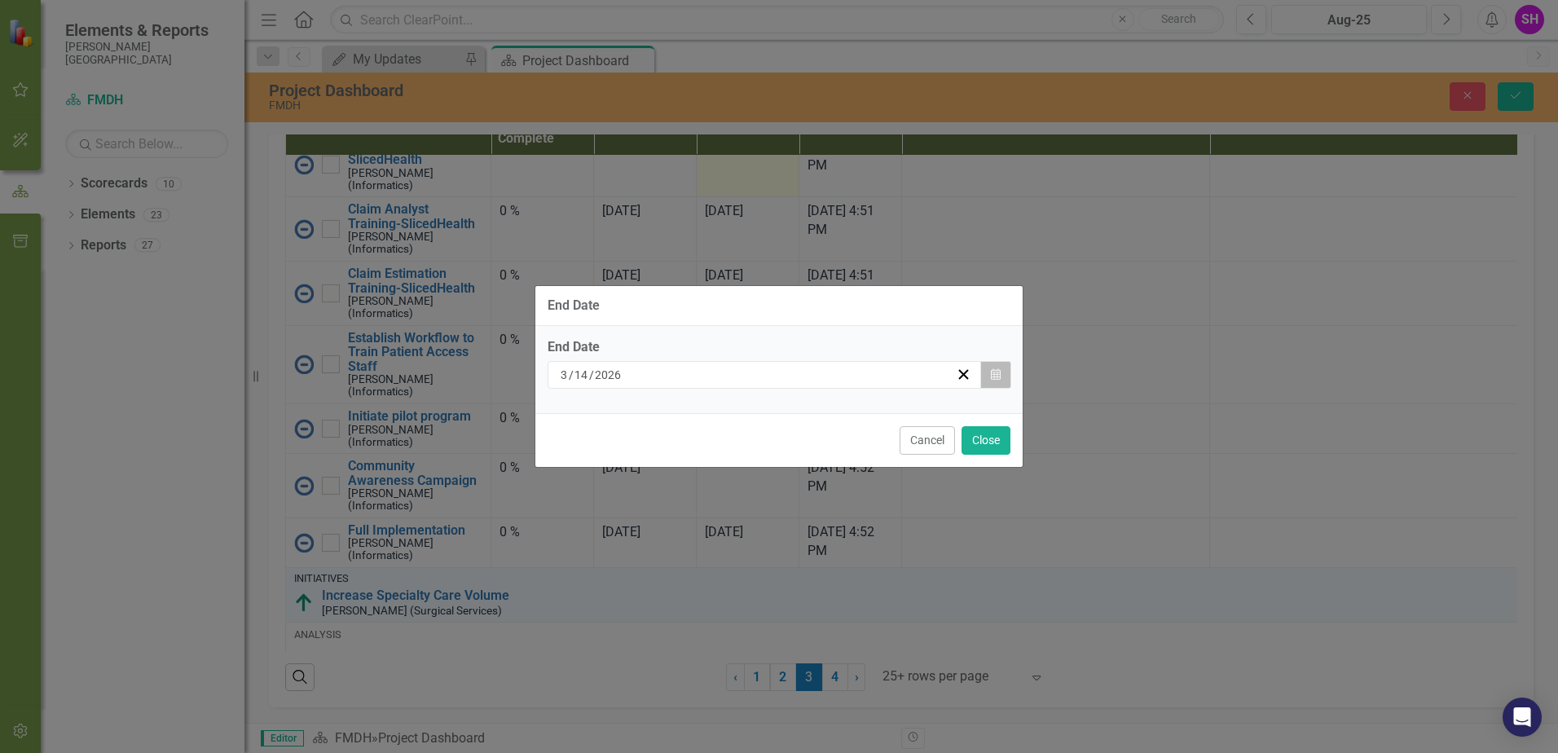
click at [998, 379] on icon "button" at bounding box center [996, 373] width 10 height 11
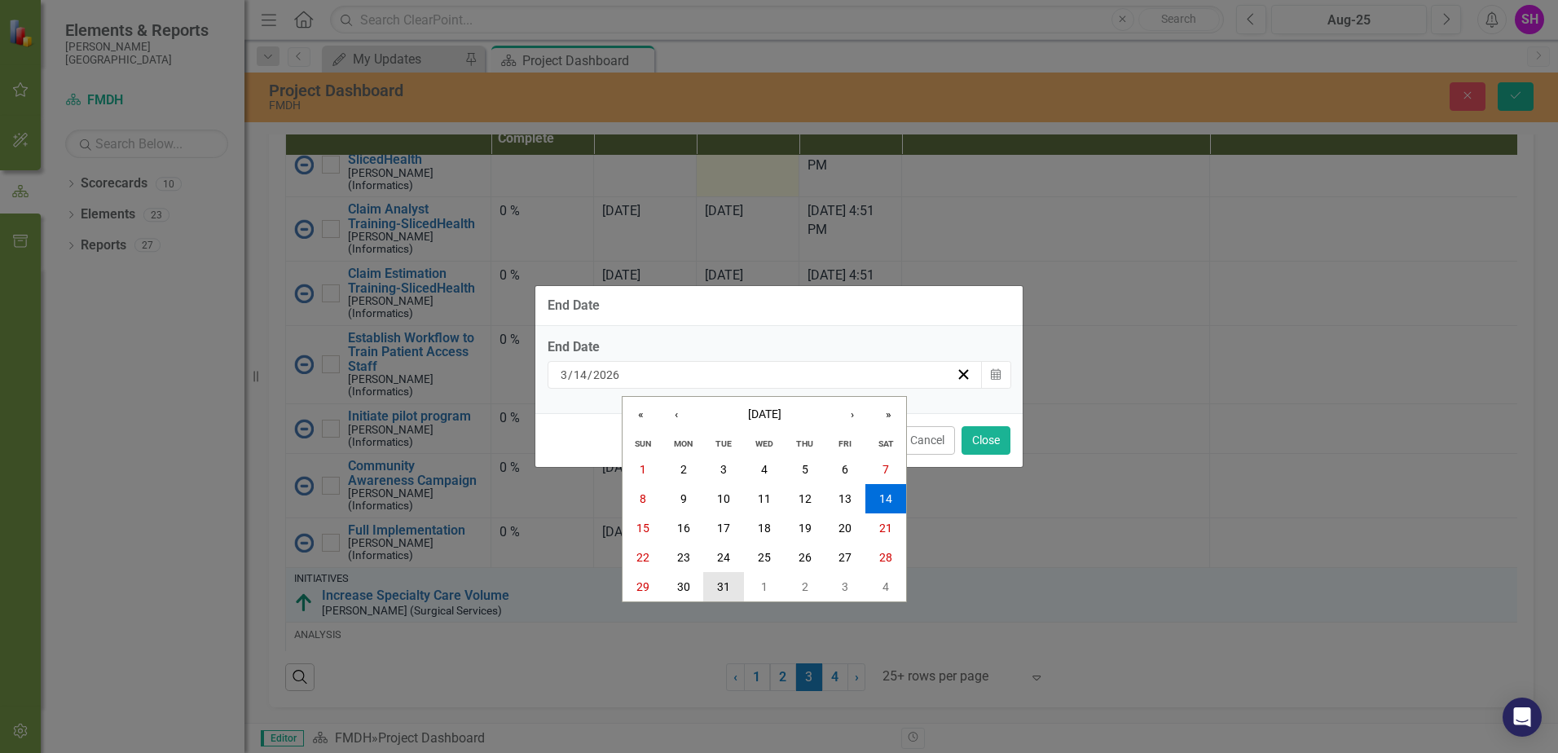
click at [724, 580] on abbr "31" at bounding box center [723, 586] width 13 height 13
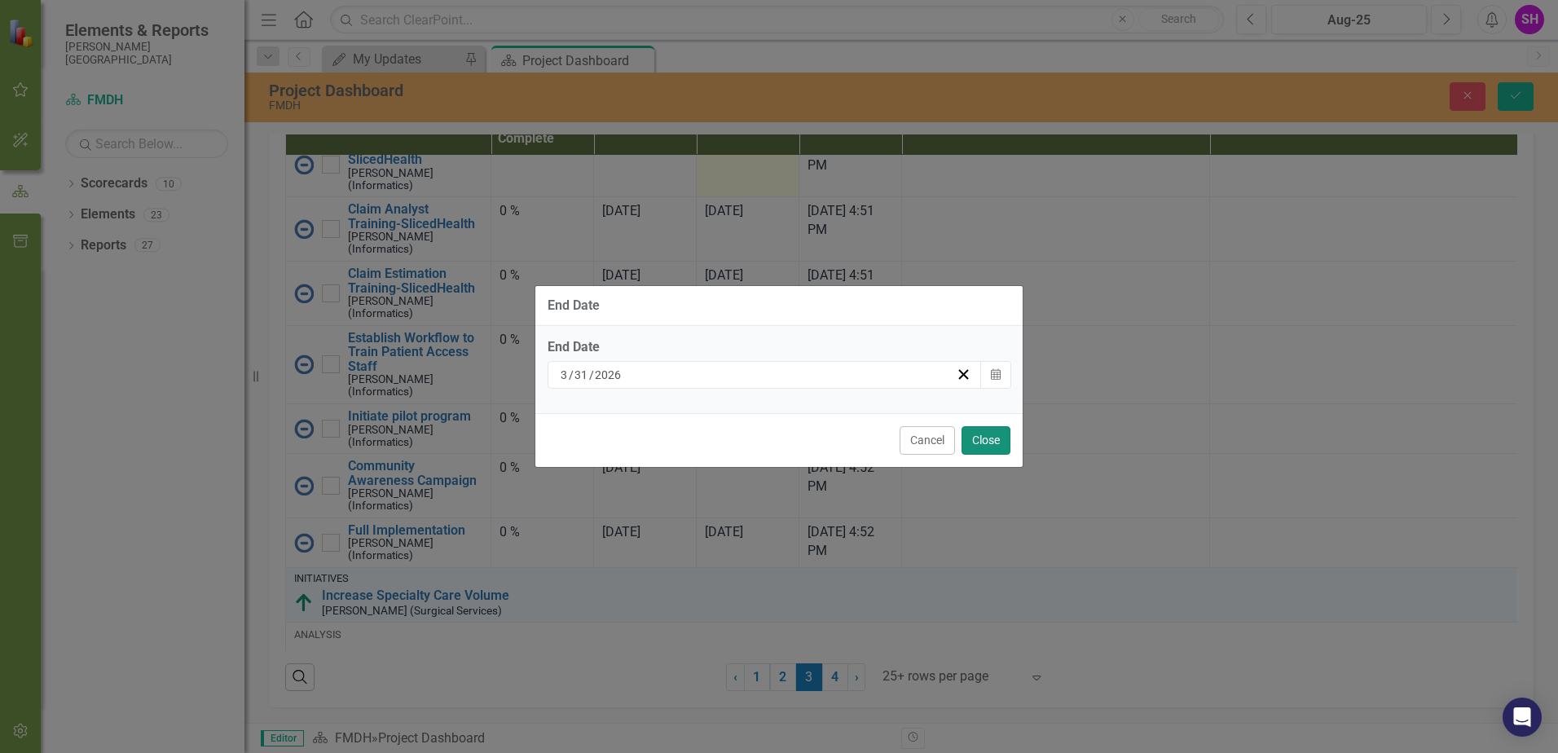
click at [981, 445] on button "Close" at bounding box center [986, 440] width 49 height 29
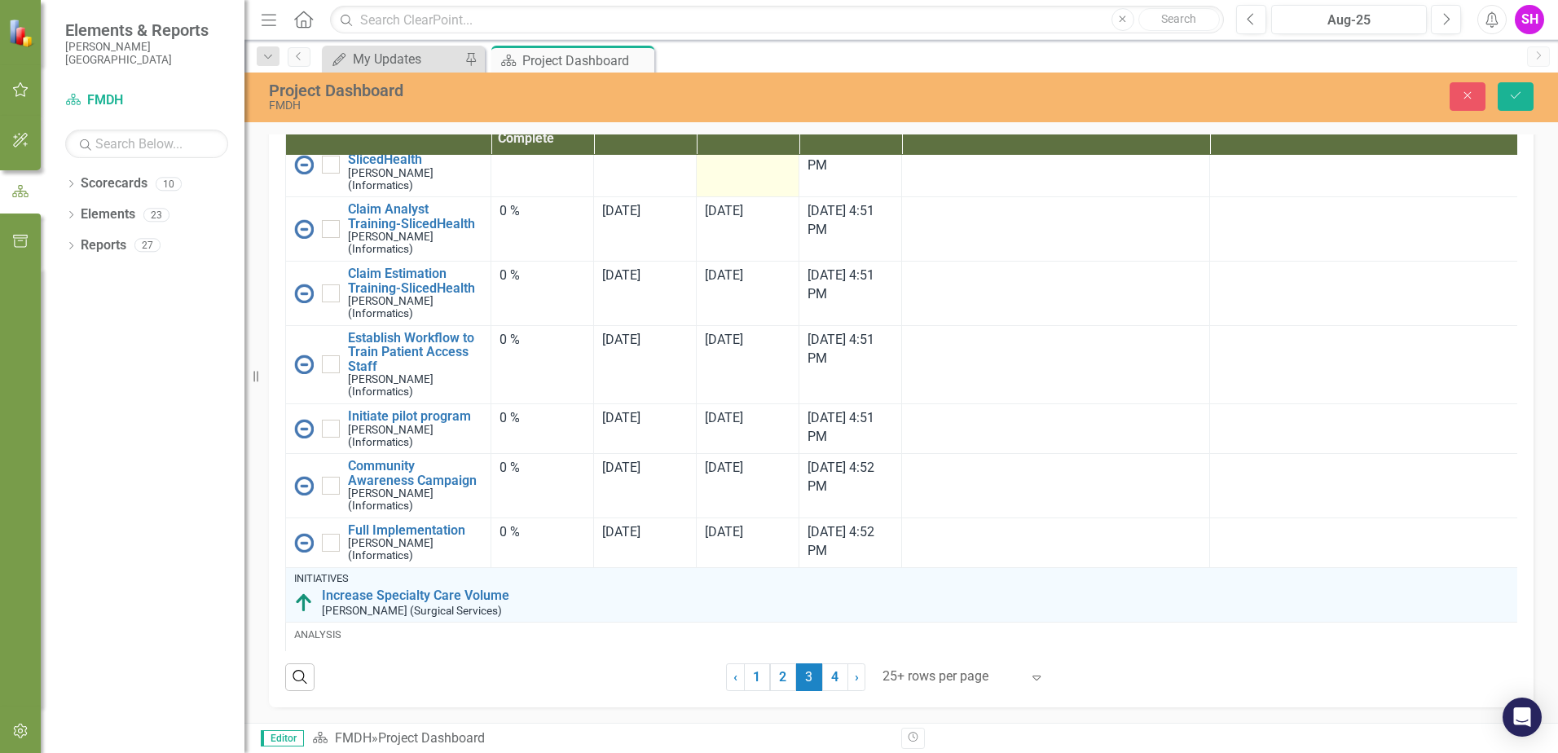
scroll to position [408, 0]
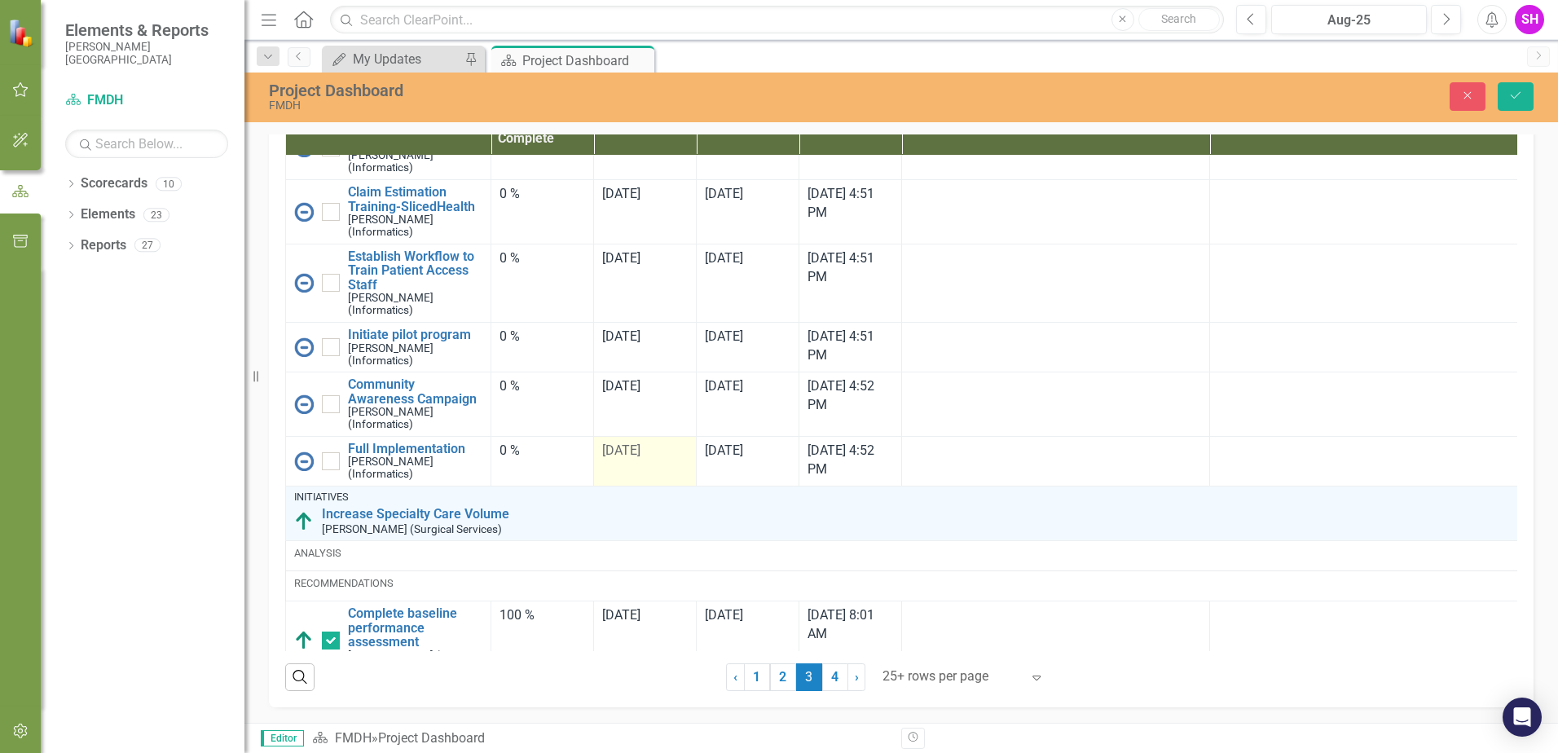
click at [615, 458] on span "[DATE]" at bounding box center [621, 450] width 38 height 15
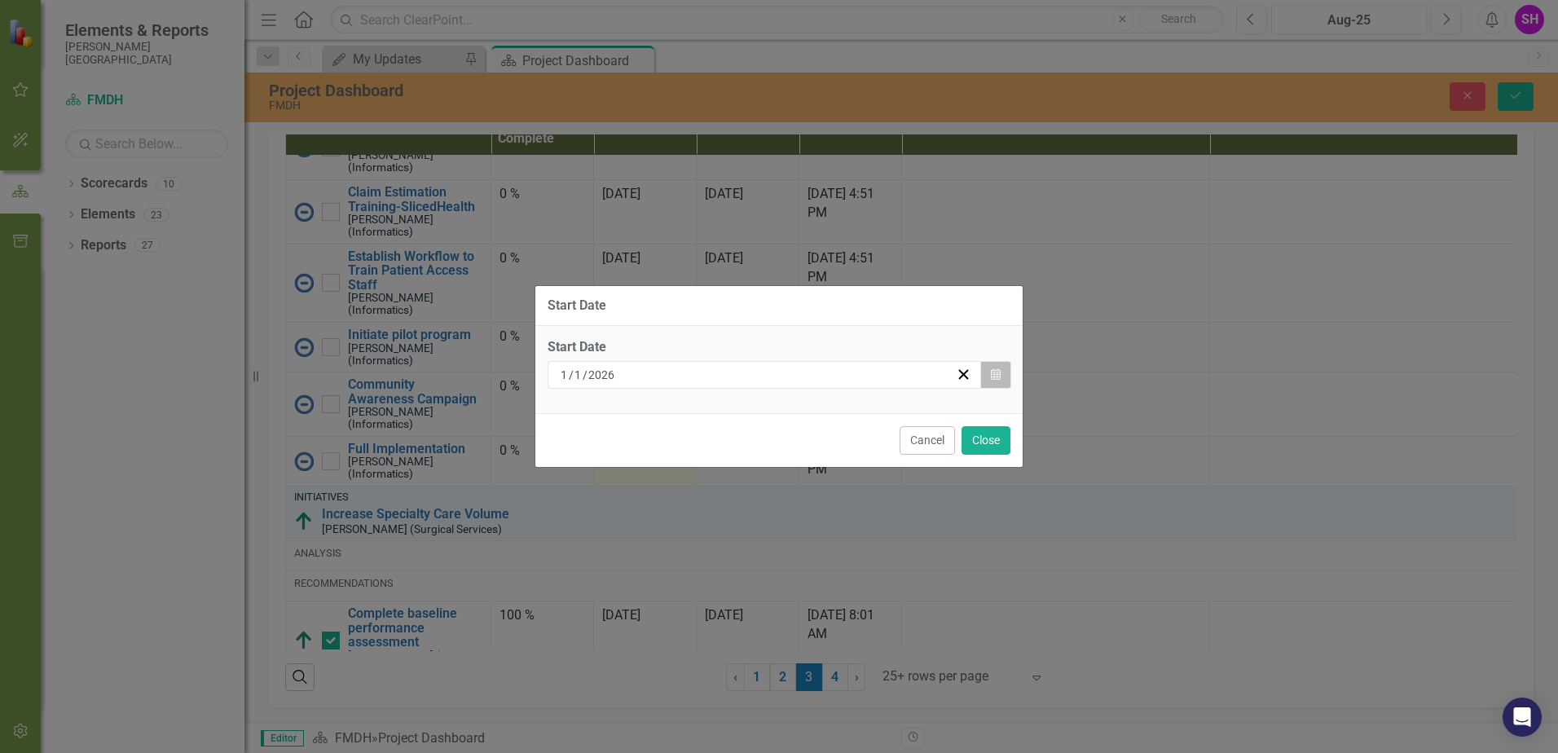
click at [995, 372] on icon "Calendar" at bounding box center [996, 374] width 10 height 11
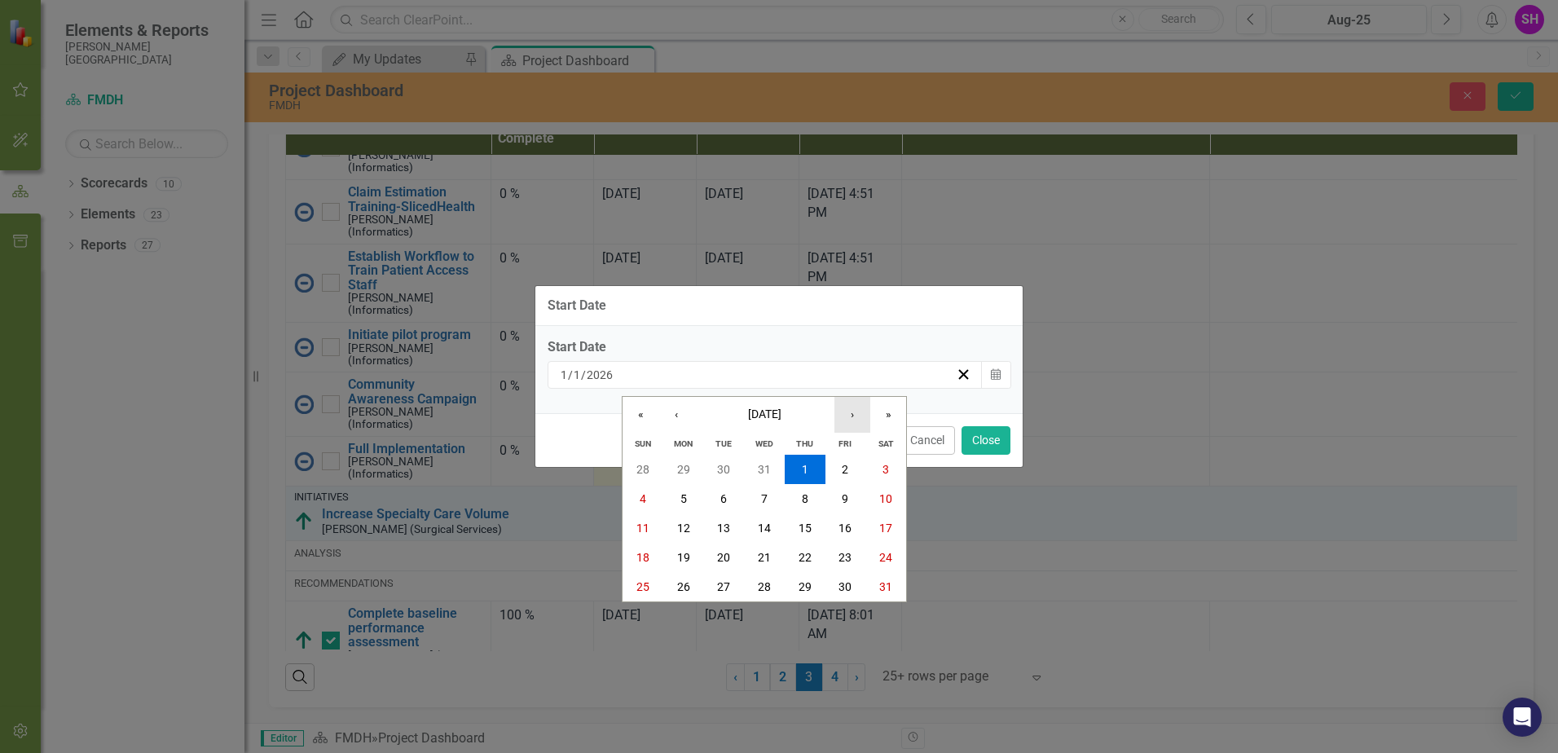
click at [852, 417] on button "›" at bounding box center [853, 415] width 36 height 36
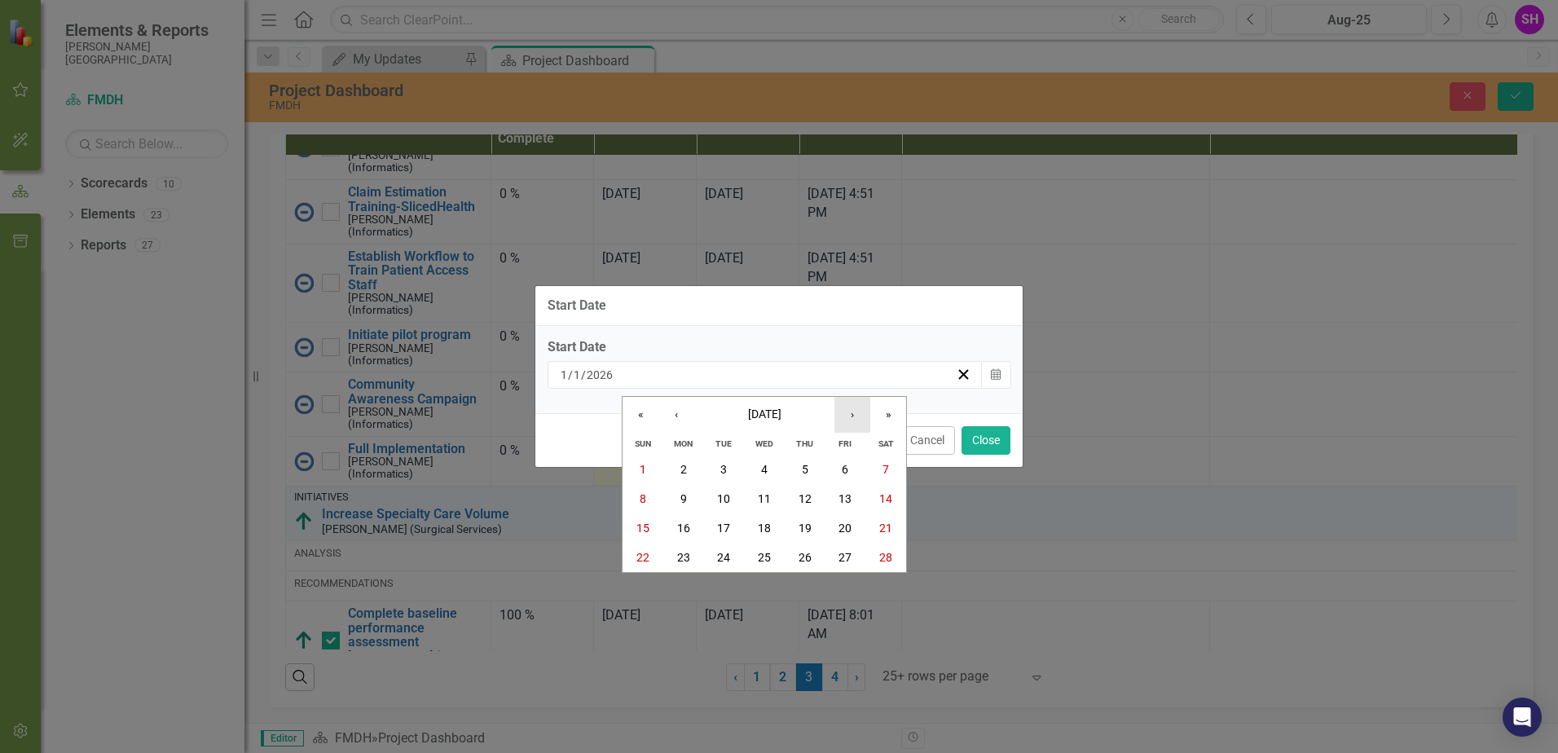
click at [852, 417] on button "›" at bounding box center [853, 415] width 36 height 36
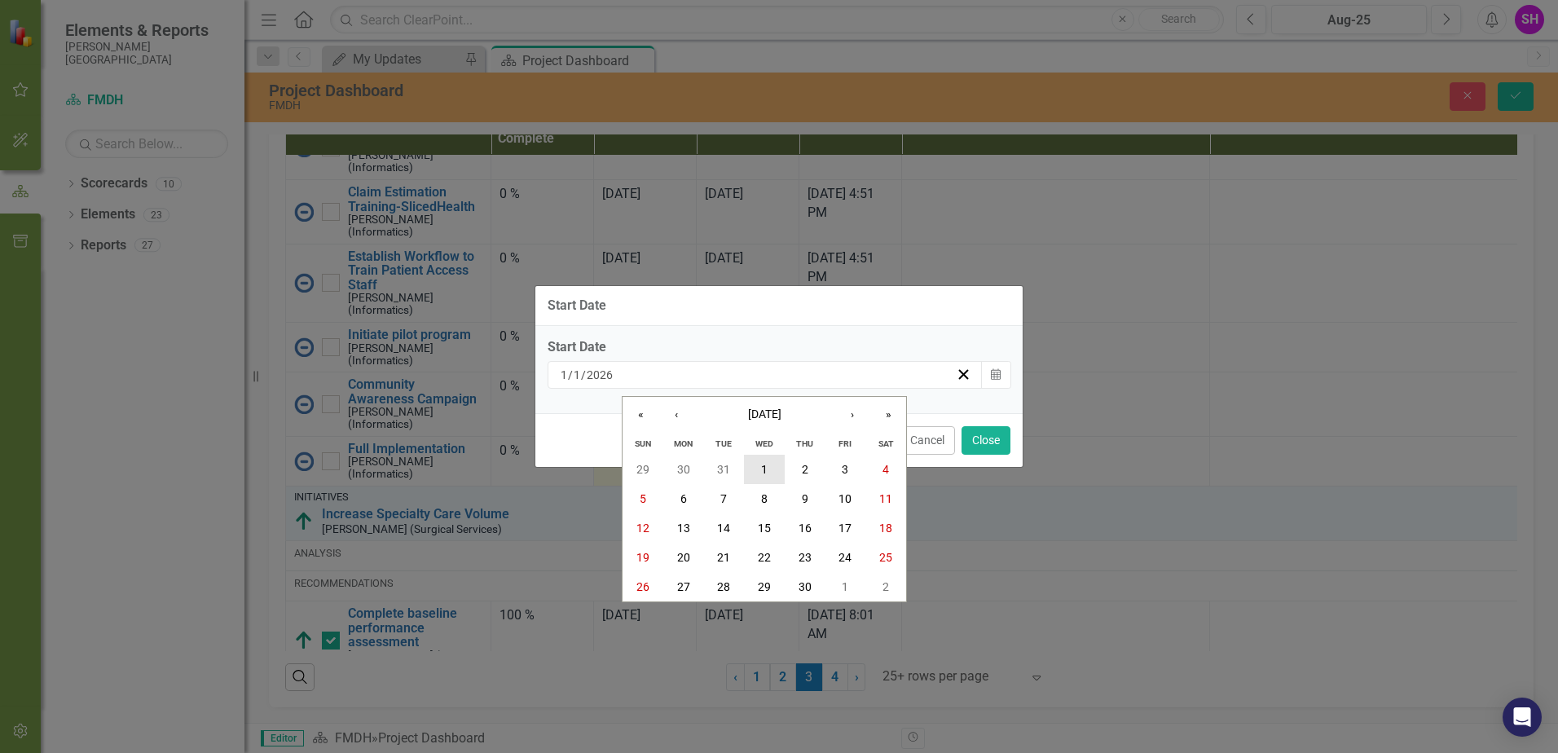
click at [765, 465] on abbr "1" at bounding box center [764, 469] width 7 height 13
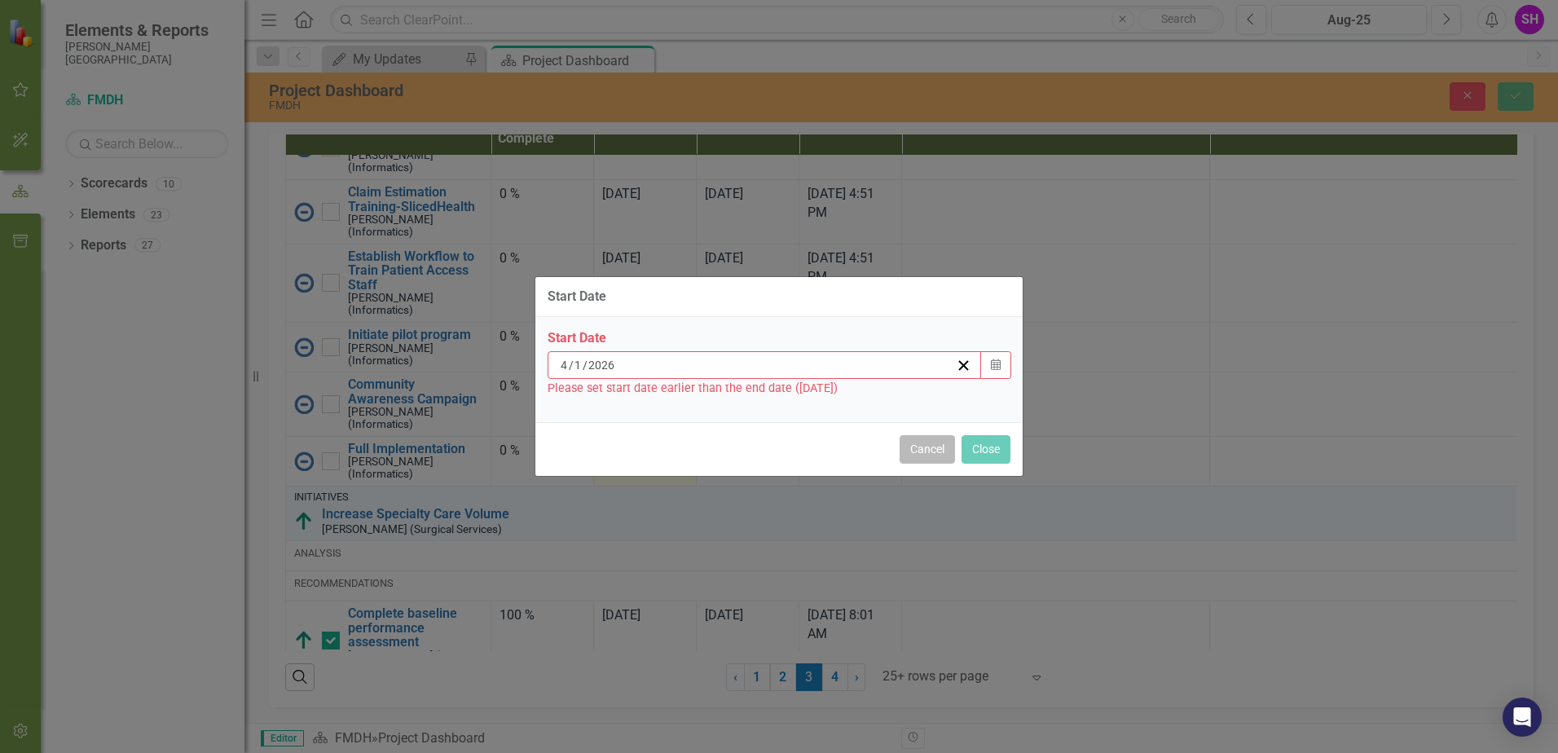
click at [941, 450] on button "Cancel" at bounding box center [927, 449] width 55 height 29
type input "1"
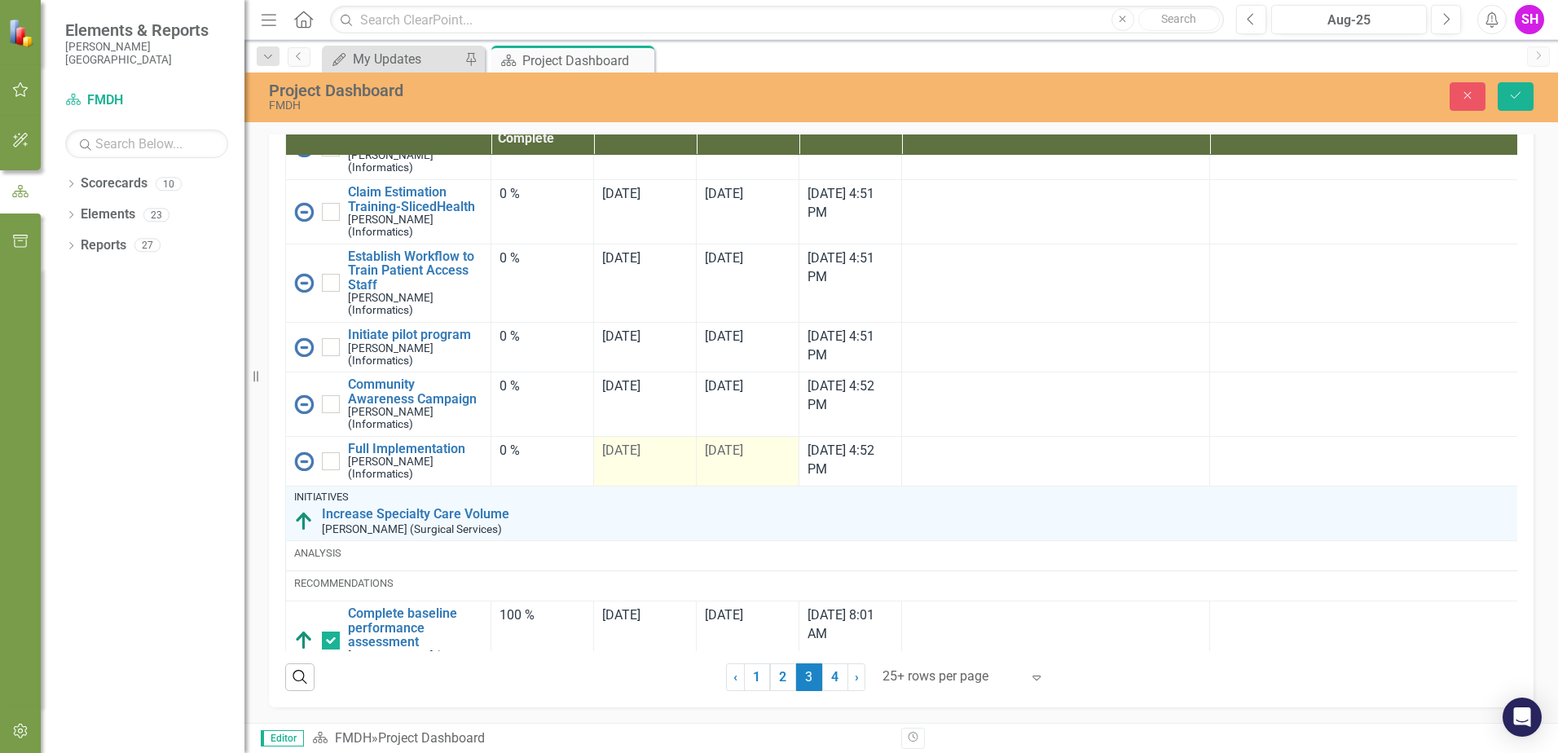
click at [732, 461] on div "[DATE]" at bounding box center [748, 451] width 86 height 19
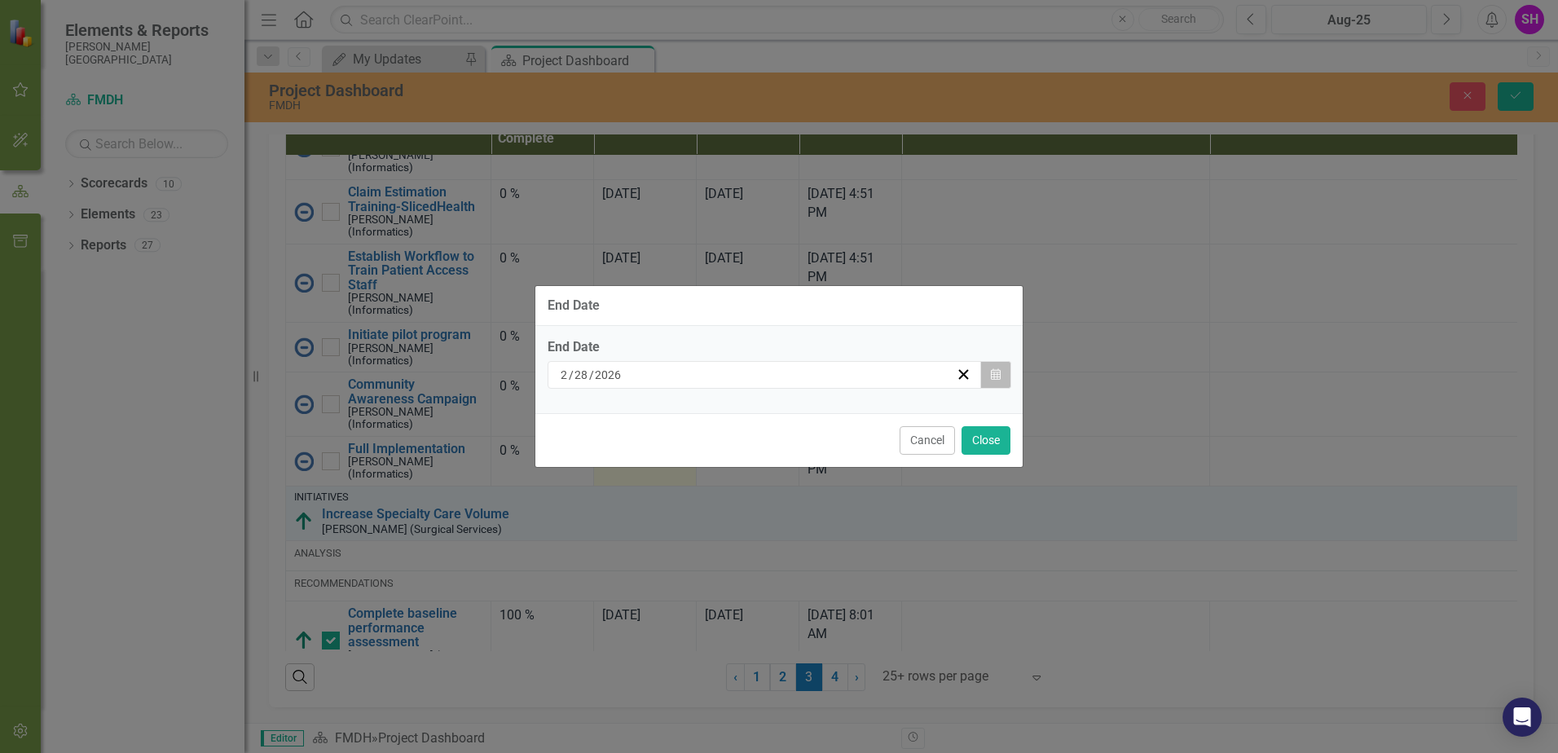
click at [996, 380] on icon "Calendar" at bounding box center [996, 374] width 10 height 11
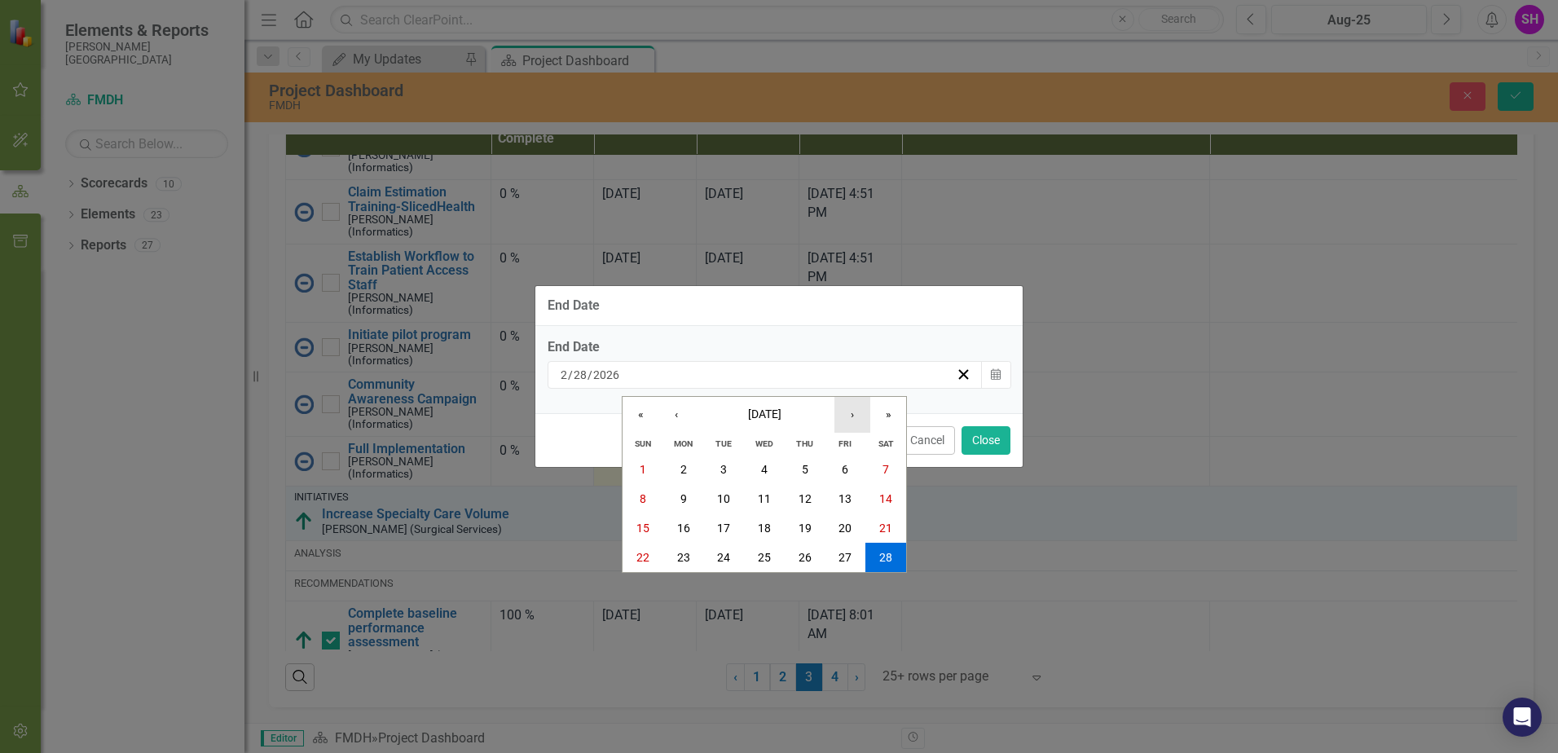
click at [856, 422] on button "›" at bounding box center [853, 415] width 36 height 36
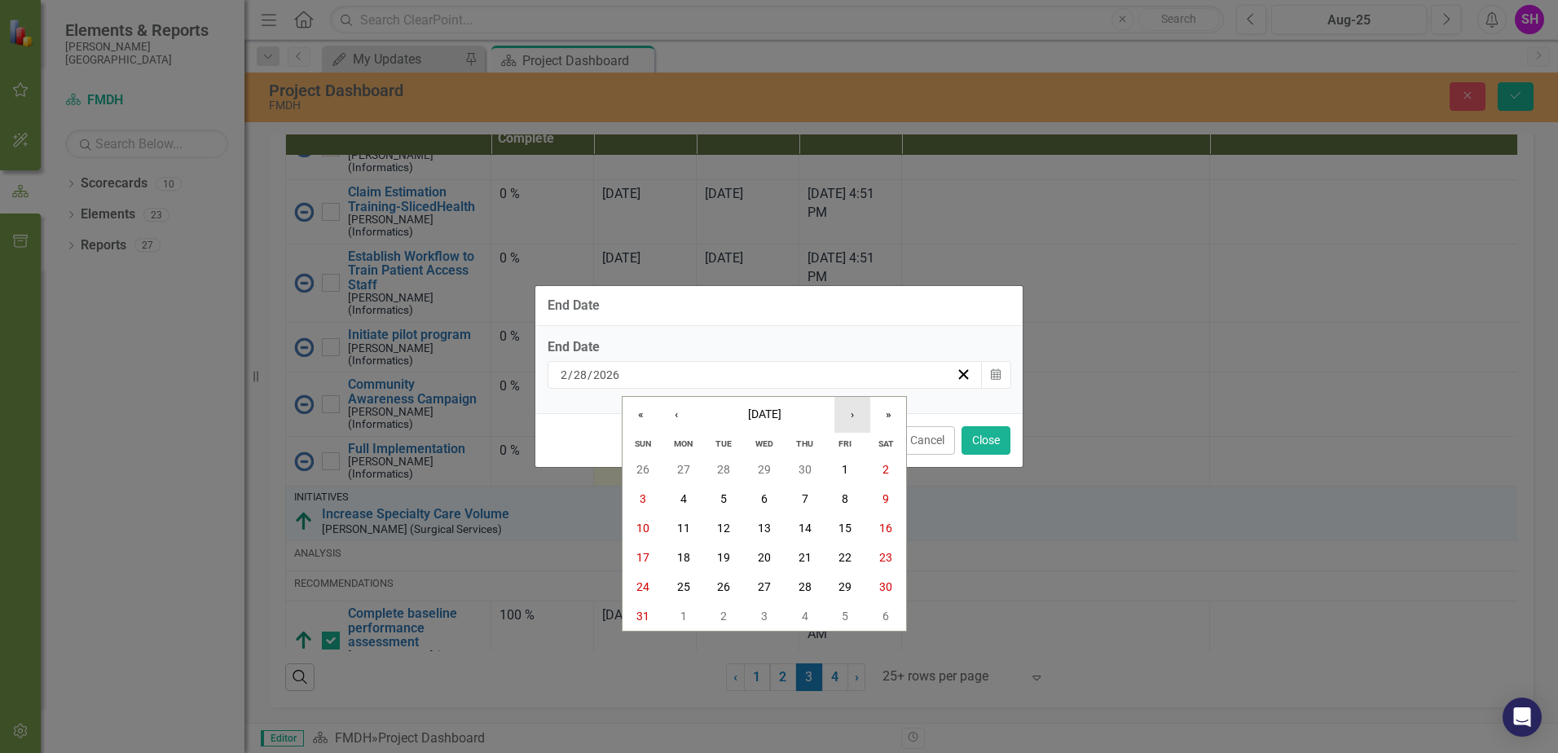
click at [856, 422] on button "›" at bounding box center [853, 415] width 36 height 36
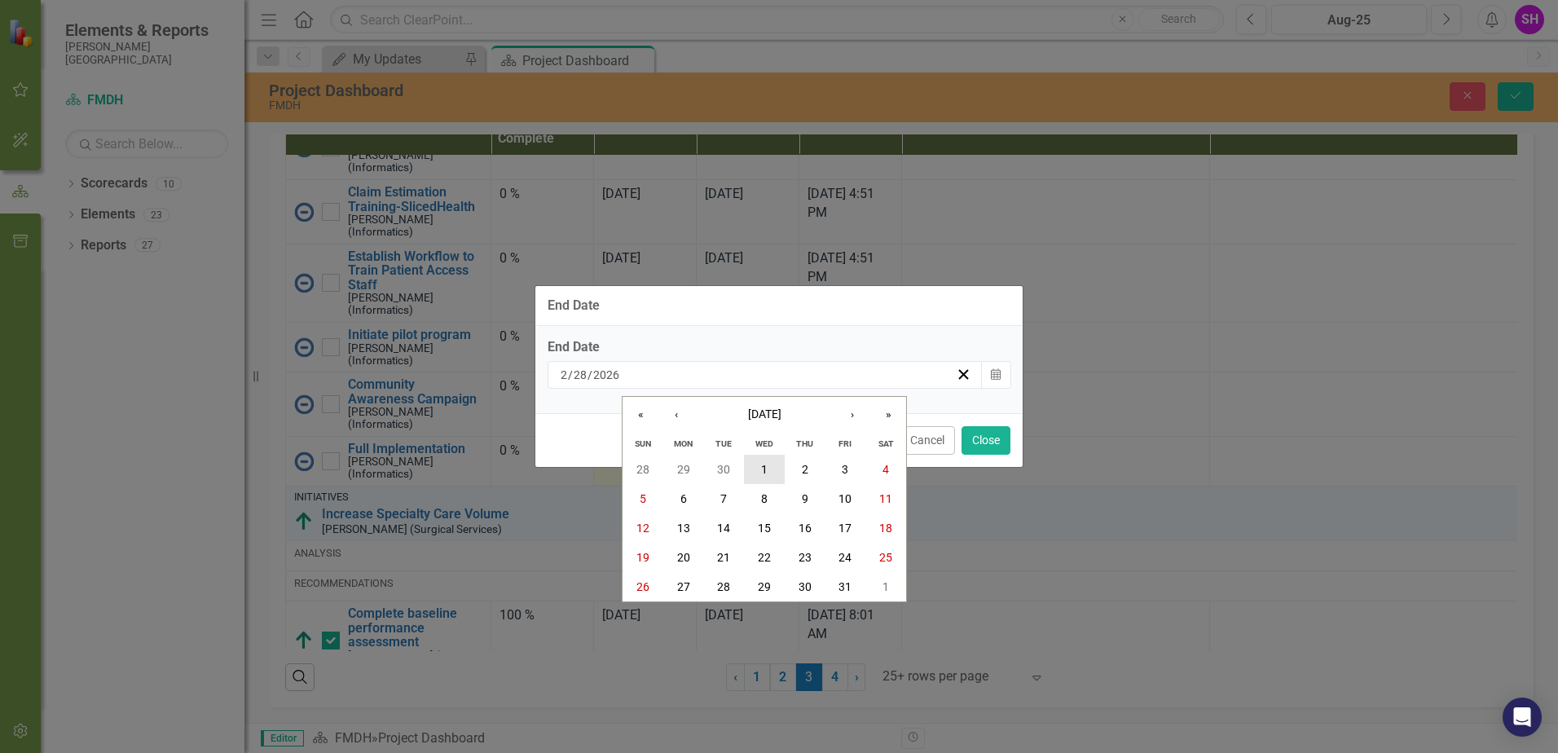
click at [762, 465] on abbr "1" at bounding box center [764, 469] width 7 height 13
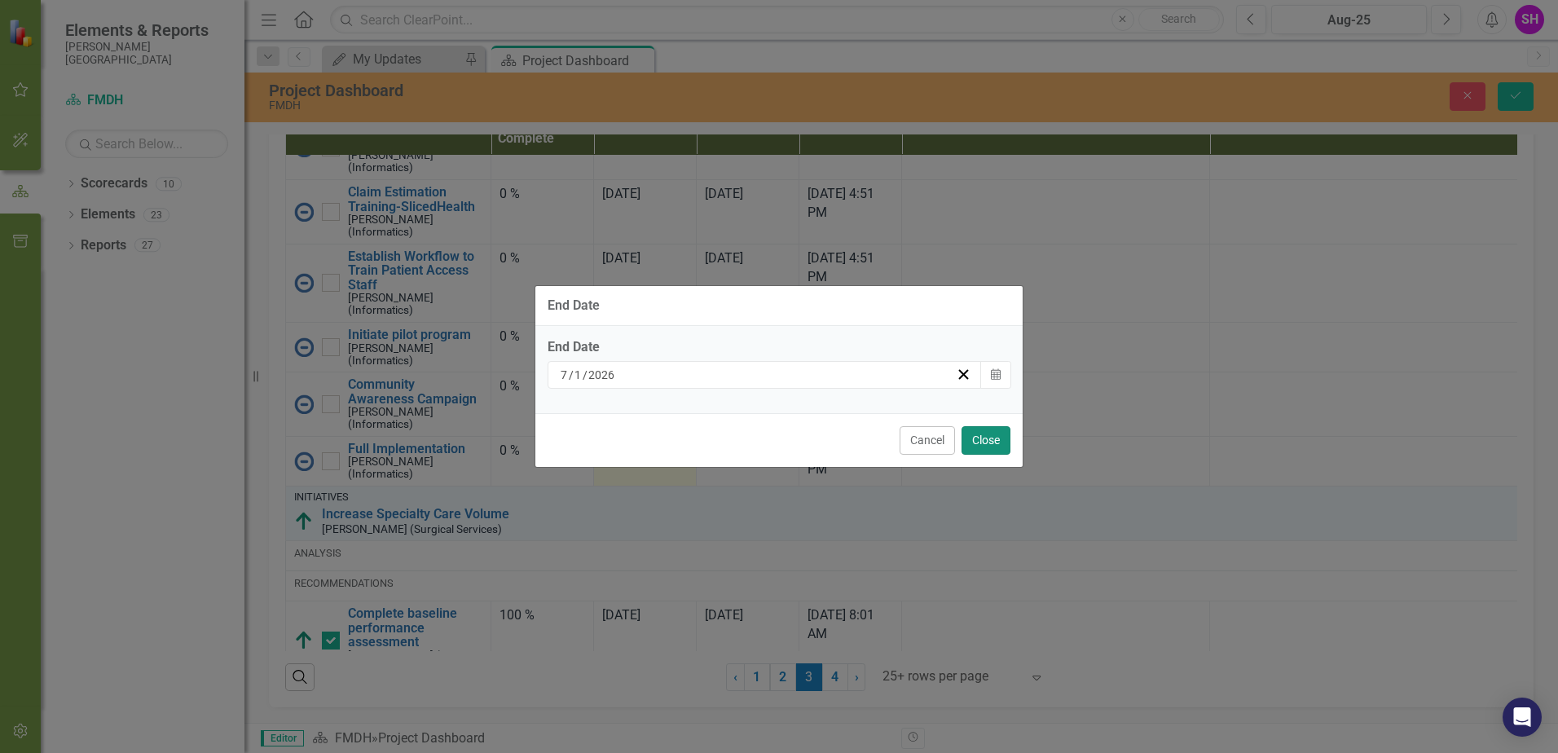
click at [980, 432] on button "Close" at bounding box center [986, 440] width 49 height 29
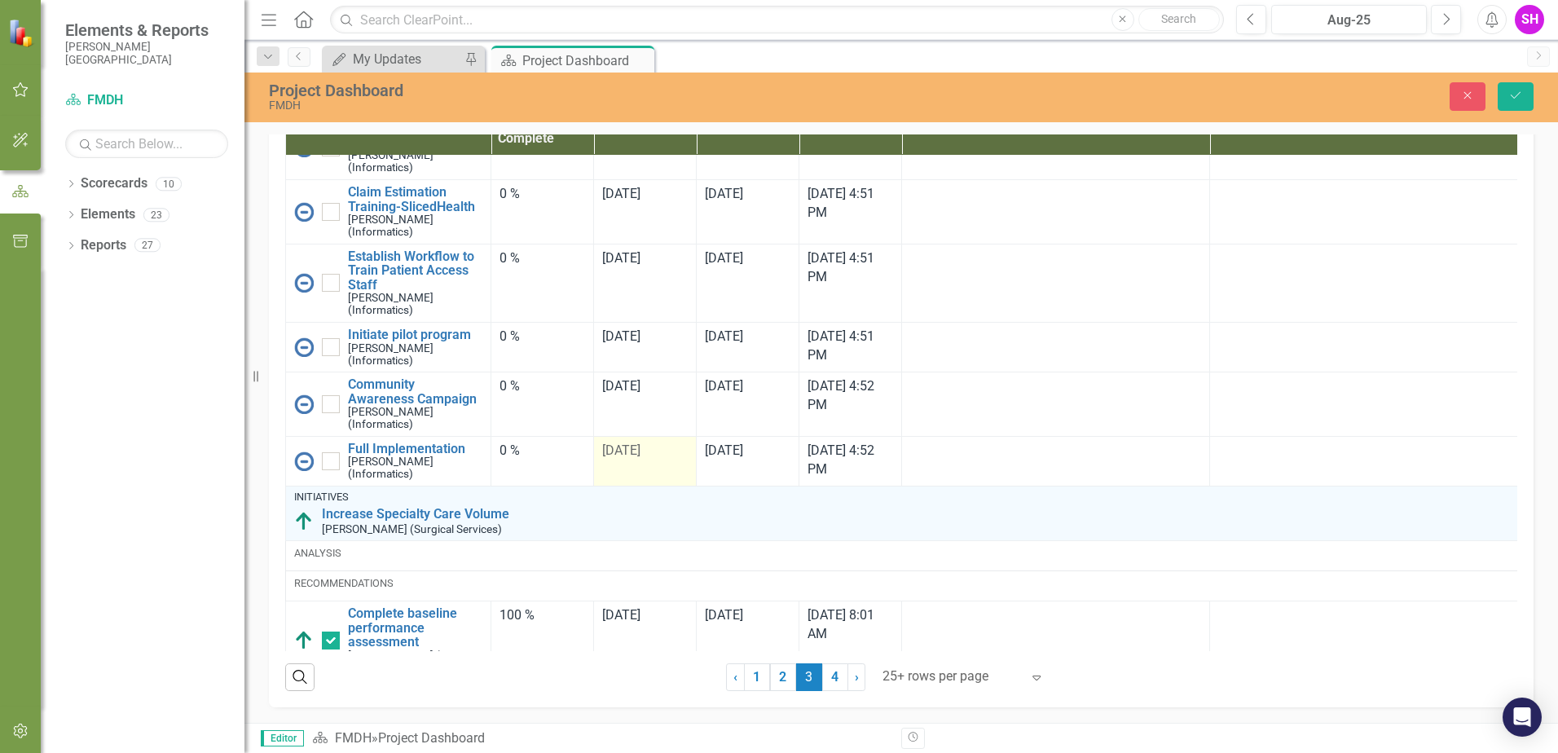
click at [641, 458] on span "[DATE]" at bounding box center [621, 450] width 38 height 15
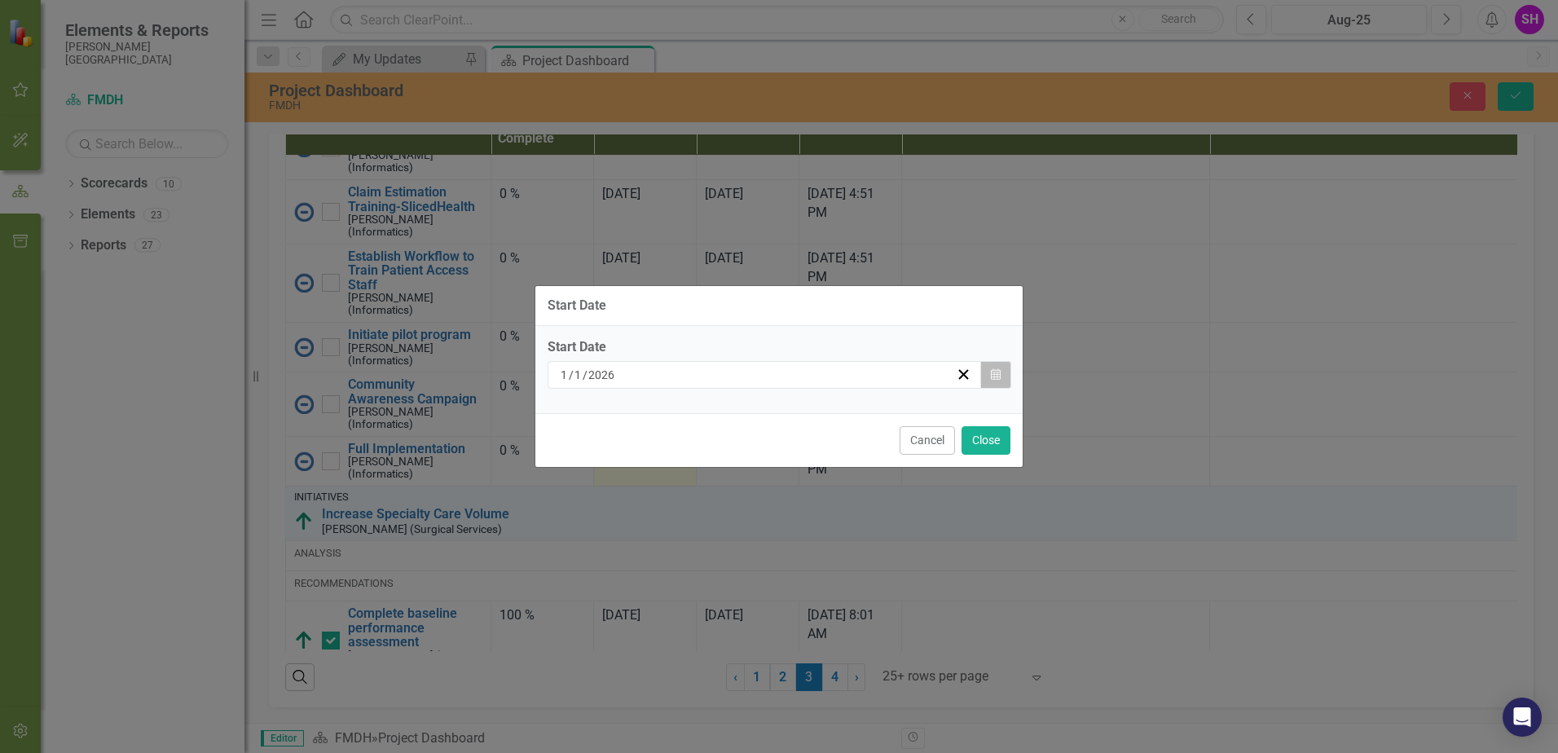
click at [999, 379] on icon "button" at bounding box center [996, 373] width 10 height 11
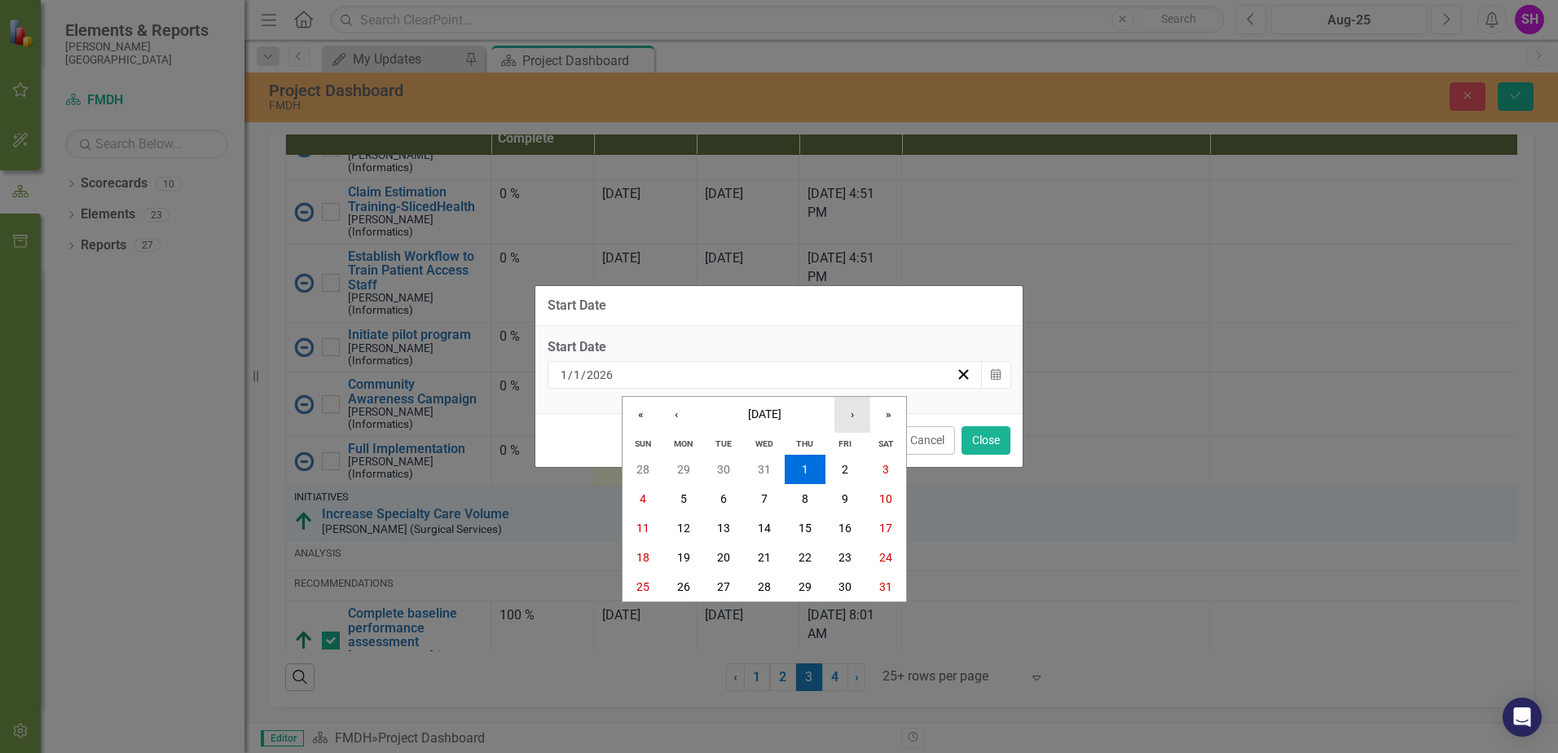
click at [850, 423] on button "›" at bounding box center [853, 415] width 36 height 36
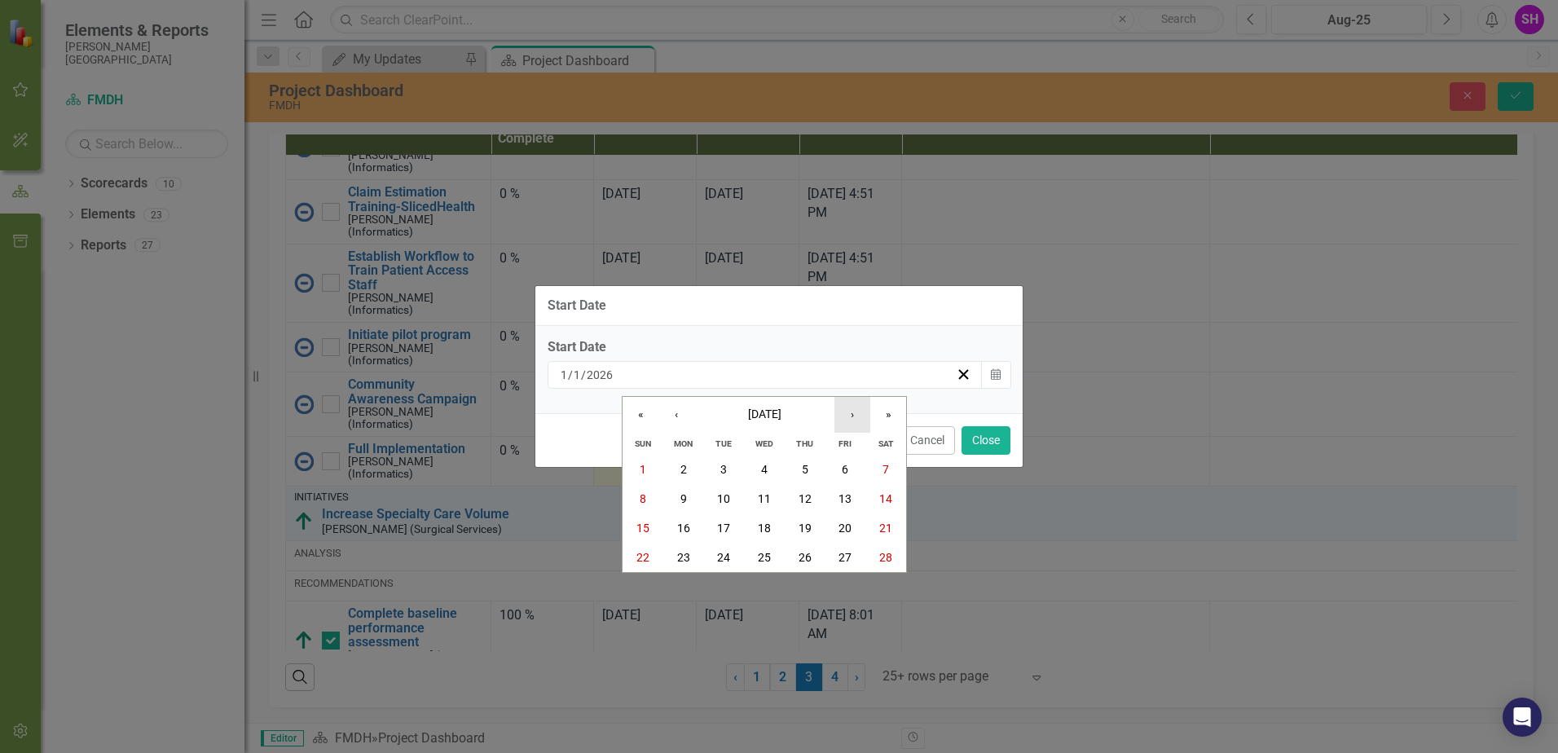
click at [850, 423] on button "›" at bounding box center [853, 415] width 36 height 36
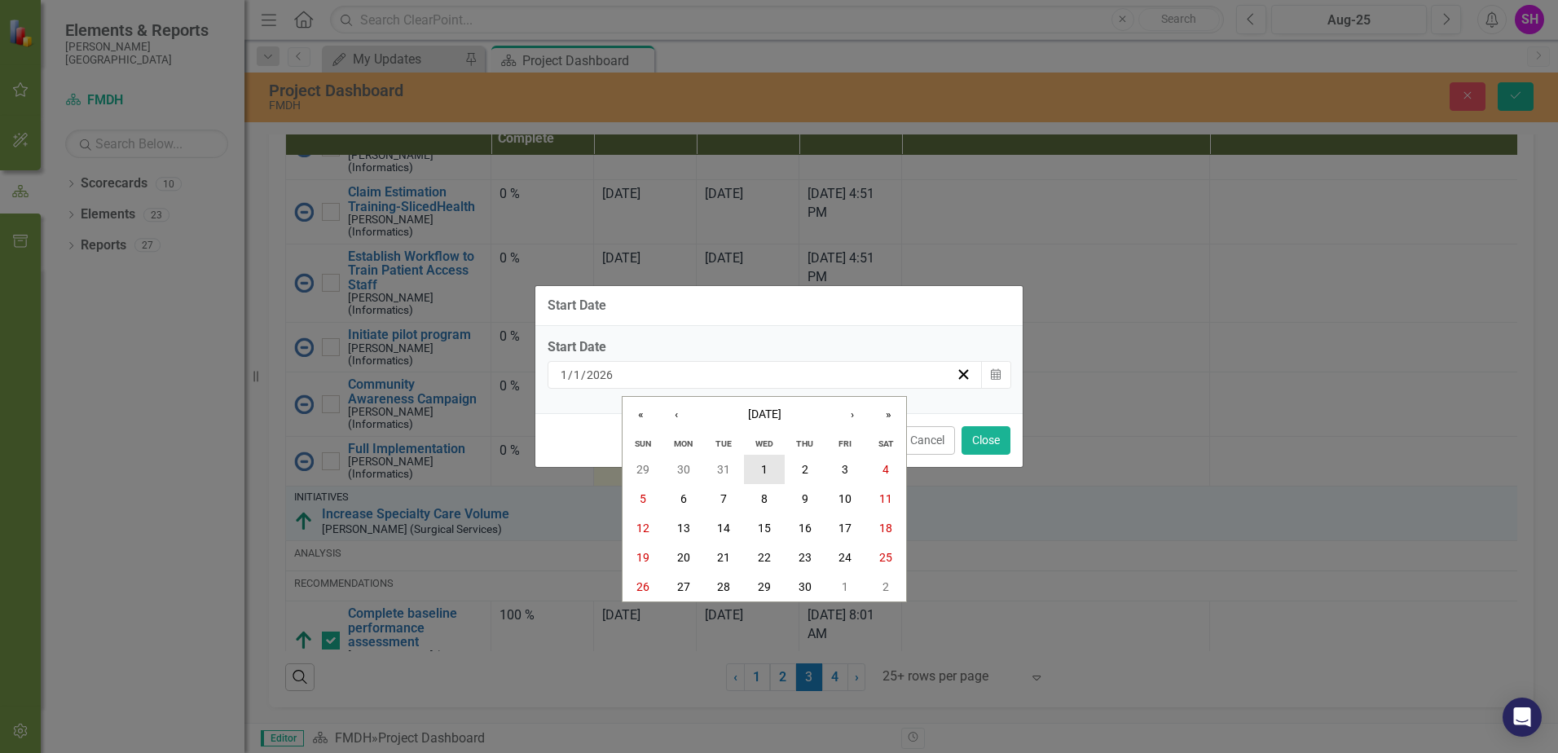
click at [761, 460] on button "1" at bounding box center [764, 469] width 41 height 29
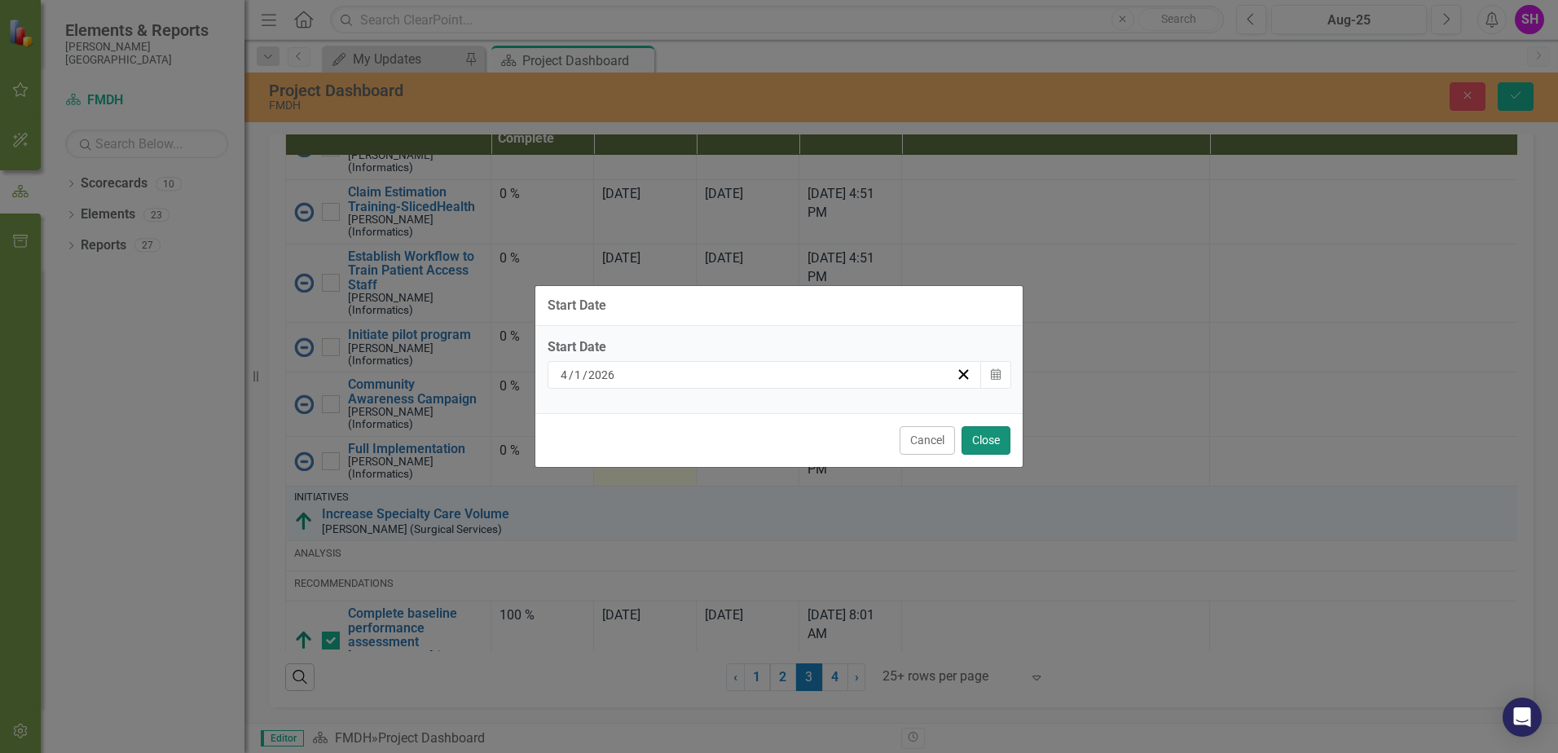
click at [984, 433] on button "Close" at bounding box center [986, 440] width 49 height 29
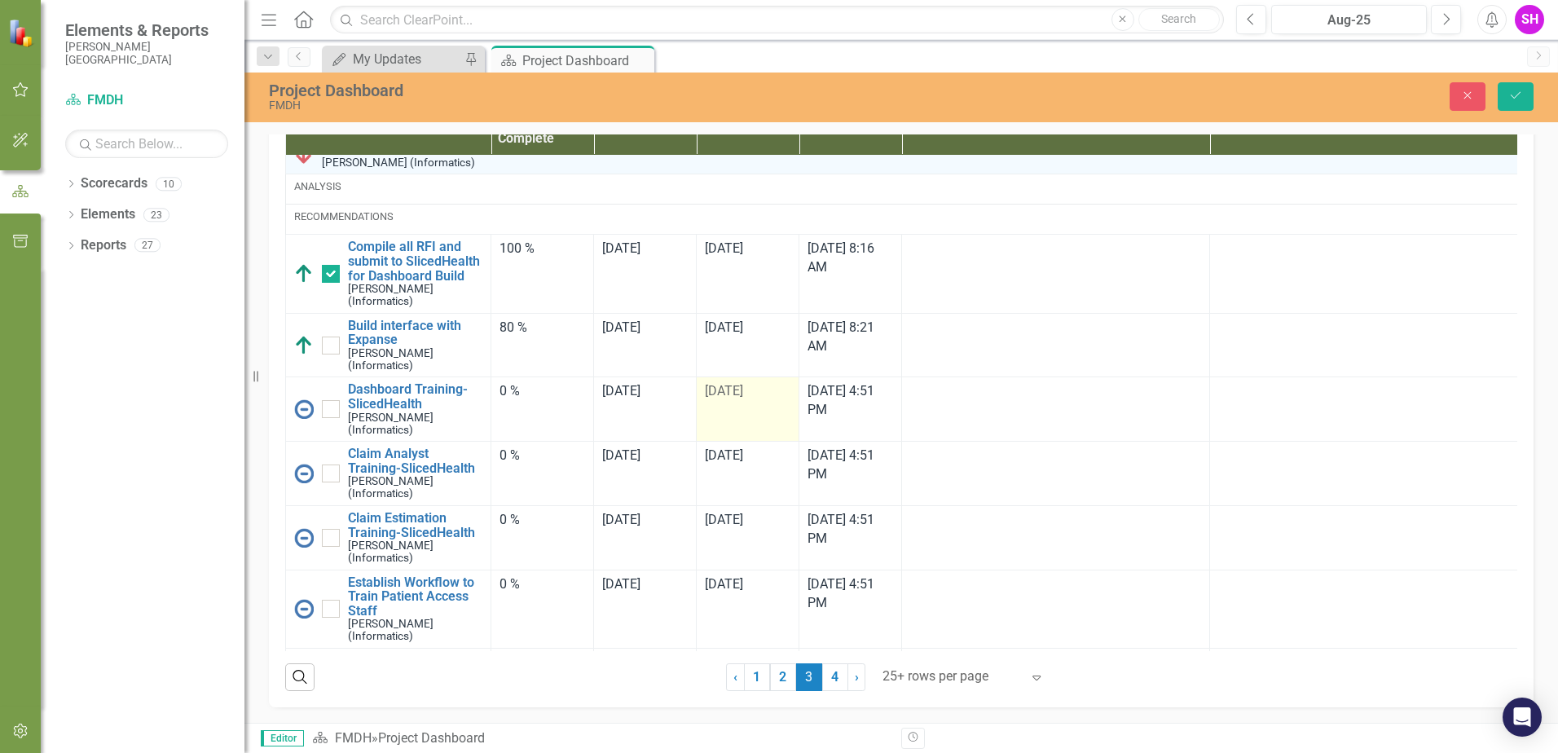
scroll to position [0, 0]
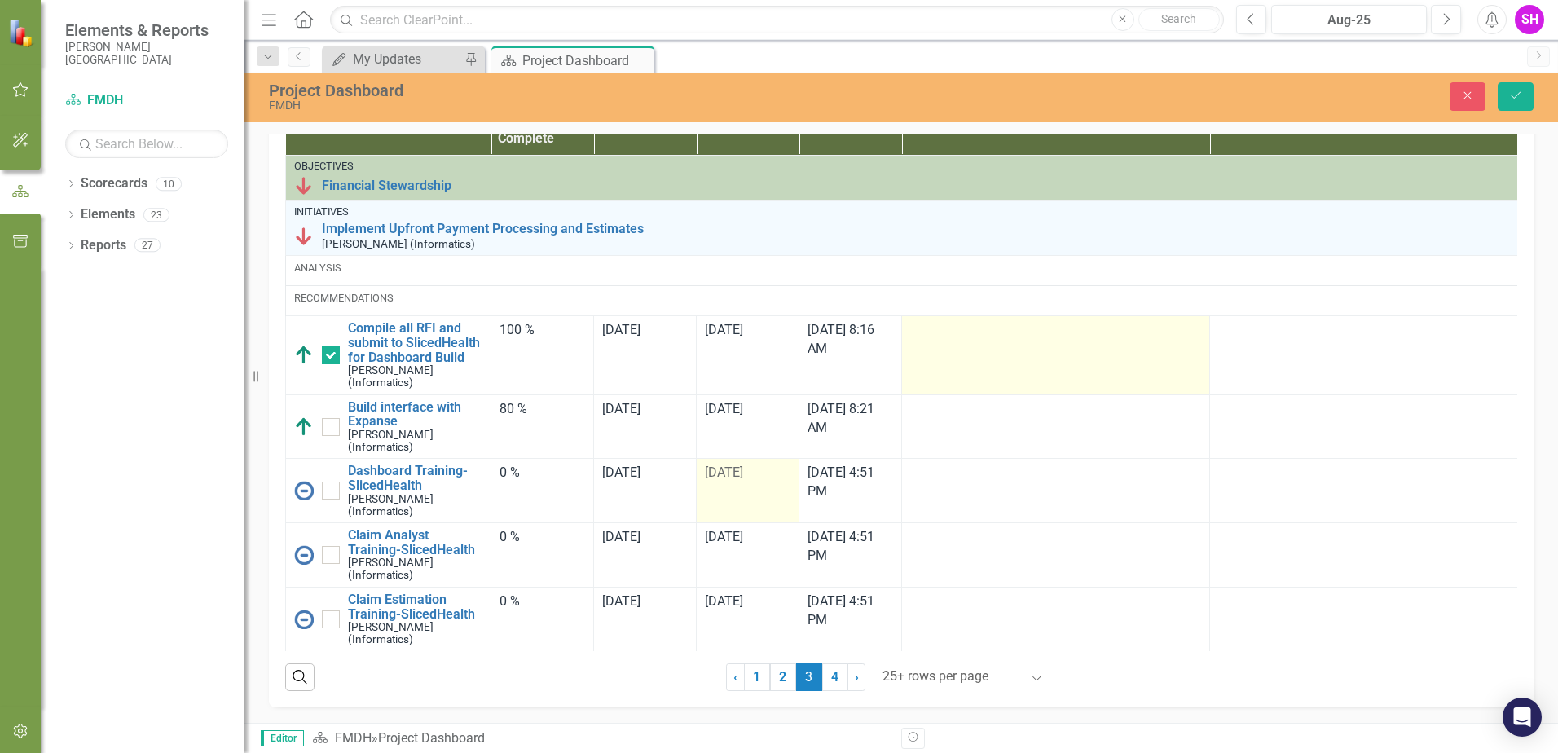
click at [974, 394] on td at bounding box center [1056, 355] width 308 height 78
click at [982, 394] on td at bounding box center [1056, 355] width 308 height 78
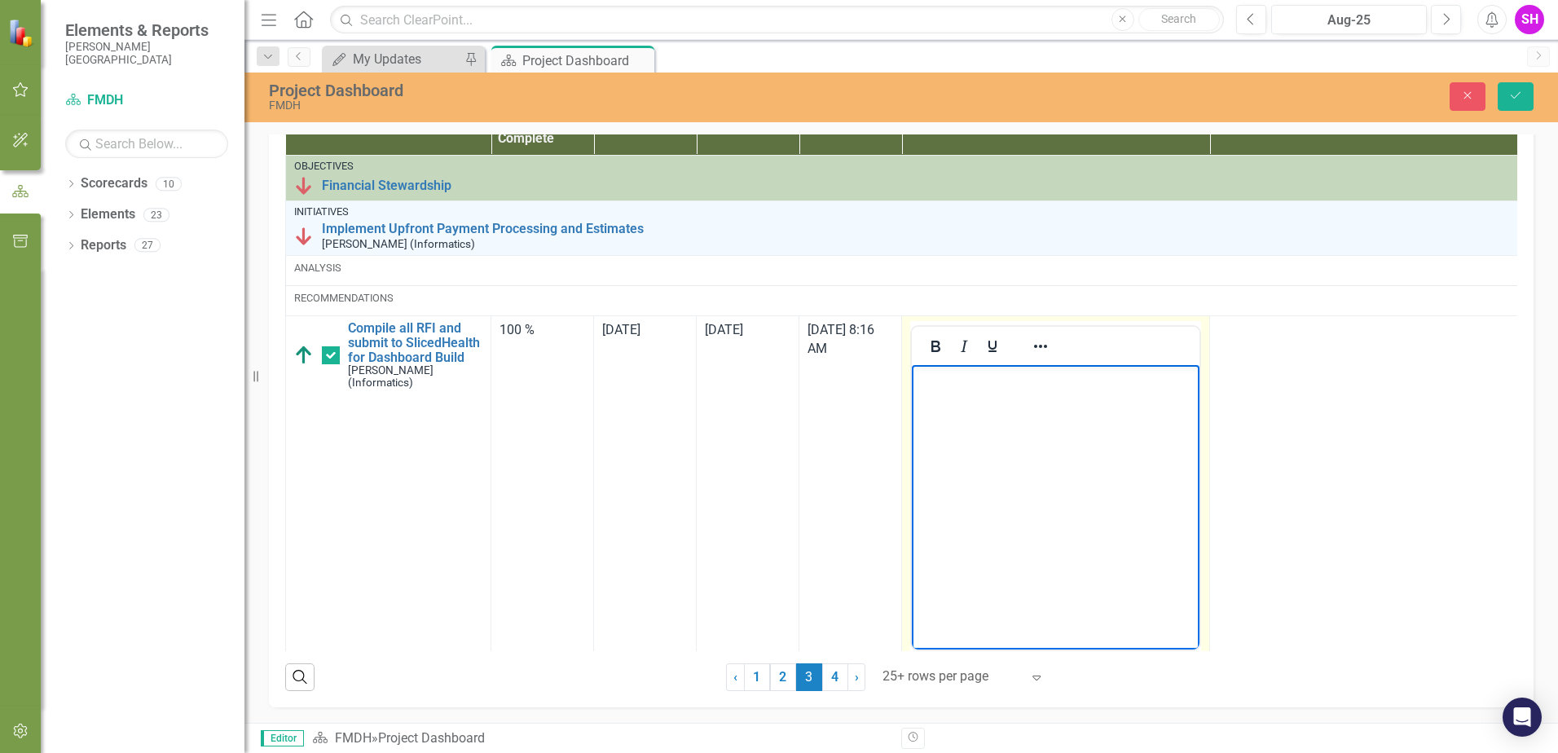
click at [984, 469] on body "Rich Text Area. Press ALT-0 for help." at bounding box center [1056, 487] width 288 height 245
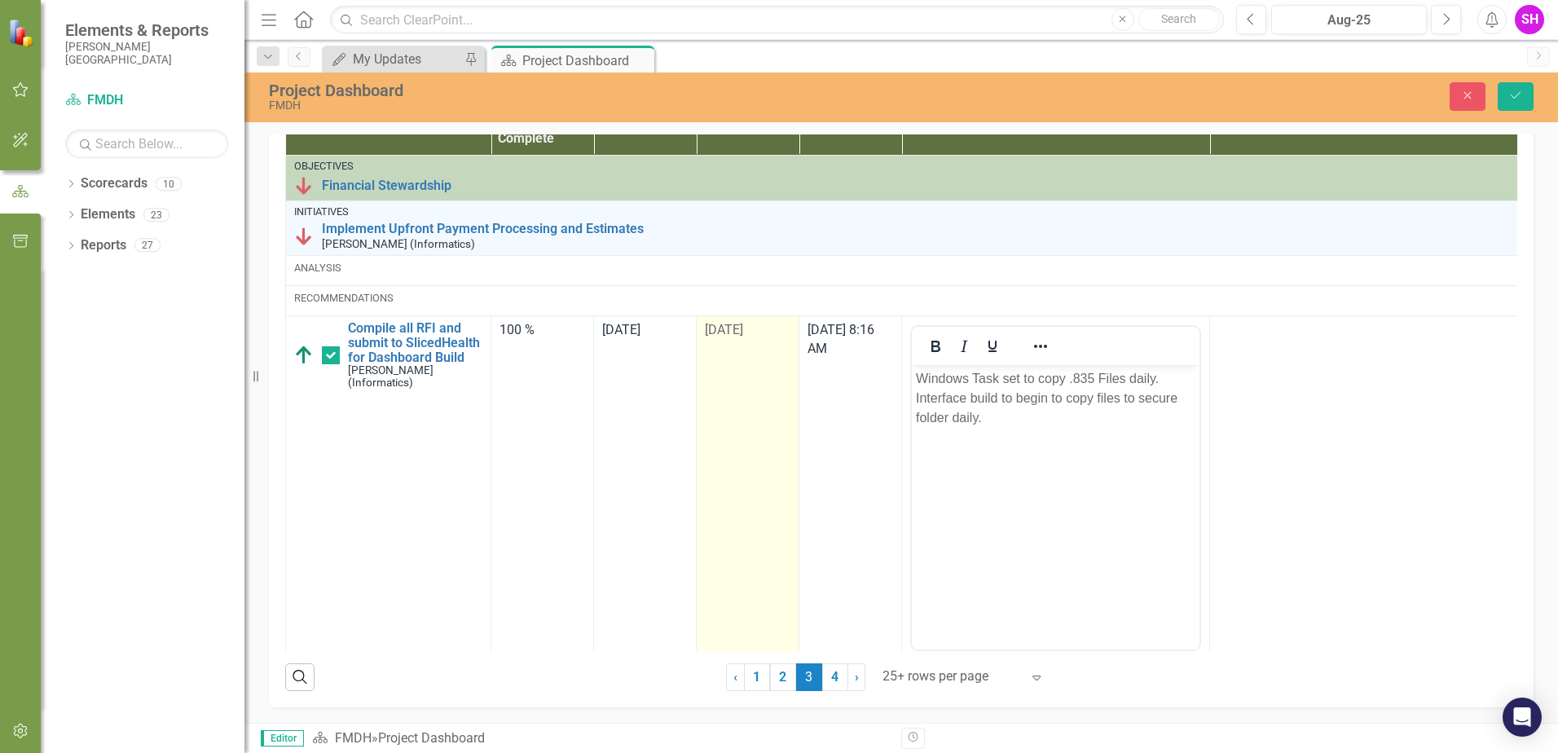
click at [718, 483] on td "[DATE]" at bounding box center [748, 509] width 103 height 386
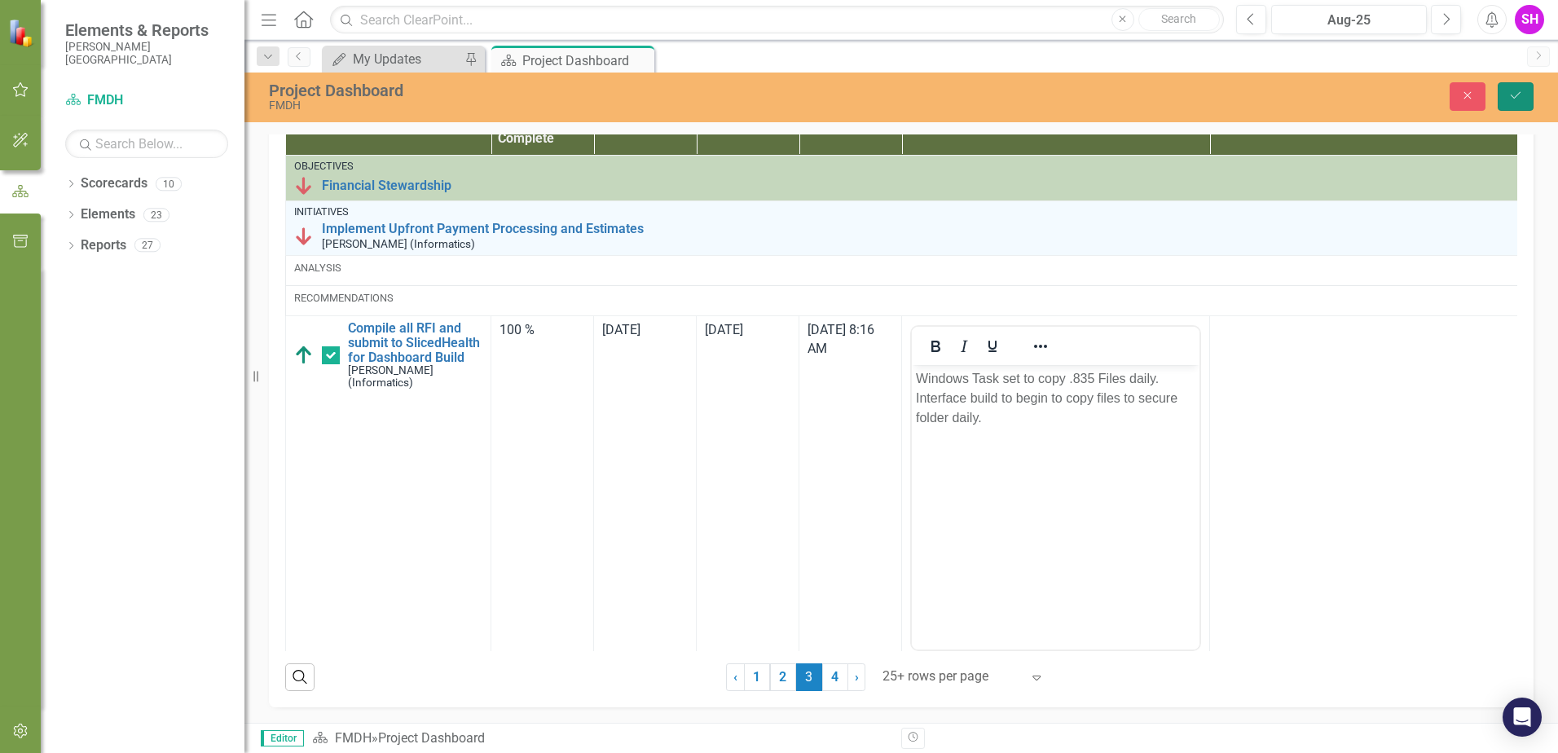
click at [1505, 104] on button "Save" at bounding box center [1516, 96] width 36 height 29
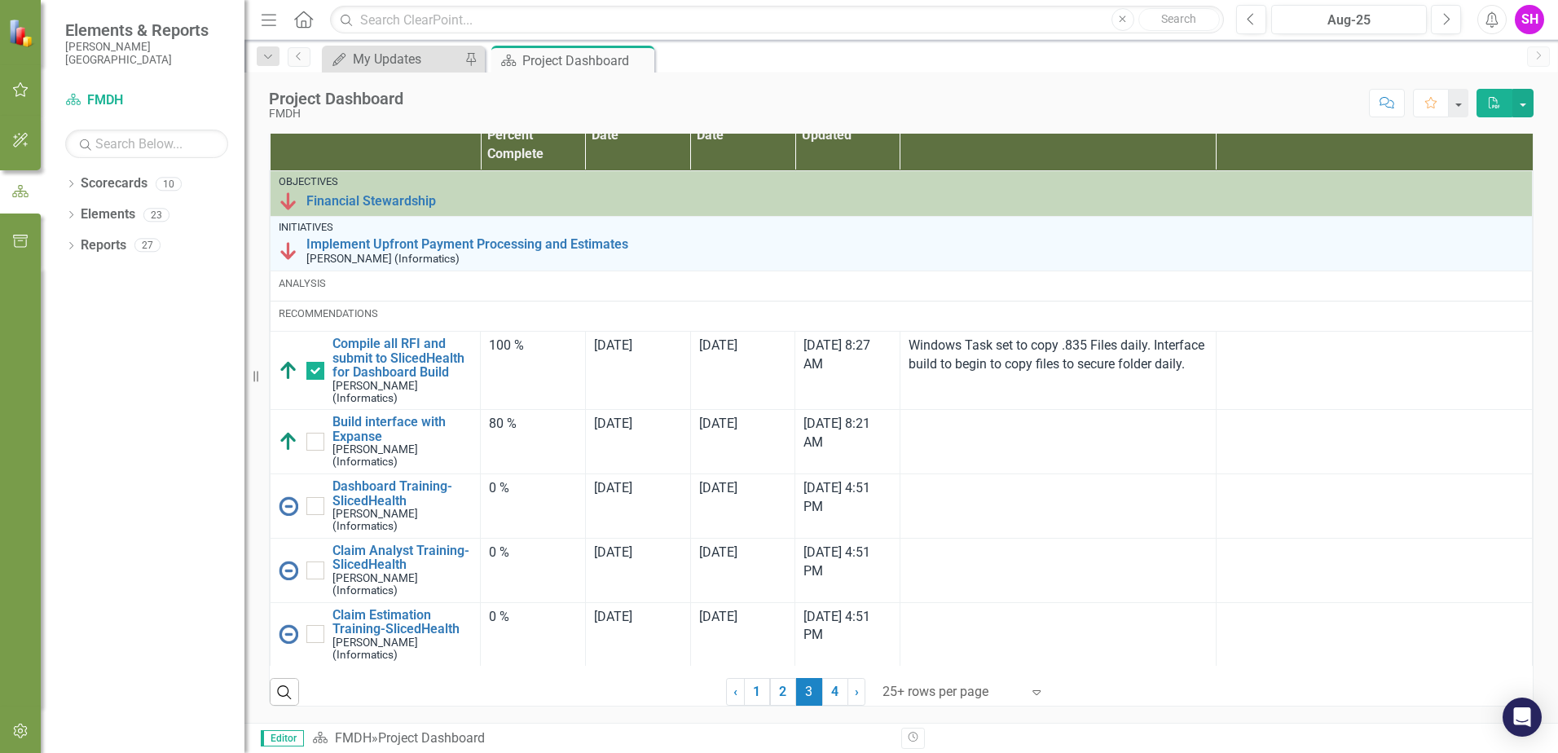
scroll to position [82, 0]
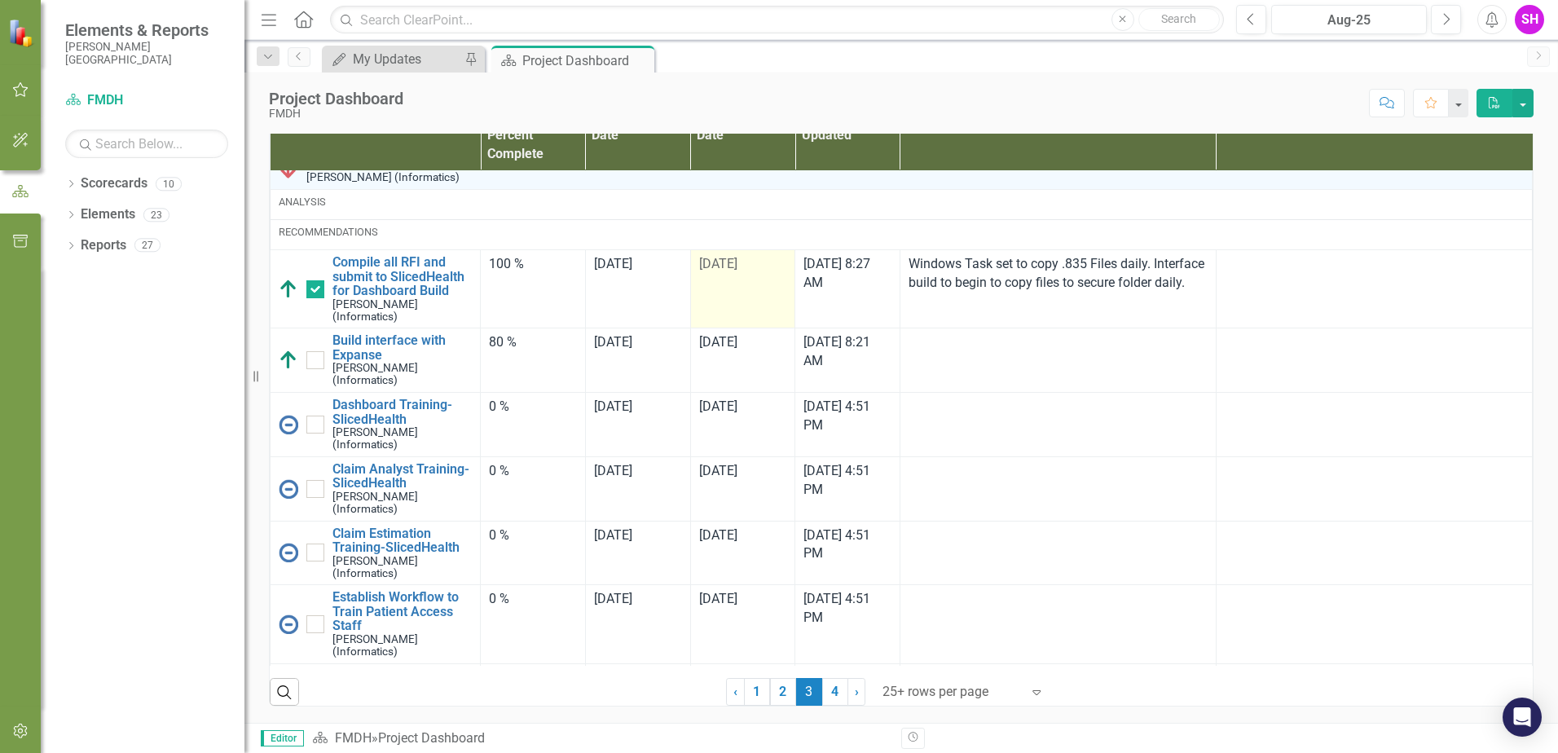
click at [729, 281] on td "[DATE]" at bounding box center [742, 288] width 105 height 78
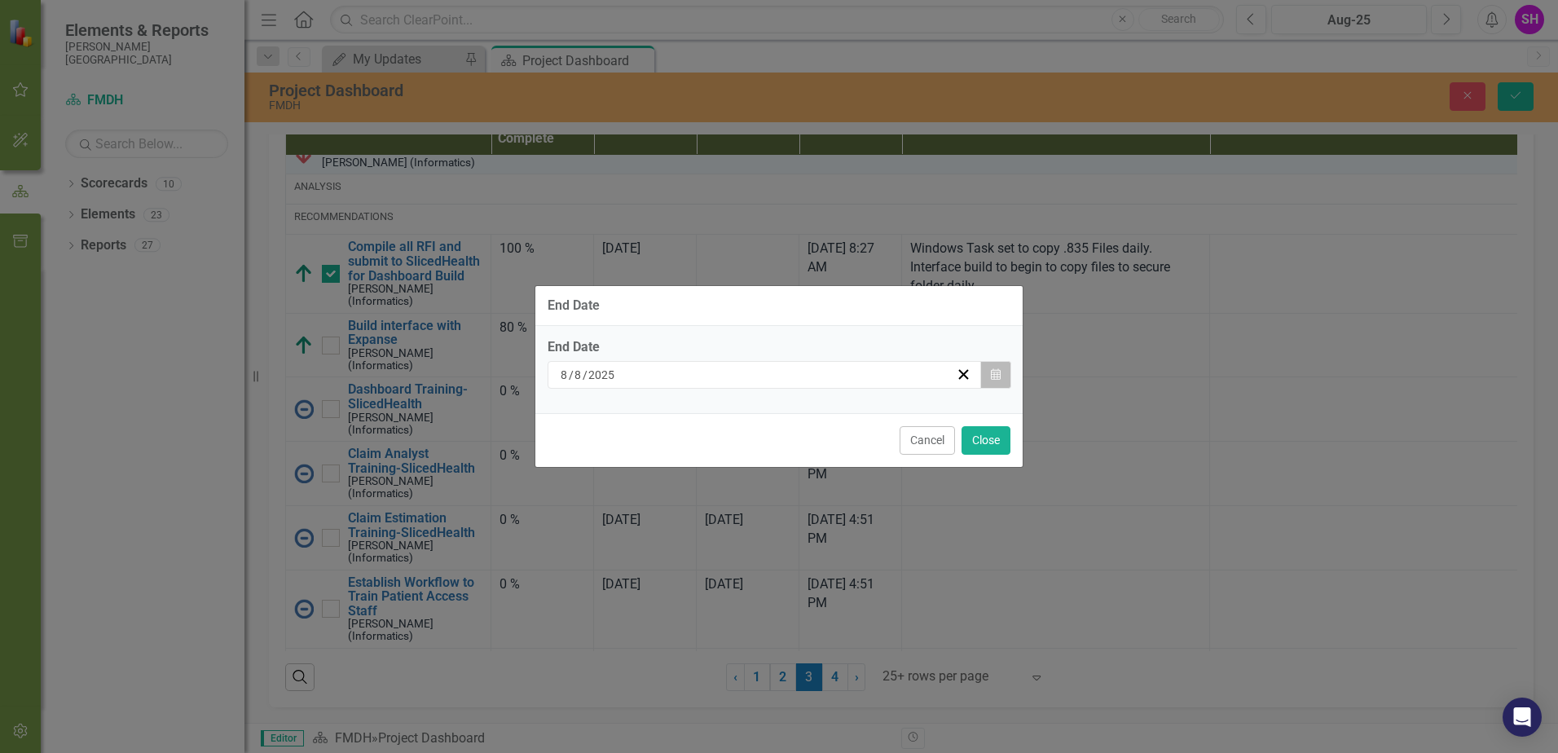
click at [994, 376] on icon "Calendar" at bounding box center [996, 374] width 10 height 11
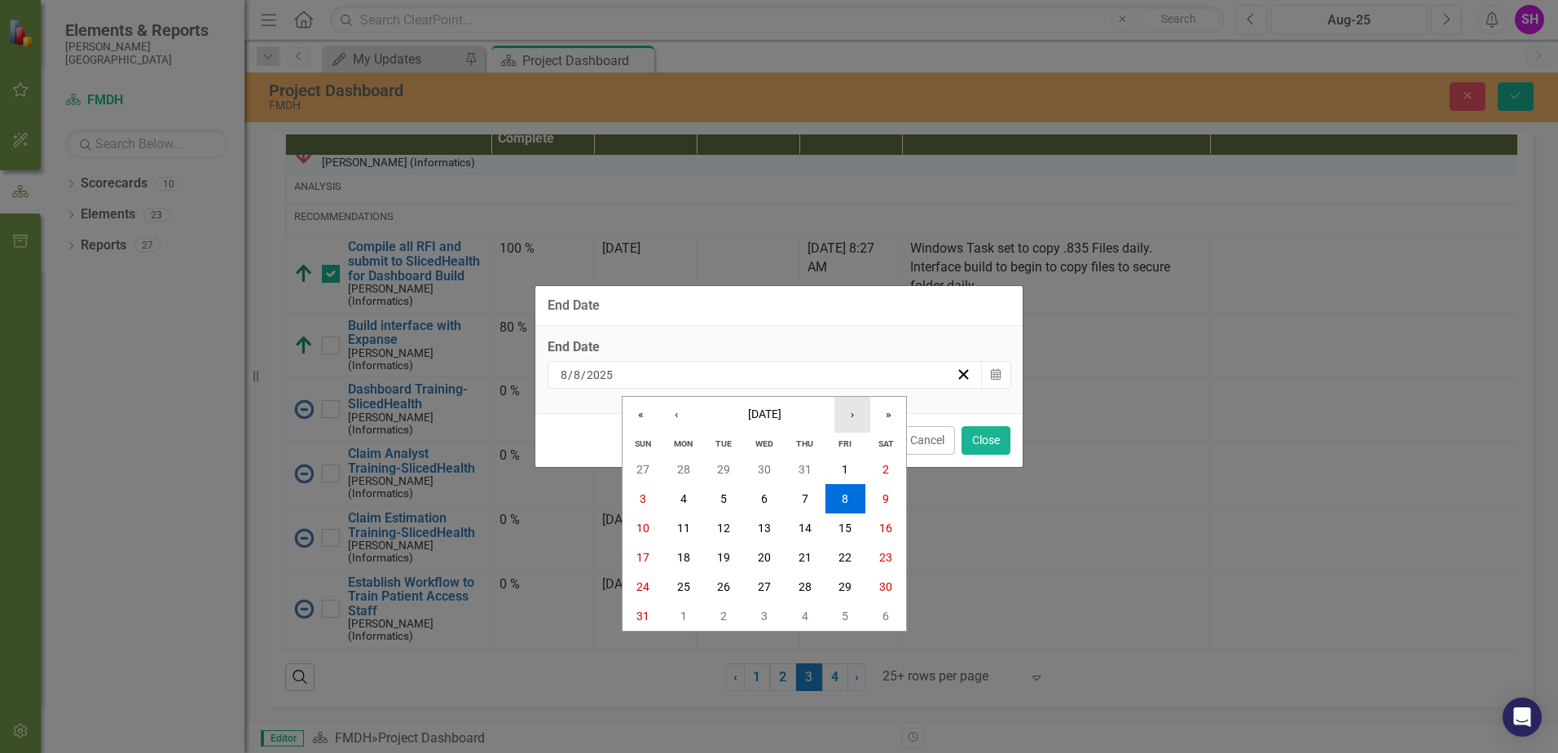
click at [847, 425] on button "›" at bounding box center [853, 415] width 36 height 36
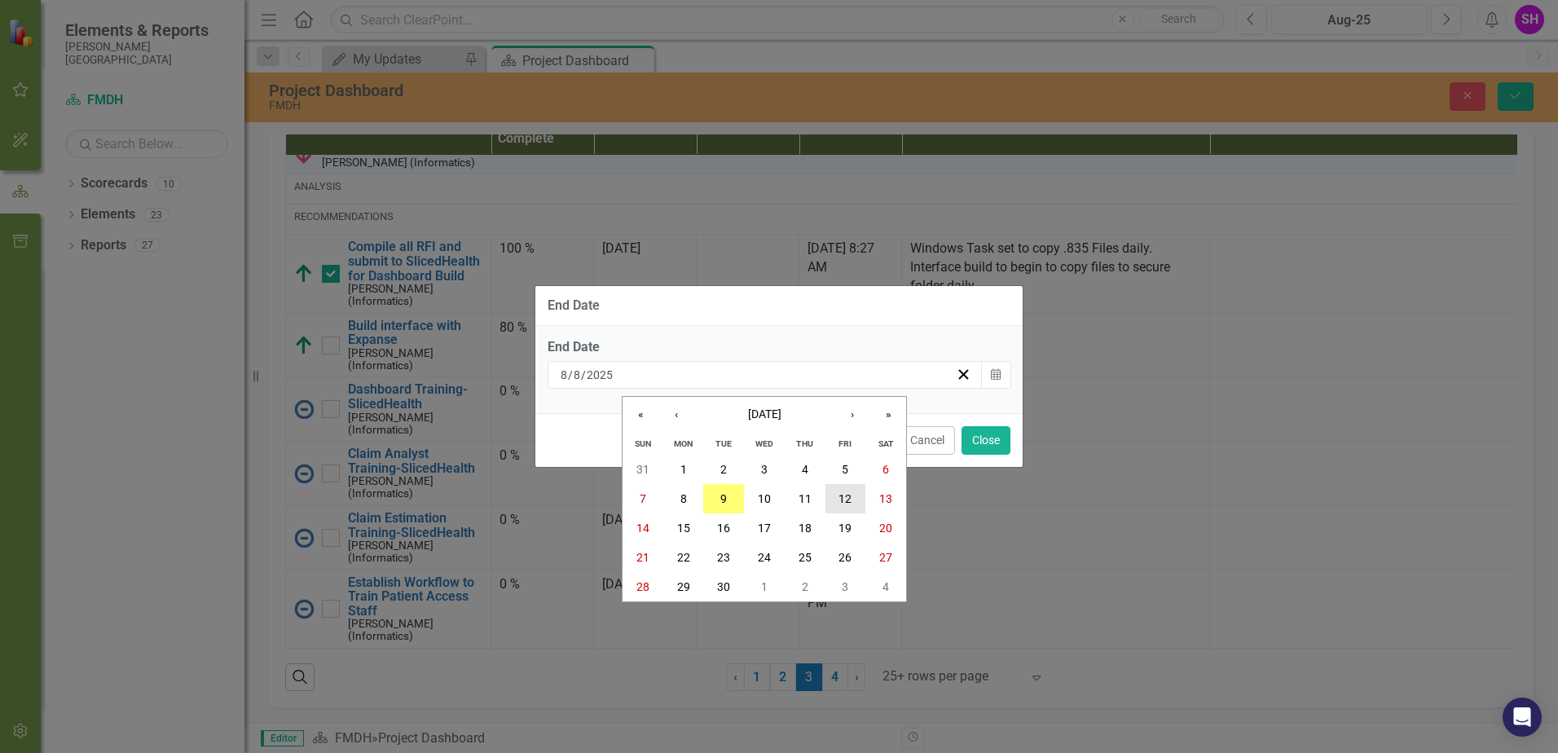
click at [836, 493] on button "12" at bounding box center [846, 498] width 41 height 29
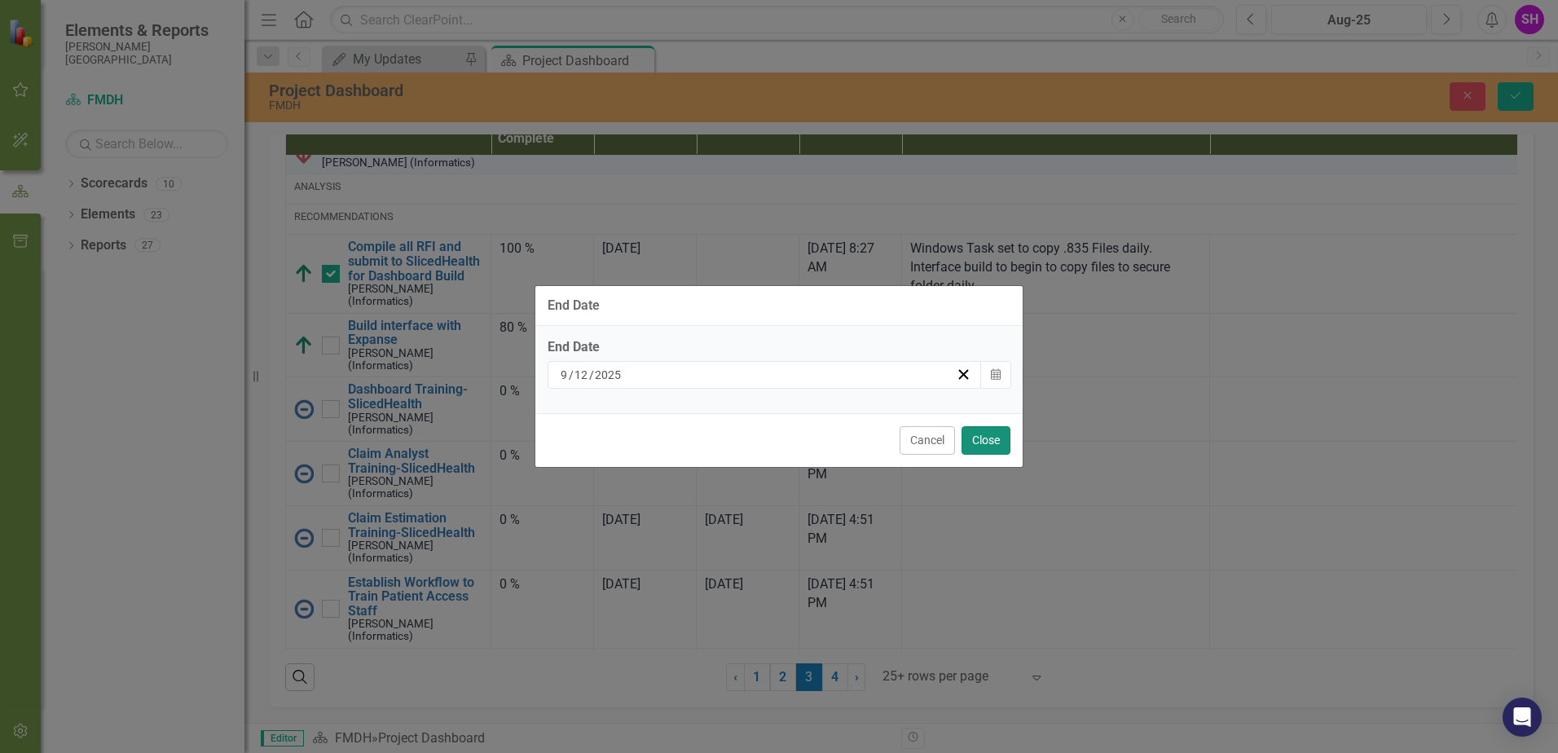
click at [987, 437] on button "Close" at bounding box center [986, 440] width 49 height 29
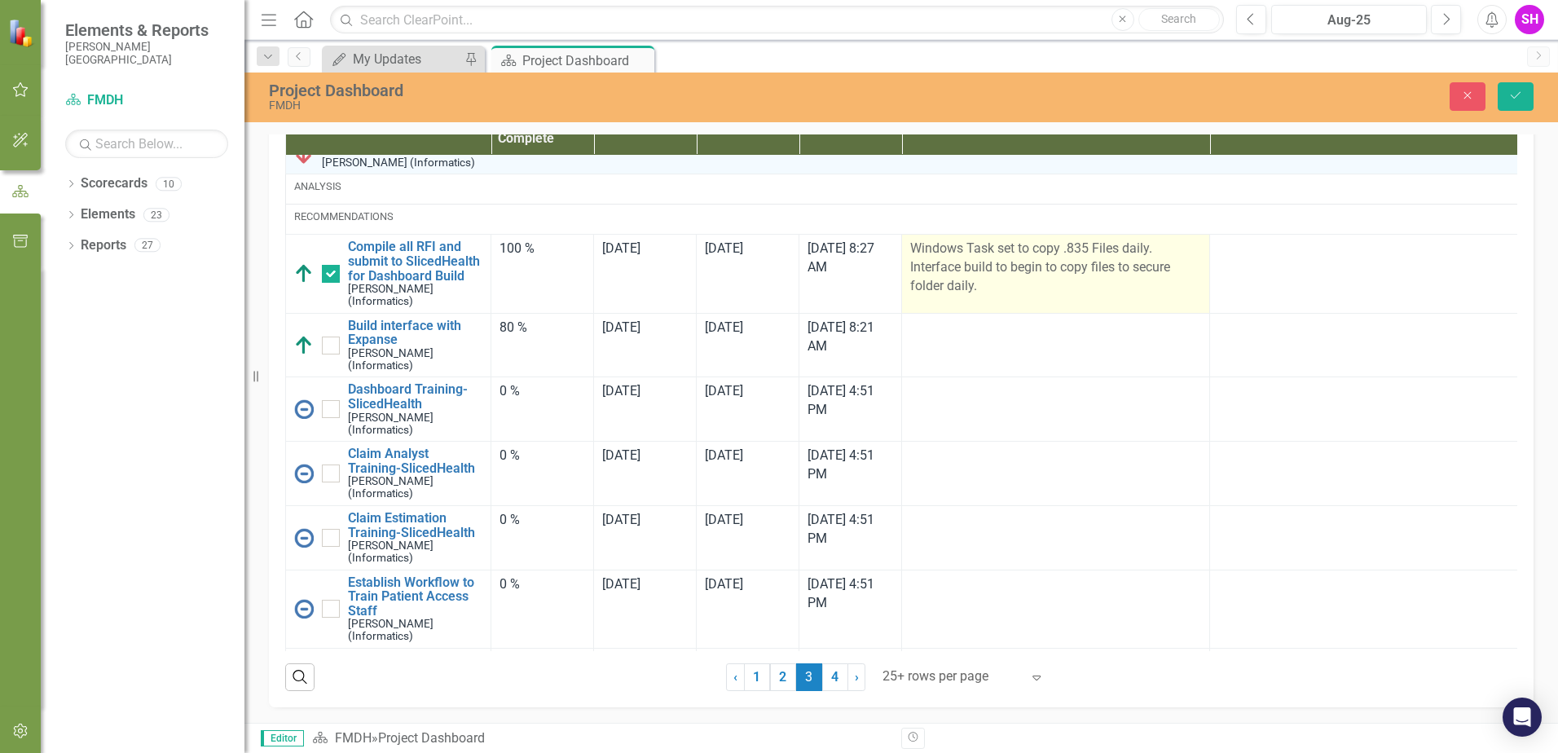
click at [1088, 296] on p "Windows Task set to copy .835 Files daily. Interface build to begin to copy fil…" at bounding box center [1055, 268] width 291 height 56
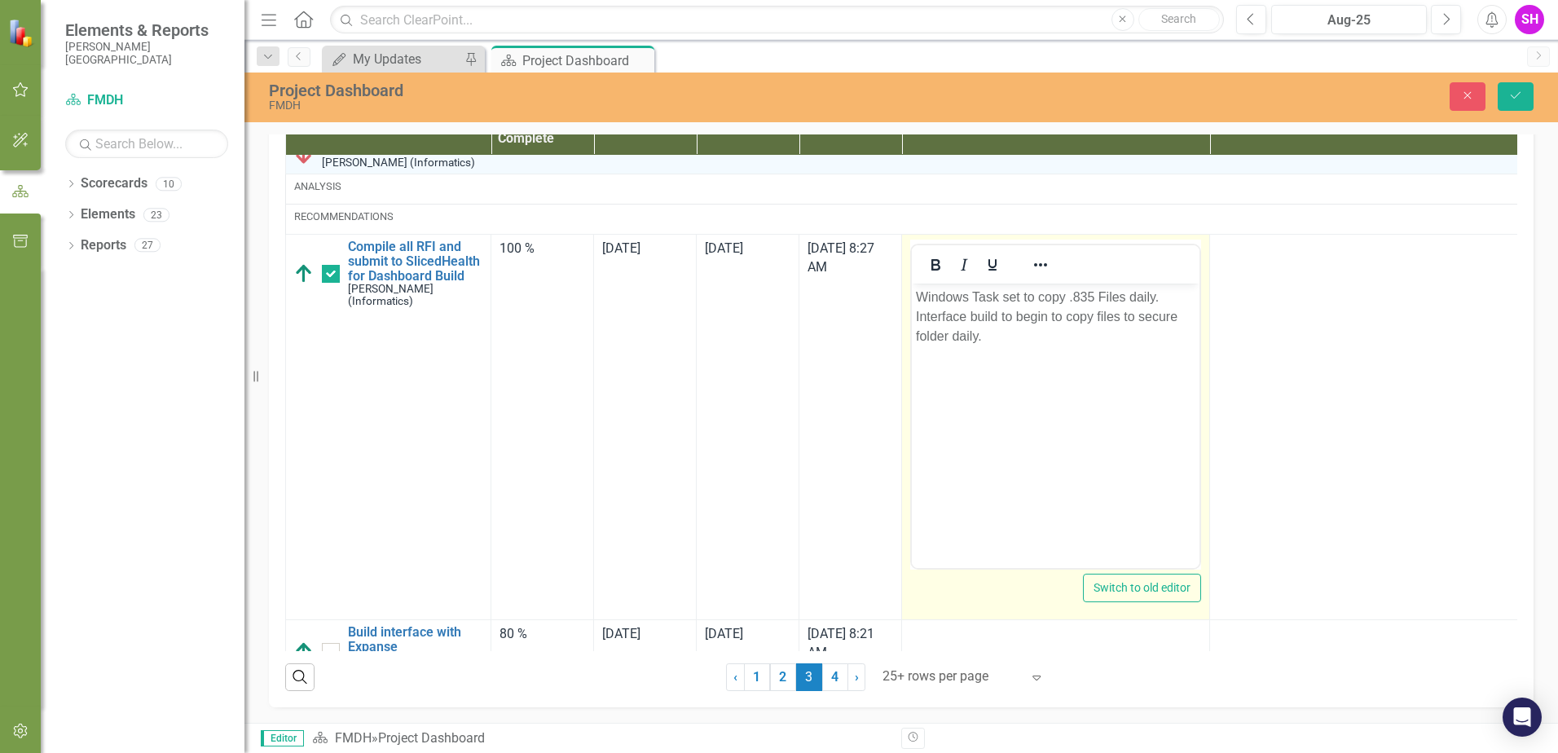
scroll to position [0, 0]
click at [1104, 296] on p "Windows Task set to copy .835 Files daily. Interface build to begin to copy fil…" at bounding box center [1056, 317] width 280 height 59
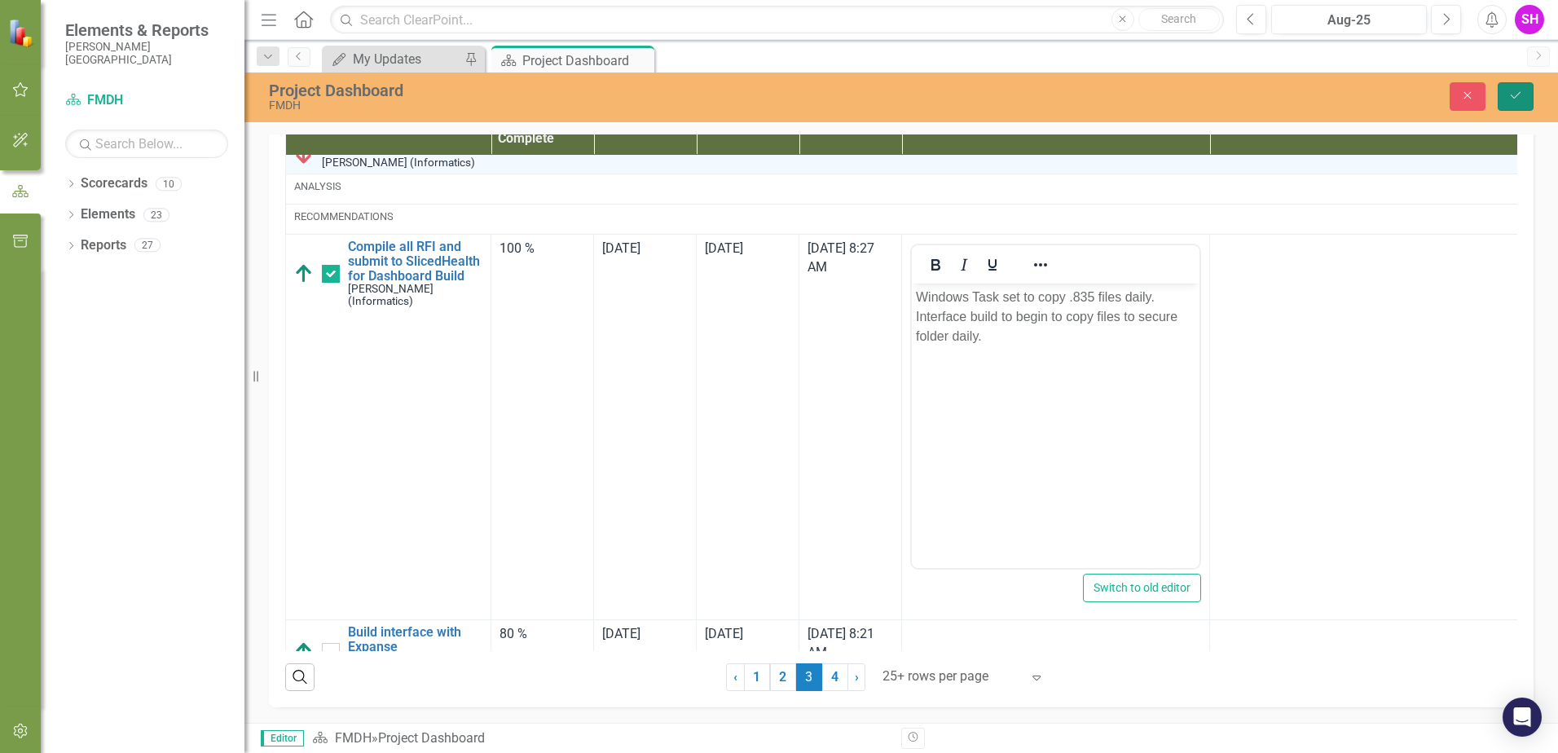
click at [1511, 99] on icon "Save" at bounding box center [1516, 95] width 15 height 11
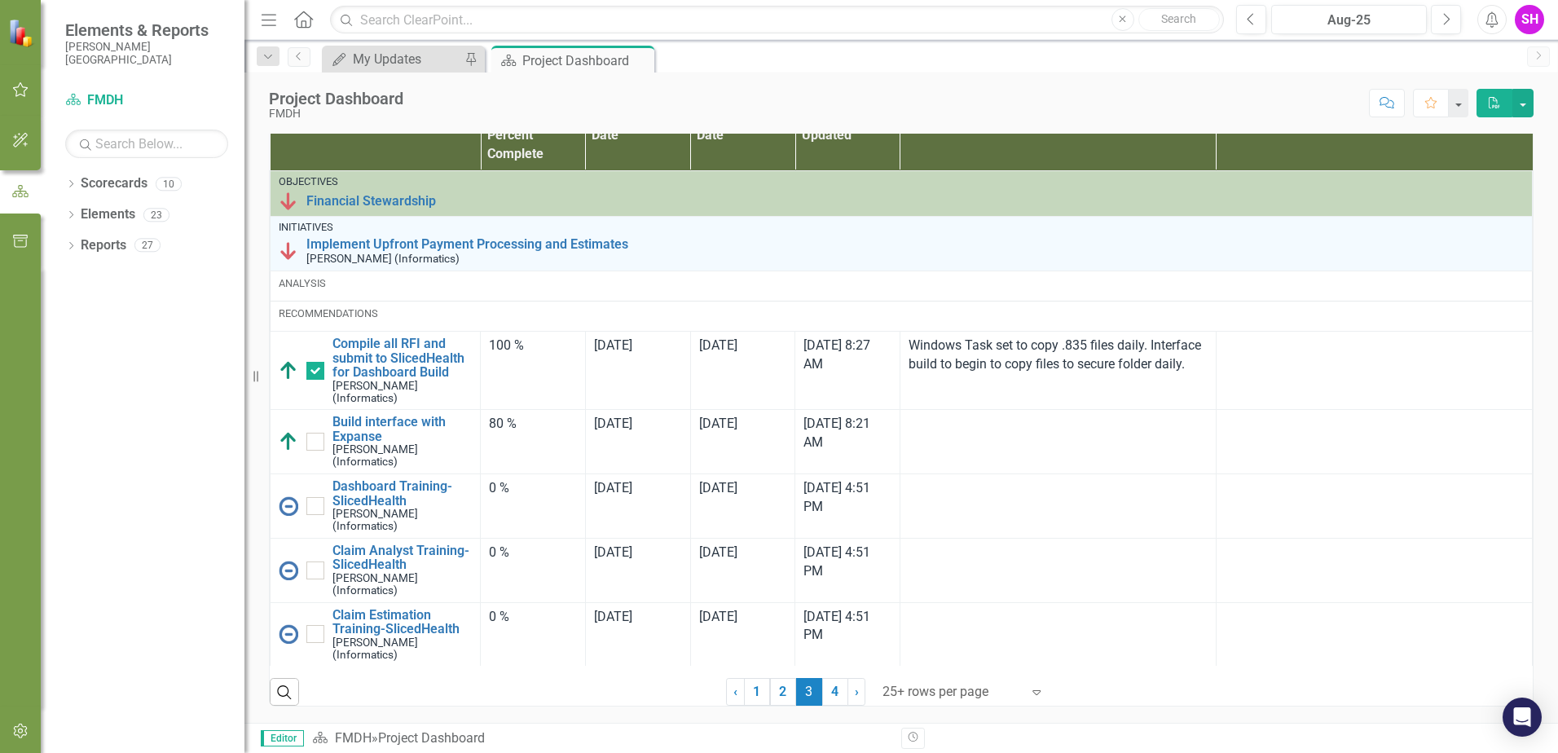
scroll to position [1084, 0]
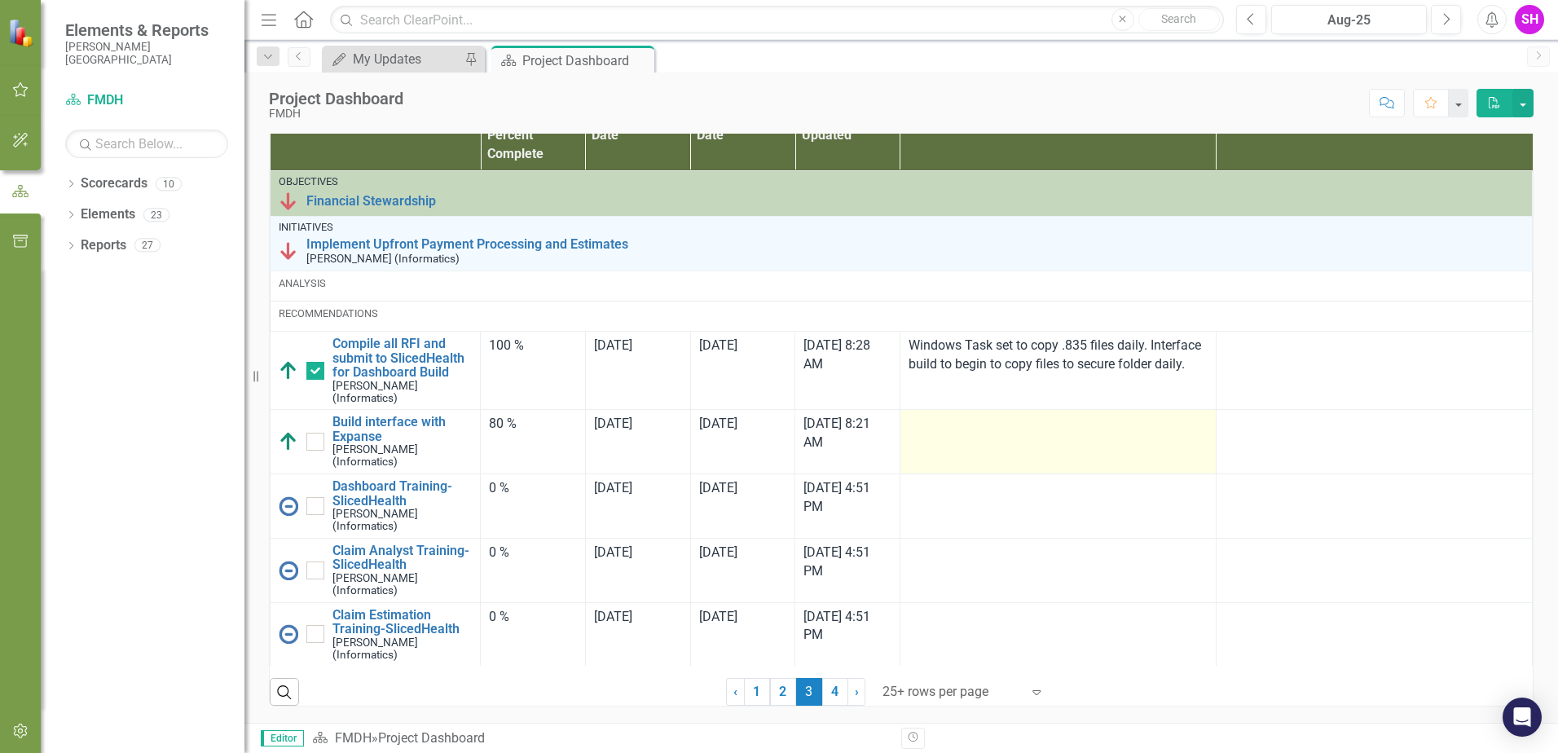
click at [936, 430] on div at bounding box center [1058, 425] width 299 height 20
click at [947, 434] on div at bounding box center [1058, 425] width 299 height 20
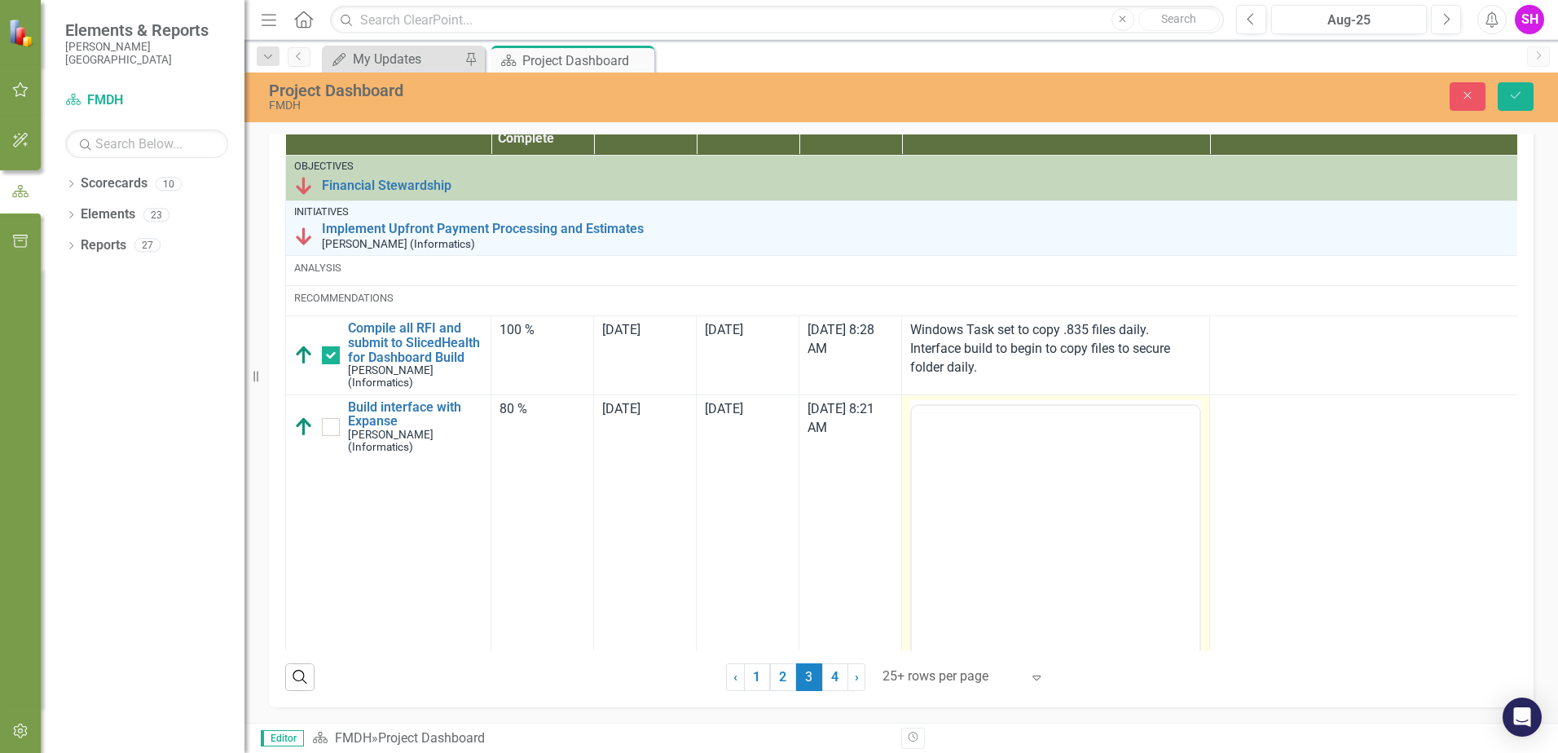
scroll to position [0, 0]
click at [1020, 518] on body "Rich Text Area. Press ALT-0 for help." at bounding box center [1056, 565] width 288 height 245
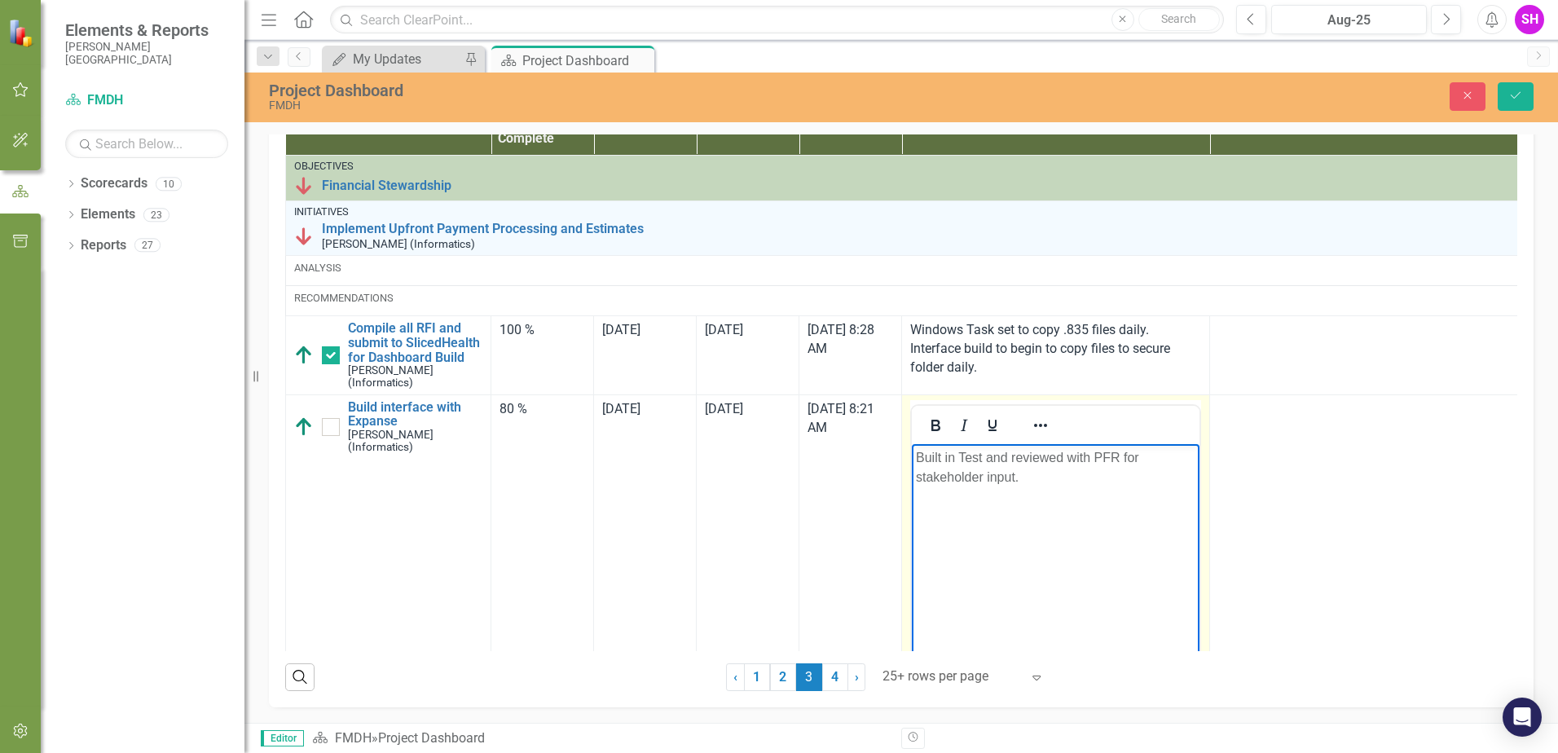
click at [1025, 481] on p "Built in Test and reviewed with PFR for stakeholder input." at bounding box center [1056, 466] width 280 height 39
click at [1117, 457] on p "Built in Test and reviewed with PFR for stakeholder input." at bounding box center [1056, 466] width 280 height 39
click at [1033, 478] on p "Built in Test and reviewed with PFR 08/26 for stakeholder input." at bounding box center [1056, 466] width 280 height 39
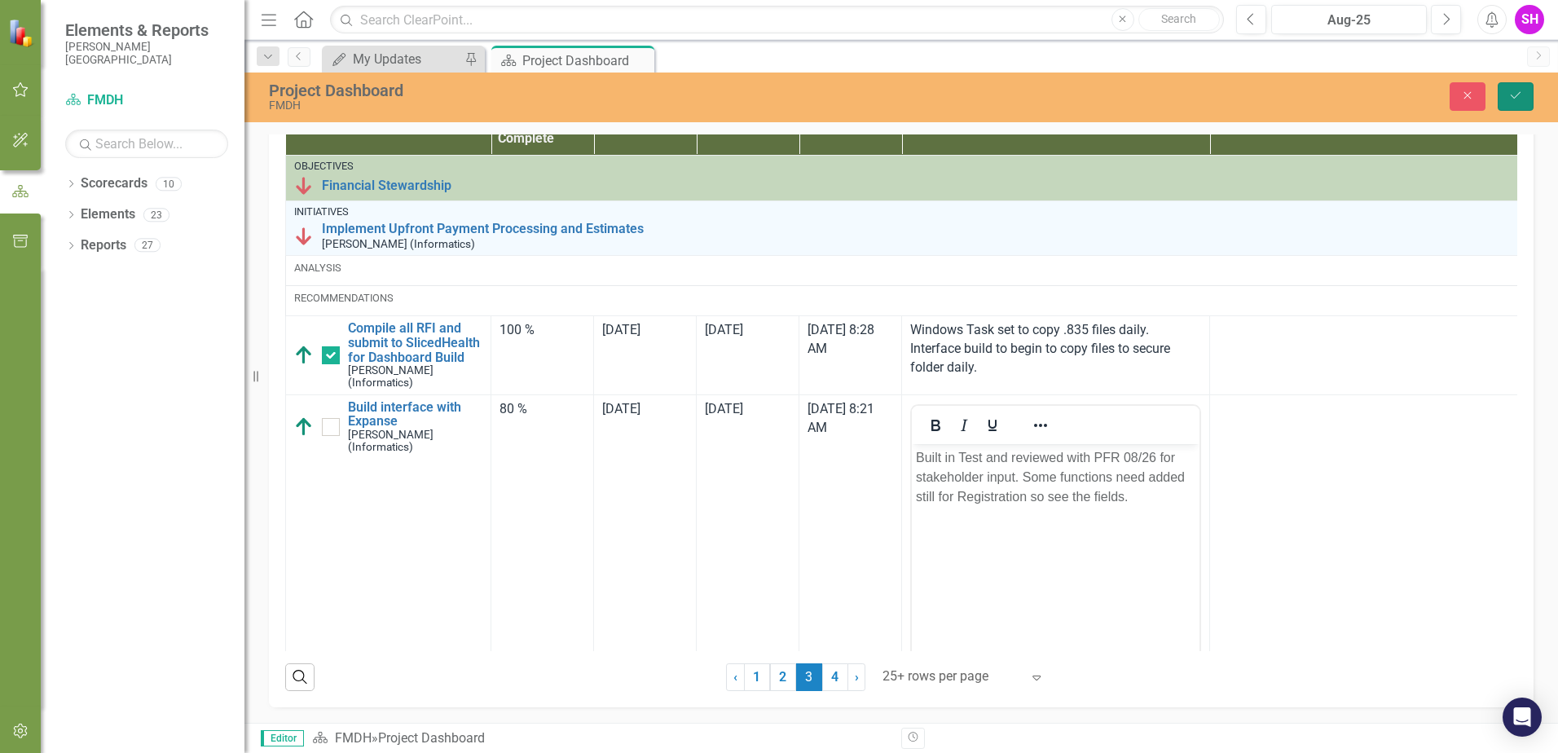
click at [1512, 99] on icon "Save" at bounding box center [1516, 95] width 15 height 11
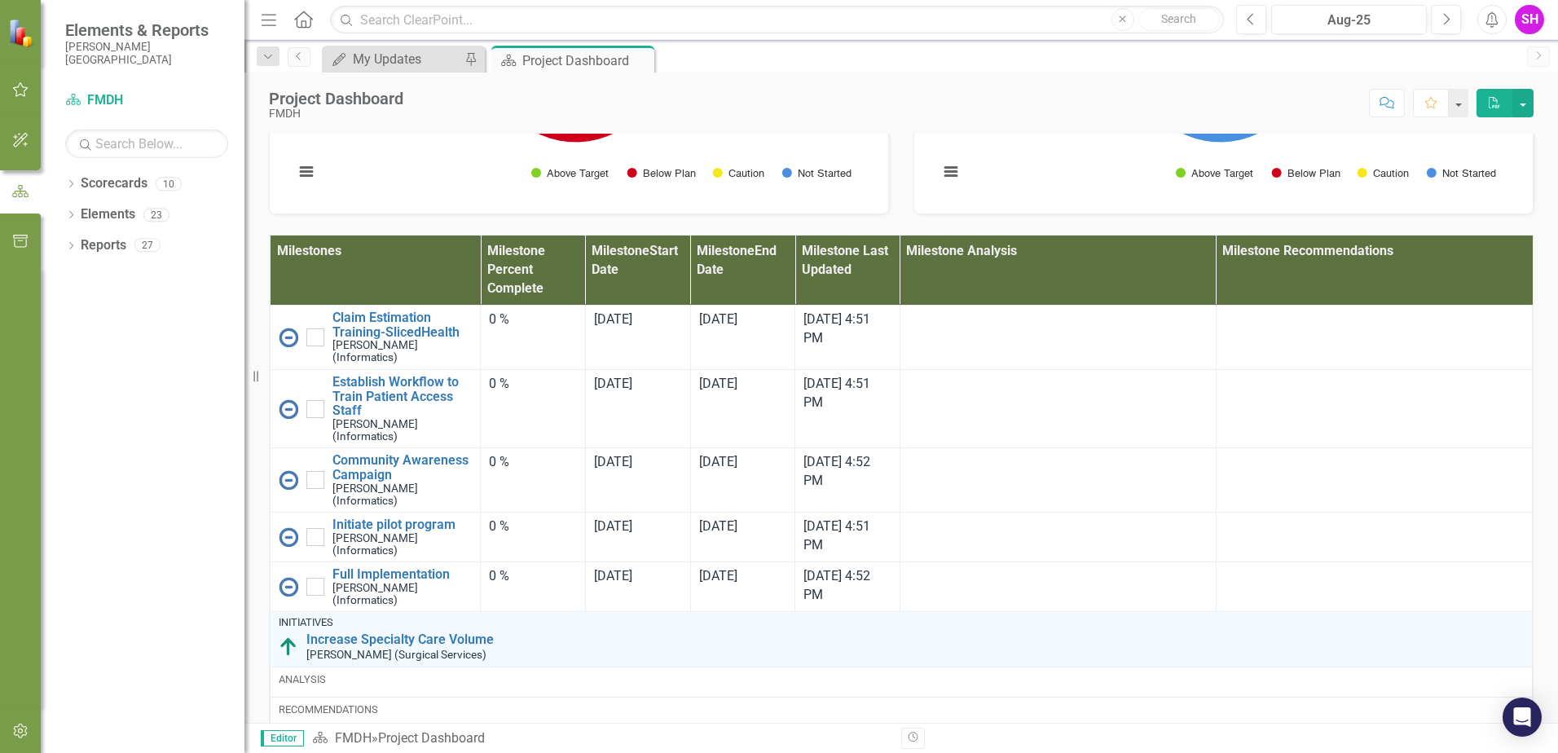
scroll to position [408, 0]
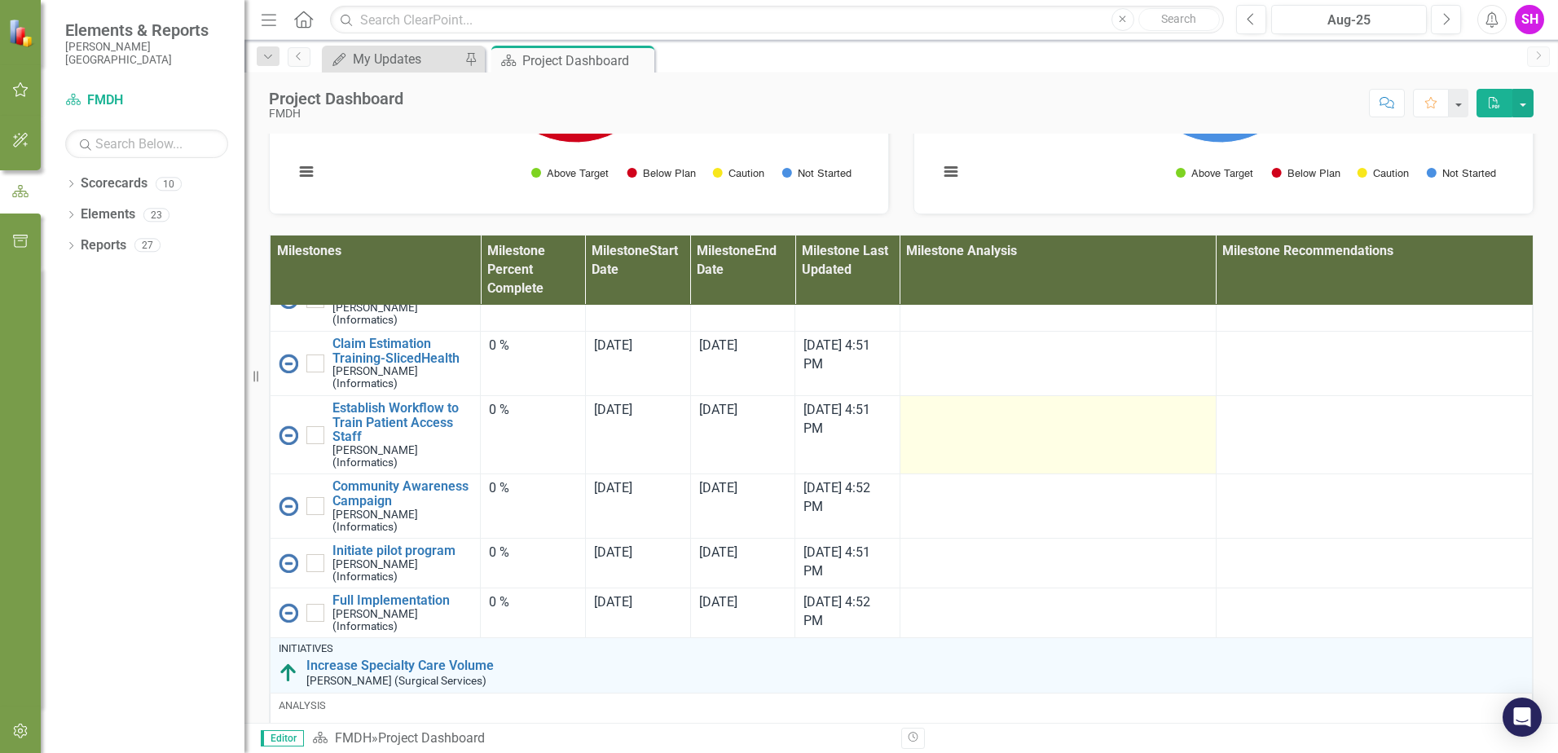
click at [951, 474] on td at bounding box center [1058, 435] width 316 height 78
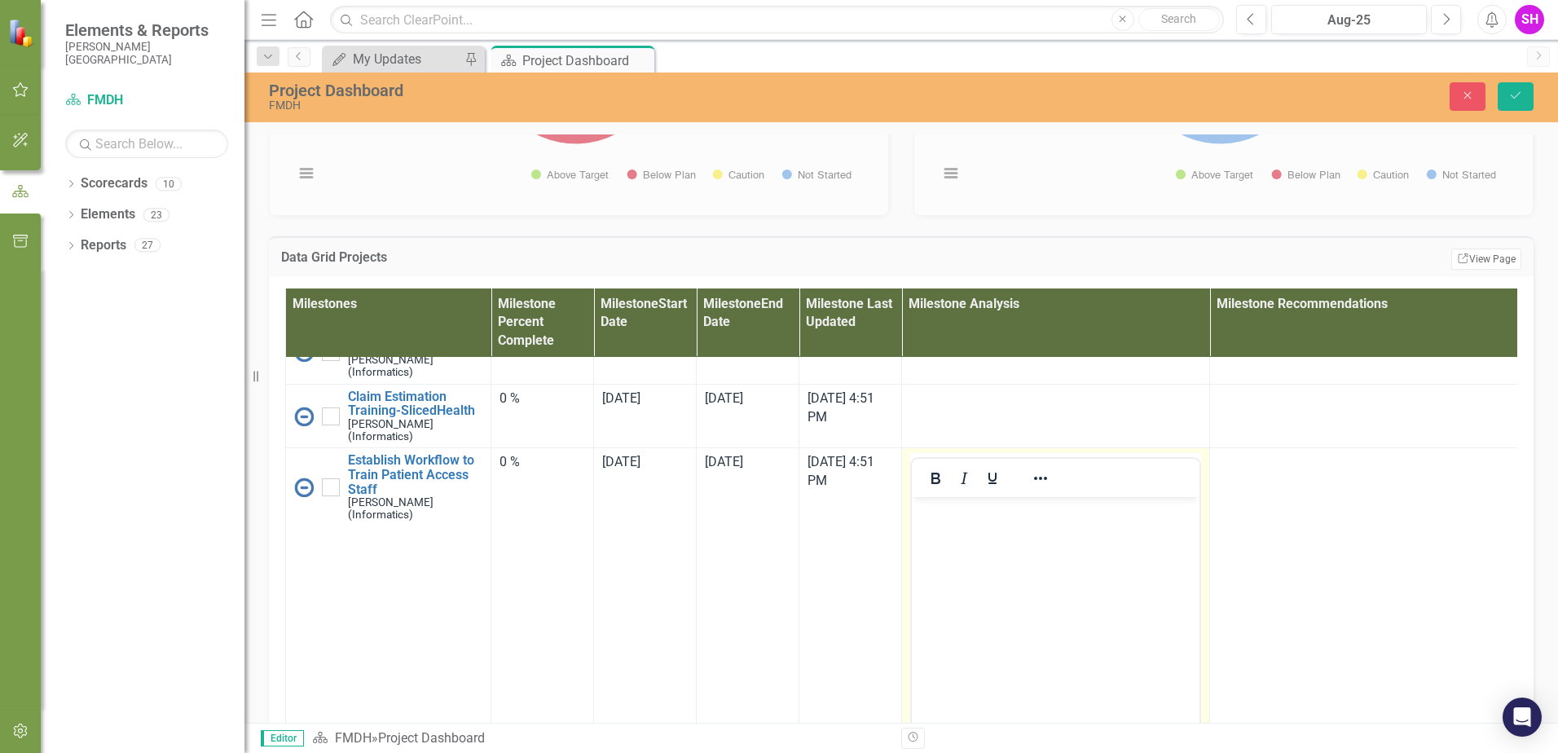
scroll to position [0, 0]
click at [991, 522] on body "Rich Text Area. Press ALT-0 for help." at bounding box center [1056, 619] width 288 height 245
click at [1511, 97] on icon "Save" at bounding box center [1516, 95] width 15 height 11
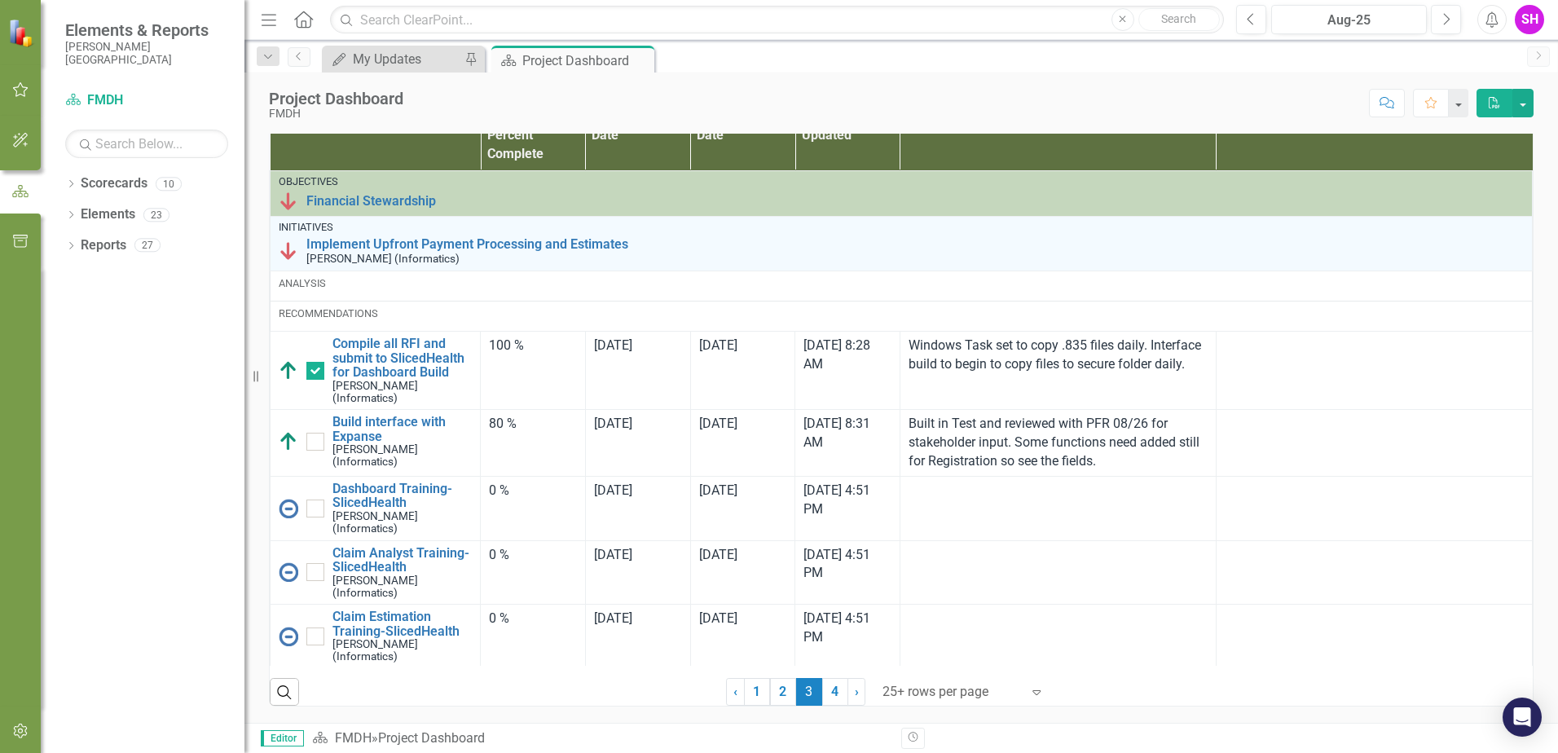
scroll to position [82, 0]
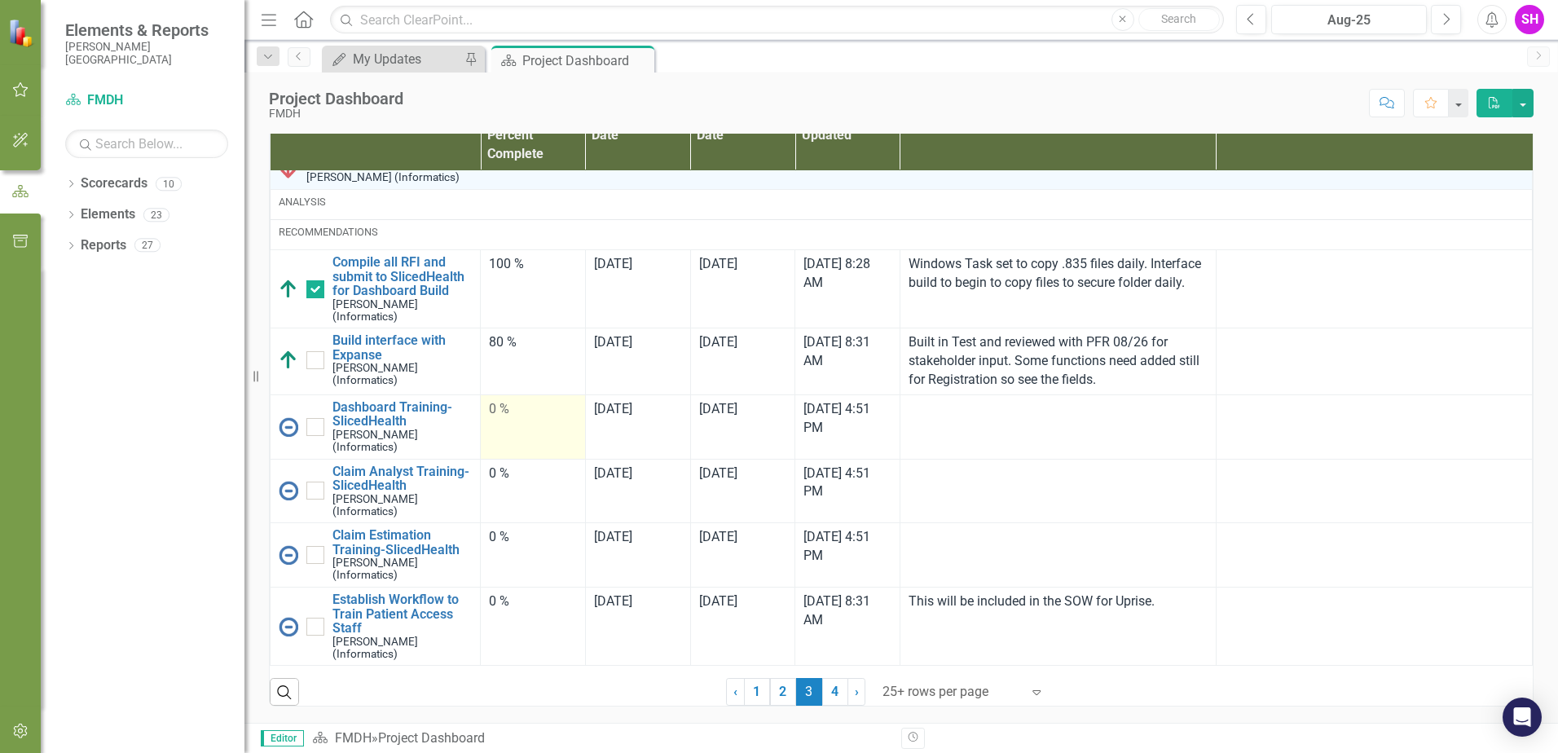
click at [504, 424] on td "0 %" at bounding box center [533, 426] width 105 height 64
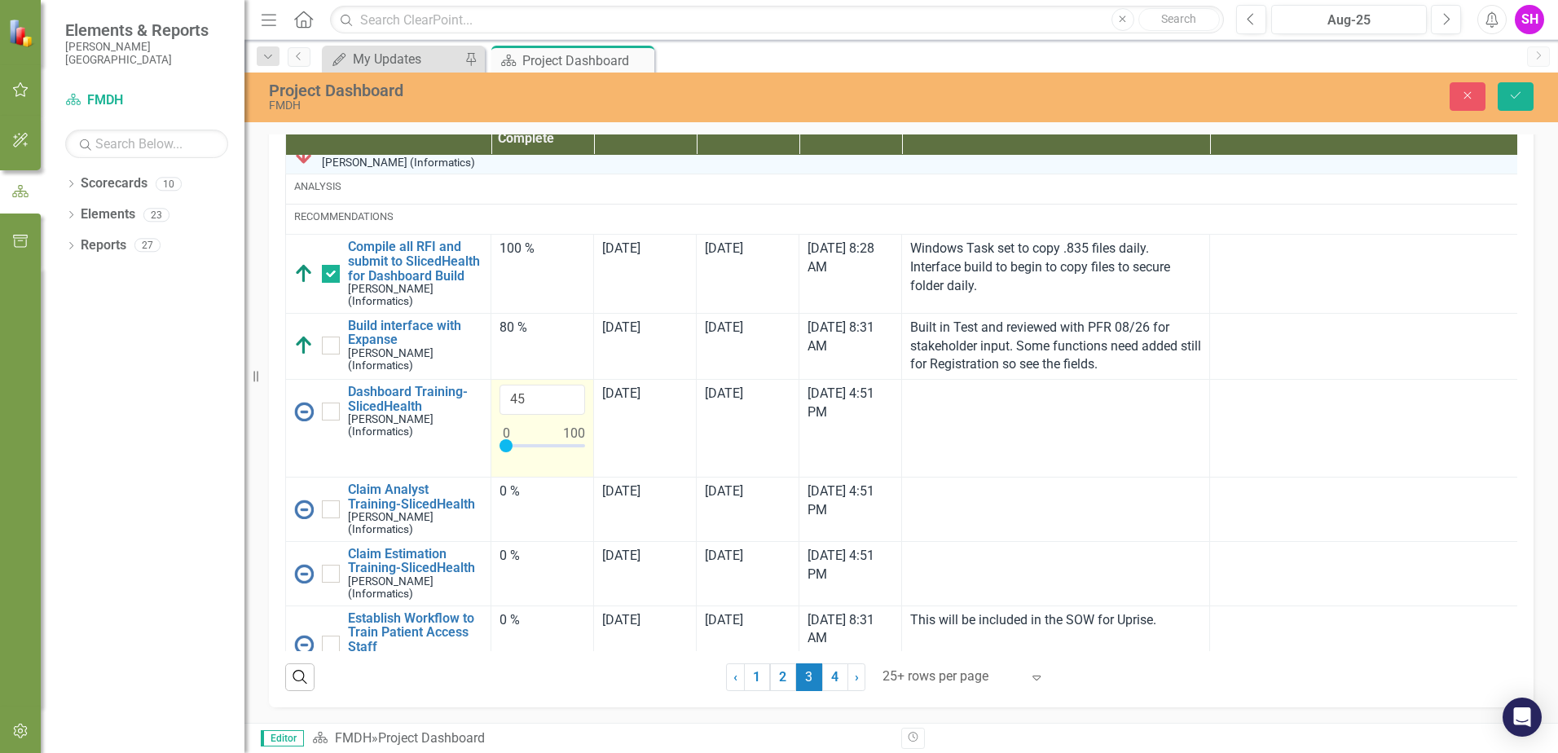
click at [539, 460] on div at bounding box center [543, 449] width 86 height 20
click at [545, 452] on div at bounding box center [538, 445] width 13 height 13
drag, startPoint x: 539, startPoint y: 469, endPoint x: 511, endPoint y: 466, distance: 27.8
click at [511, 415] on input "45" at bounding box center [543, 400] width 86 height 30
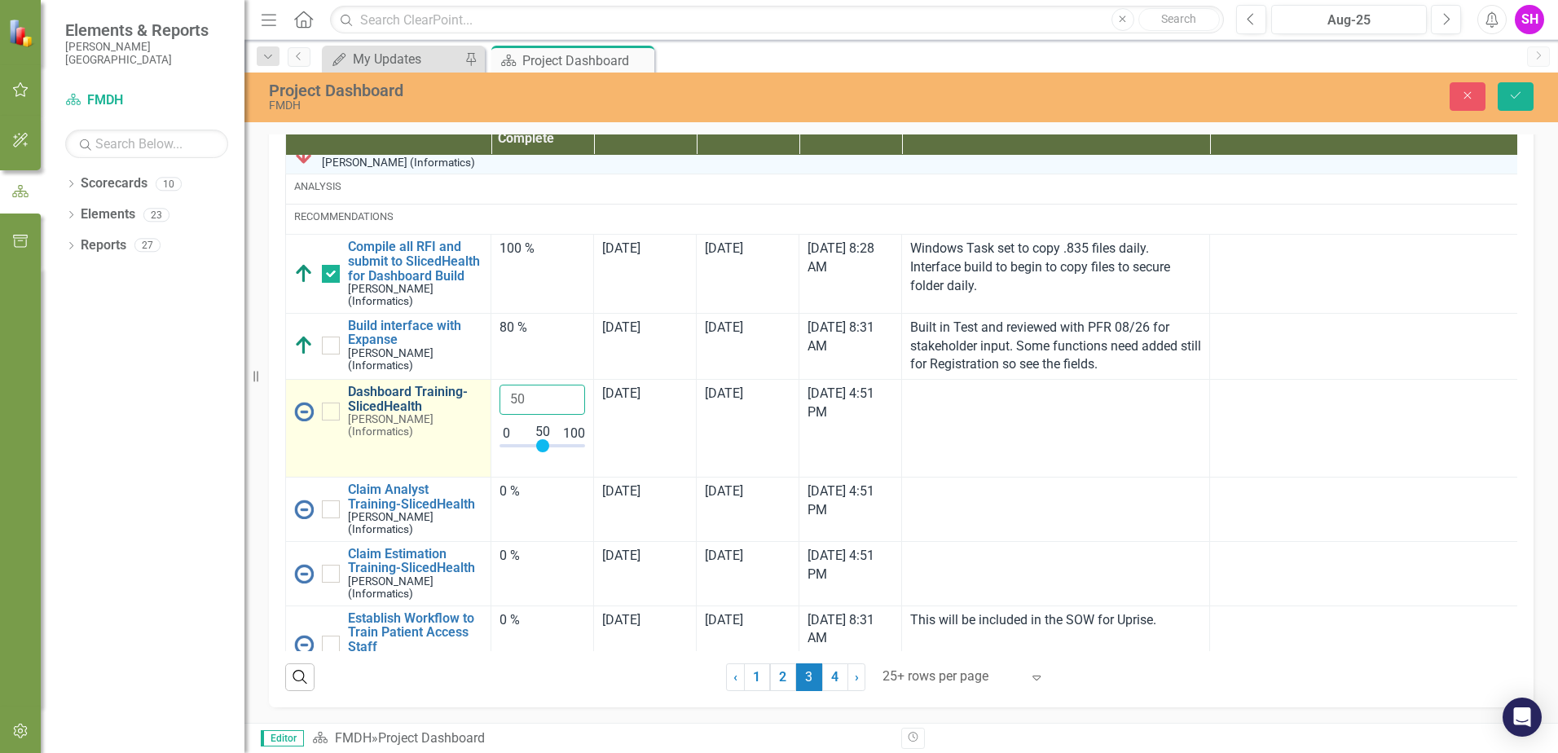
drag, startPoint x: 536, startPoint y: 463, endPoint x: 479, endPoint y: 463, distance: 57.1
click at [479, 463] on tr "Dashboard Training-SlicedHealth [PERSON_NAME] (Informatics) Edit Edit Milestone…" at bounding box center [902, 429] width 1232 height 98
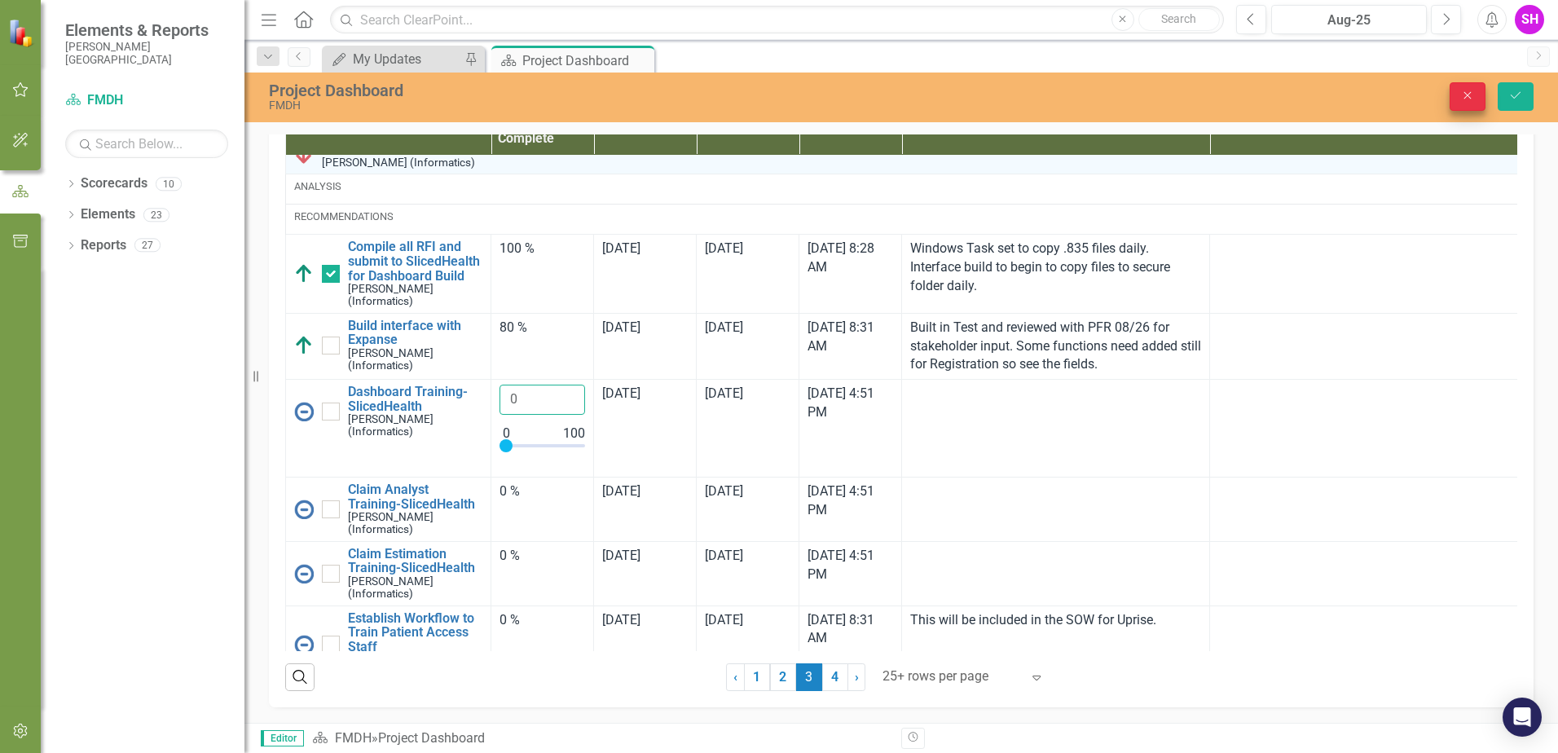
type input "0"
drag, startPoint x: 1474, startPoint y: 103, endPoint x: 1549, endPoint y: 195, distance: 118.8
click at [1473, 103] on button "Close" at bounding box center [1468, 96] width 36 height 29
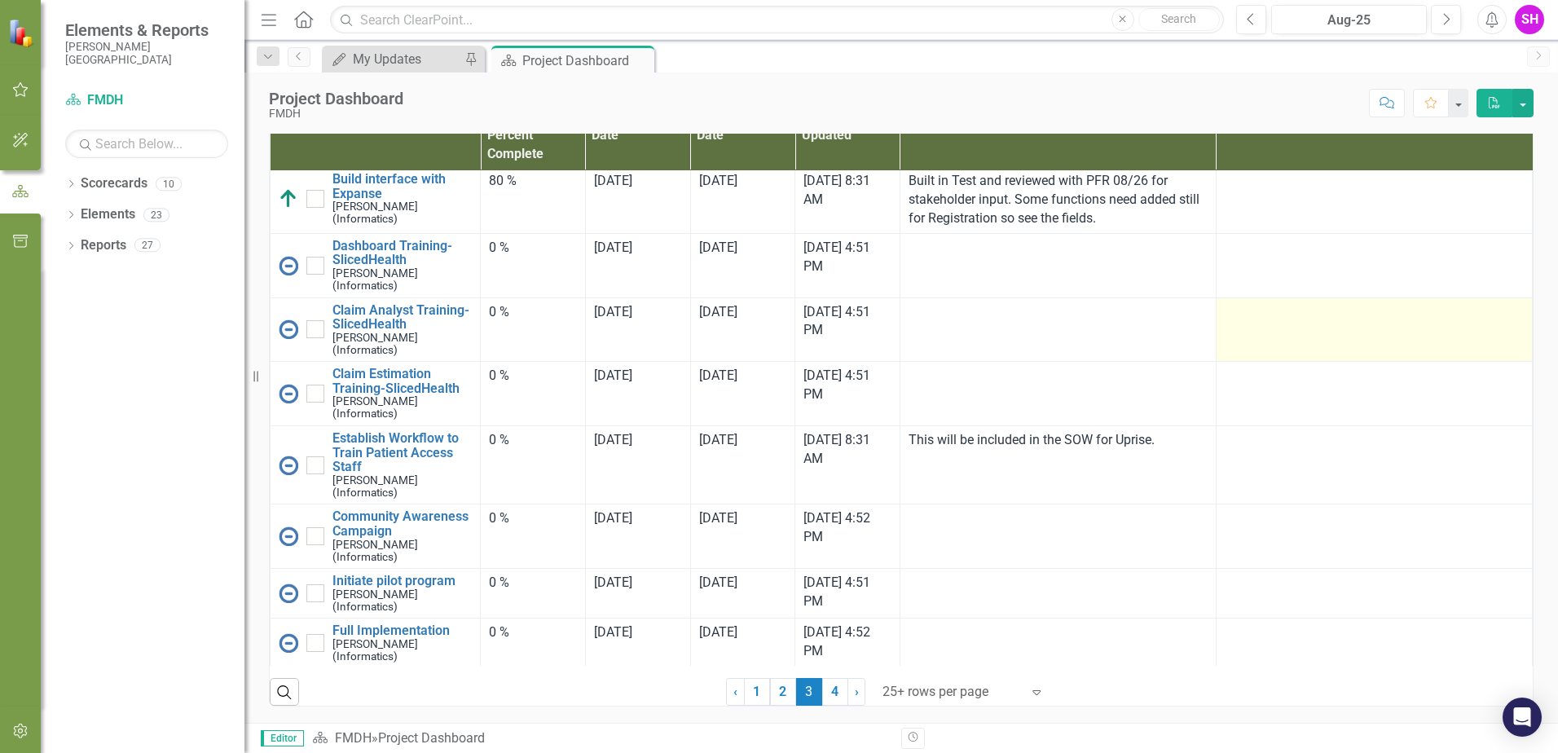
scroll to position [245, 0]
